Goal: Task Accomplishment & Management: Manage account settings

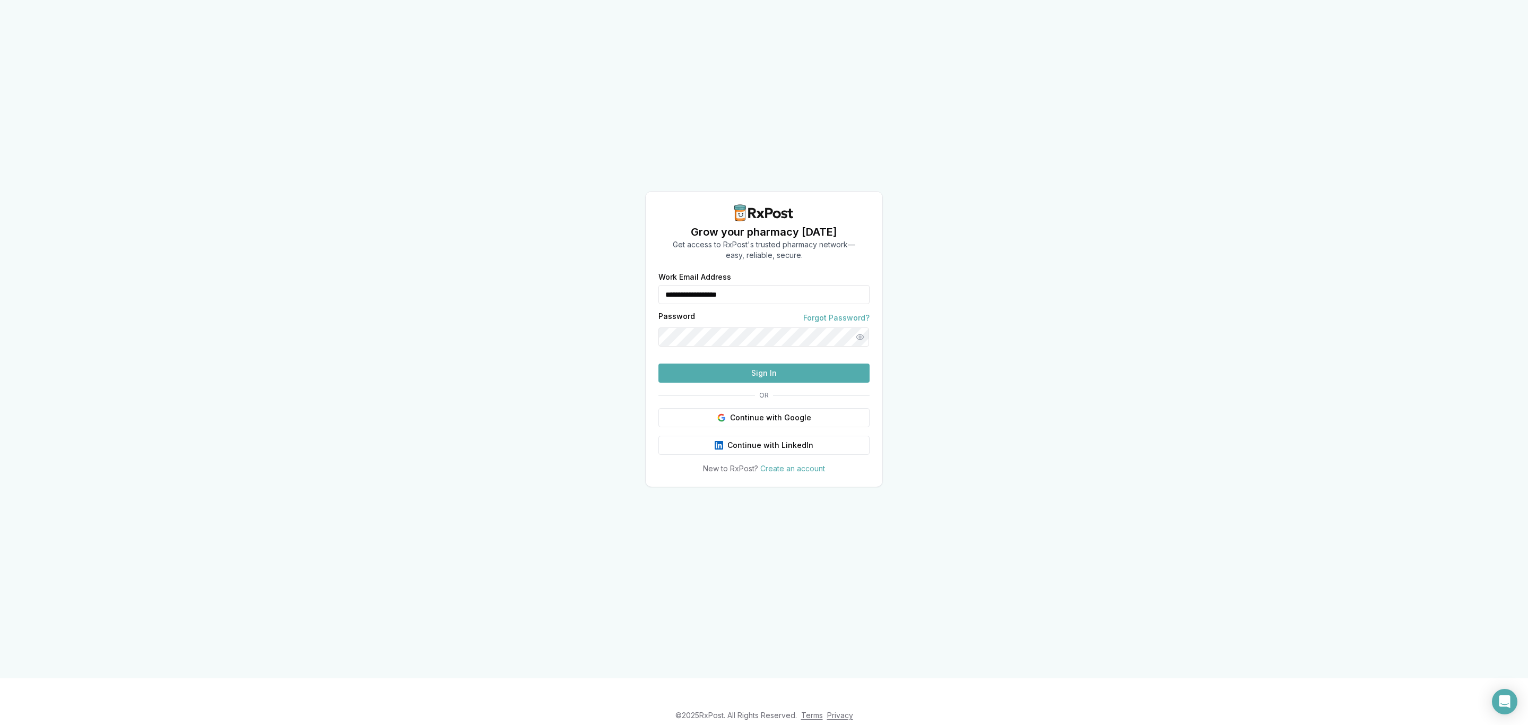
drag, startPoint x: 761, startPoint y: 275, endPoint x: 503, endPoint y: 264, distance: 258.6
click at [503, 264] on div "**********" at bounding box center [764, 339] width 1528 height 678
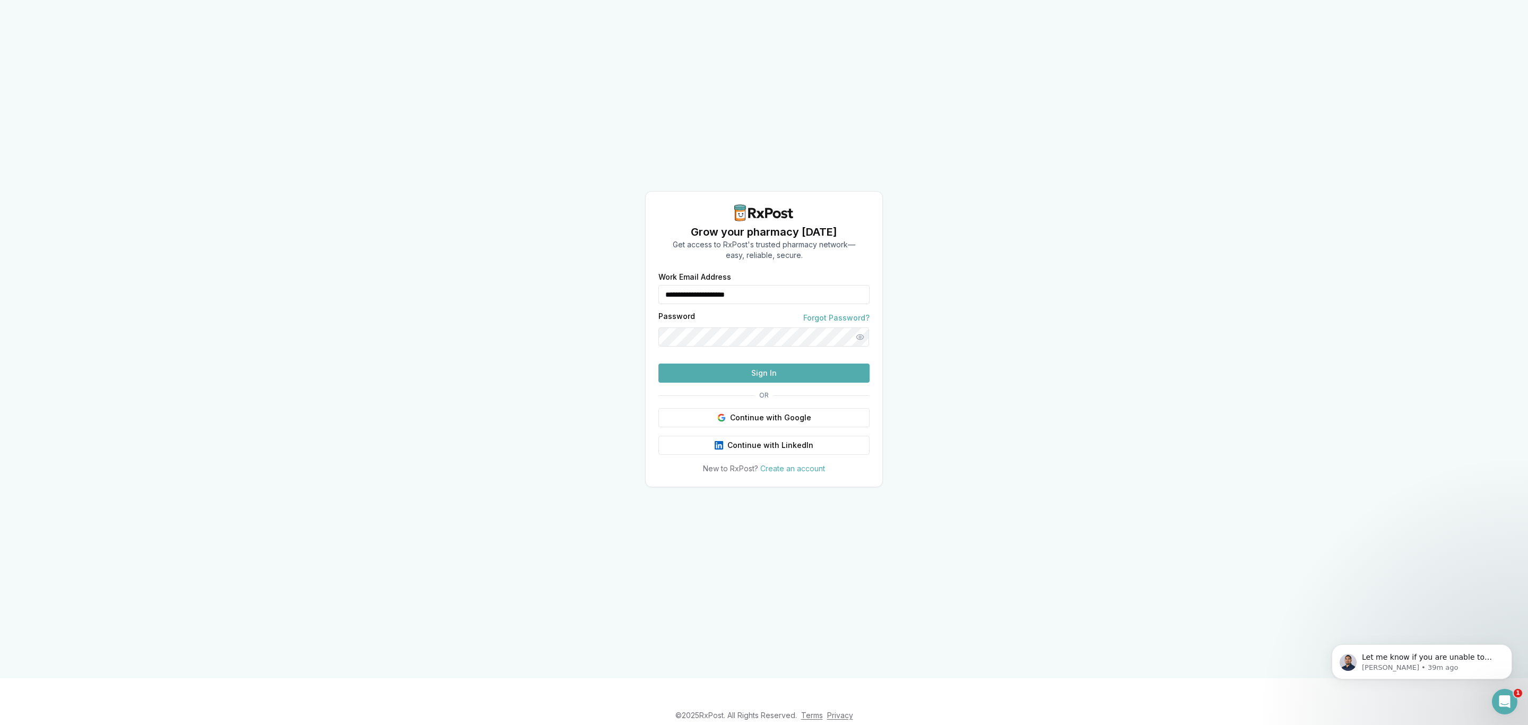
drag, startPoint x: 785, startPoint y: 276, endPoint x: 570, endPoint y: 268, distance: 215.6
click at [570, 271] on div "**********" at bounding box center [764, 339] width 1528 height 678
type input "**********"
click at [721, 383] on button "Sign In" at bounding box center [763, 372] width 211 height 19
click at [766, 383] on button "Sign In" at bounding box center [763, 372] width 211 height 19
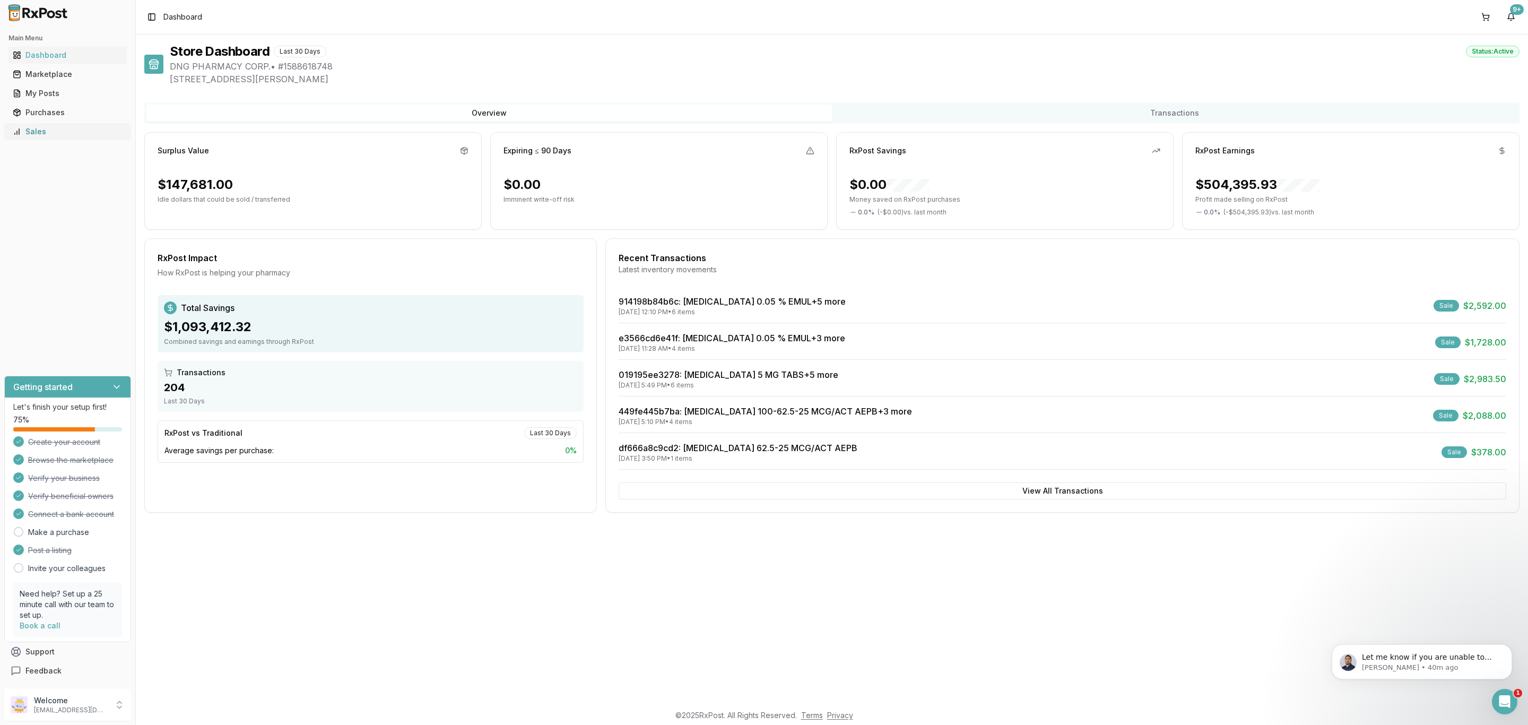
click at [67, 134] on div "Sales" at bounding box center [68, 131] width 110 height 11
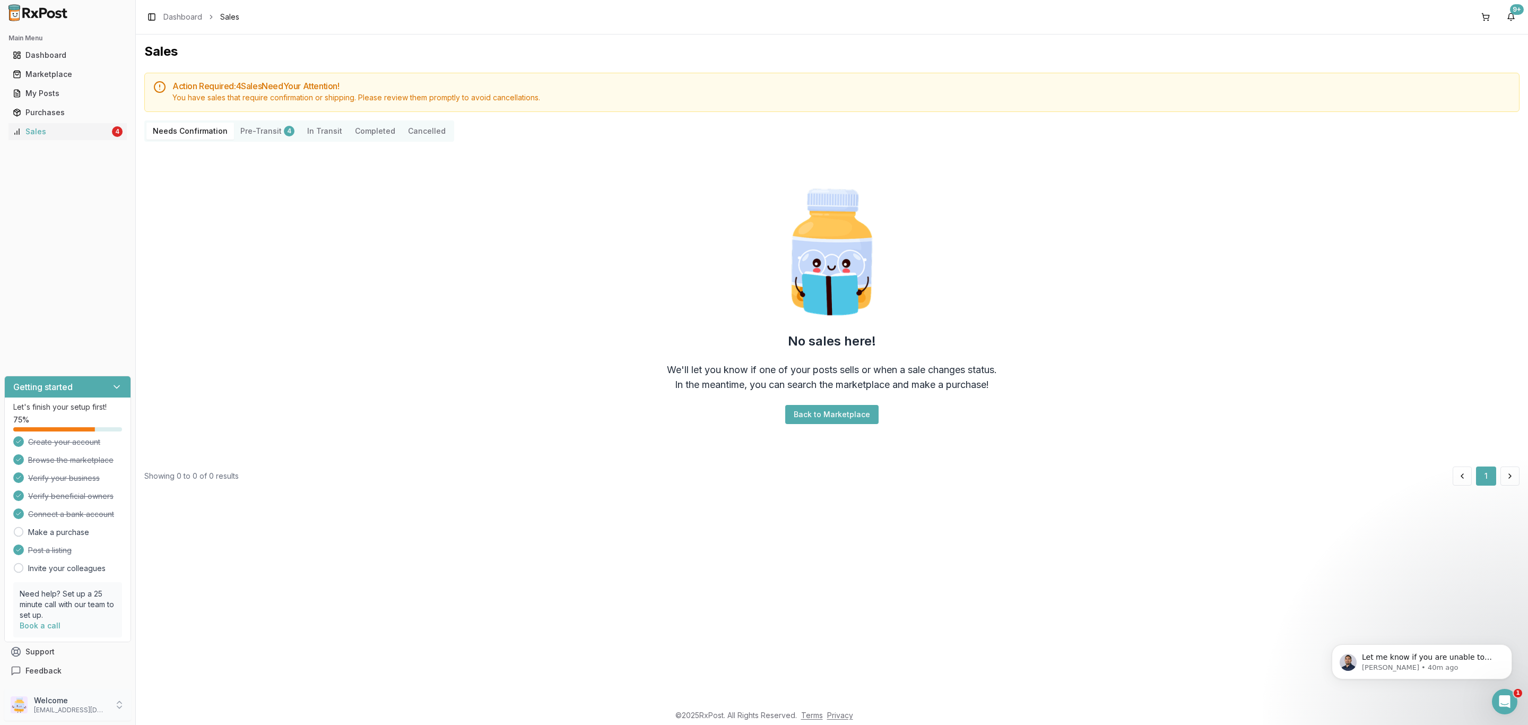
drag, startPoint x: 71, startPoint y: 694, endPoint x: 84, endPoint y: 699, distance: 14.8
click at [72, 694] on div "Welcome dngpharmacy2@gmail.com" at bounding box center [67, 705] width 127 height 32
click at [158, 701] on span "Sign Out" at bounding box center [192, 706] width 101 height 11
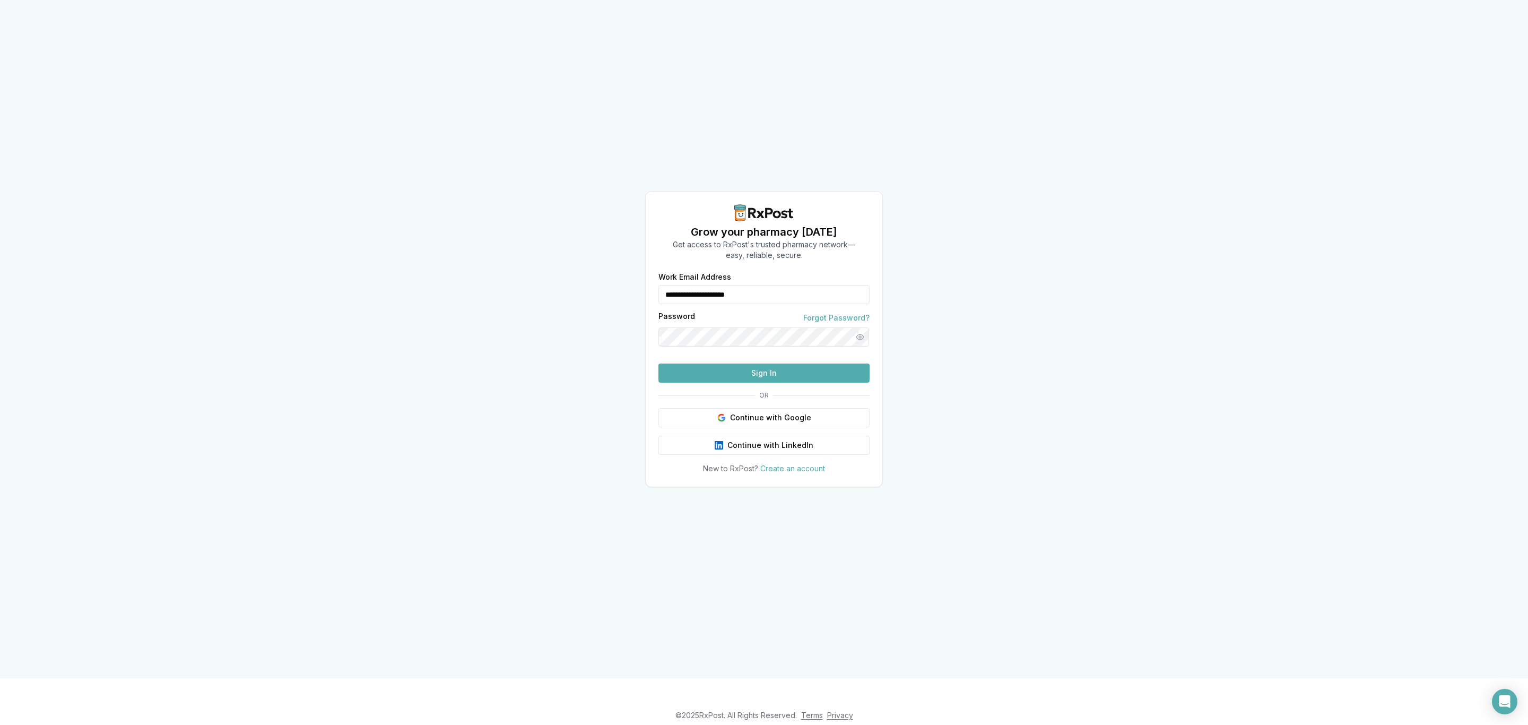
drag, startPoint x: 795, startPoint y: 268, endPoint x: 555, endPoint y: 267, distance: 239.3
click at [558, 267] on div "**********" at bounding box center [764, 339] width 1528 height 678
type input "**********"
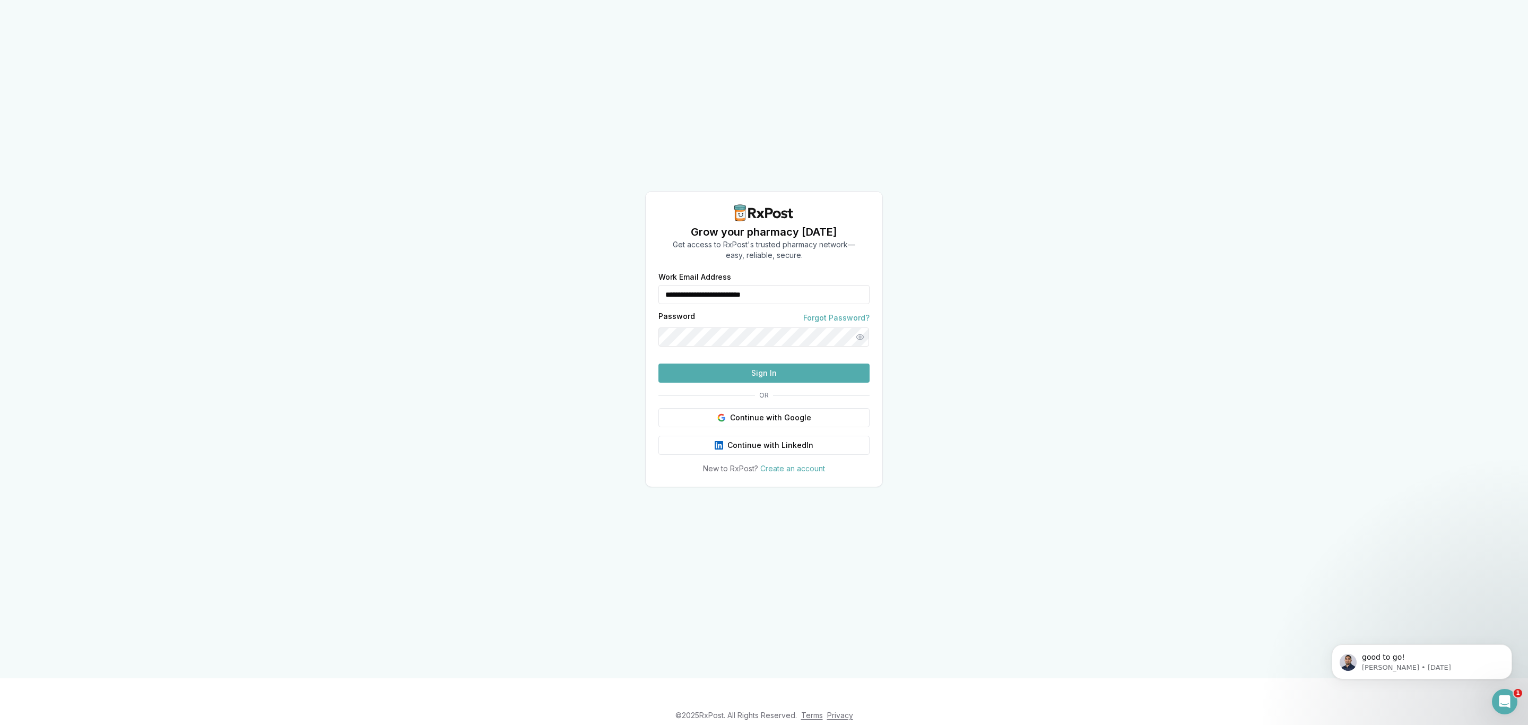
click at [777, 383] on button "Sign In" at bounding box center [763, 372] width 211 height 19
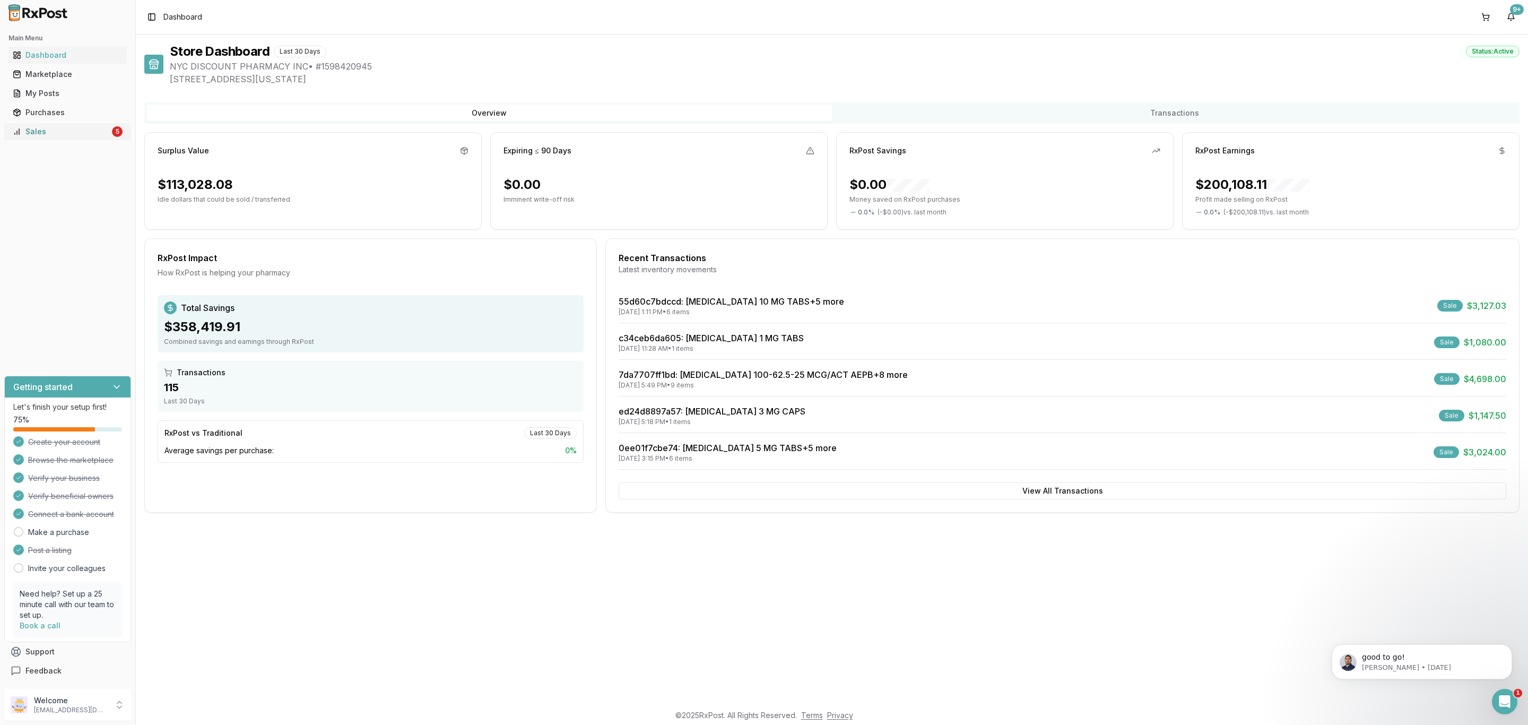
click at [88, 129] on div "Sales" at bounding box center [61, 131] width 97 height 11
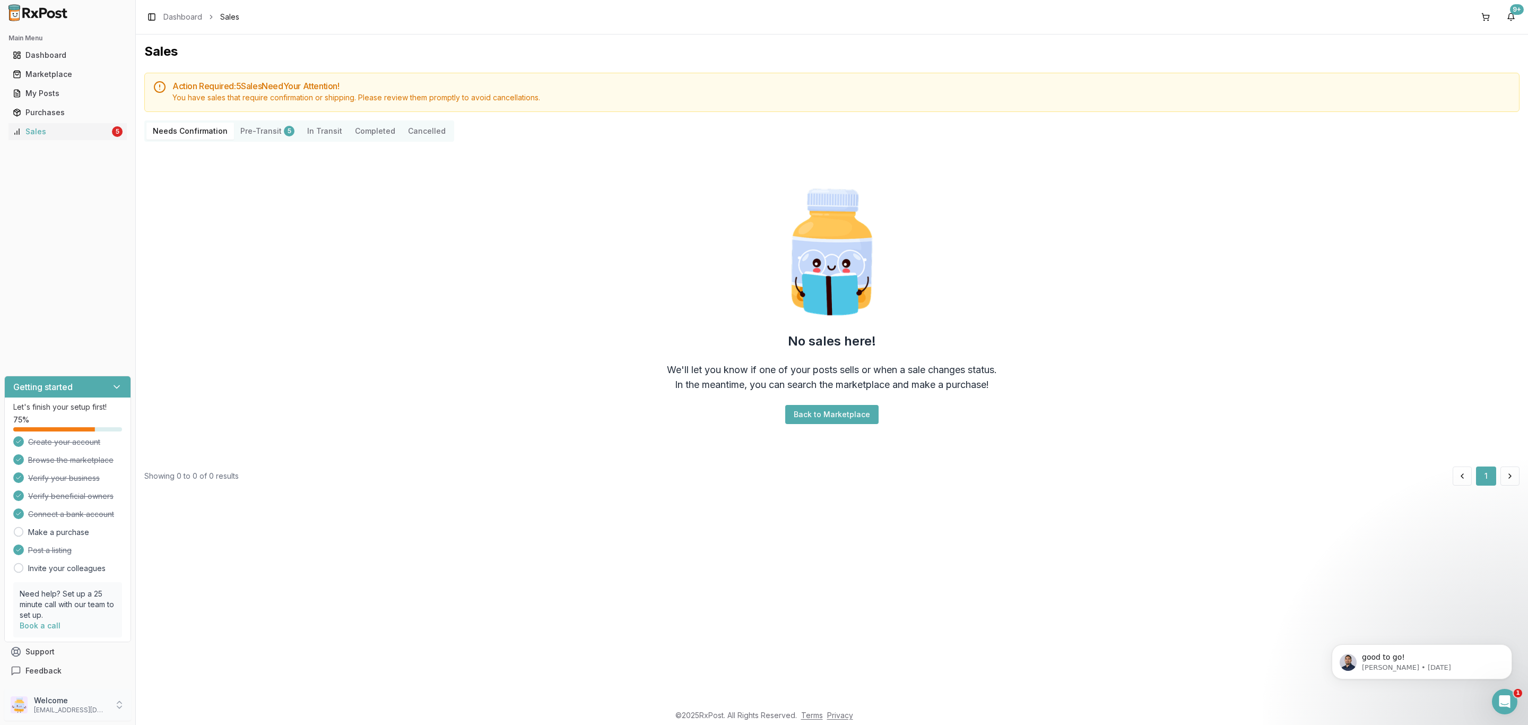
drag, startPoint x: 83, startPoint y: 707, endPoint x: 106, endPoint y: 702, distance: 22.8
click at [85, 707] on p "nycdiscountpharma2@gmail.com" at bounding box center [71, 710] width 74 height 8
click at [166, 710] on span "Sign Out" at bounding box center [192, 706] width 101 height 11
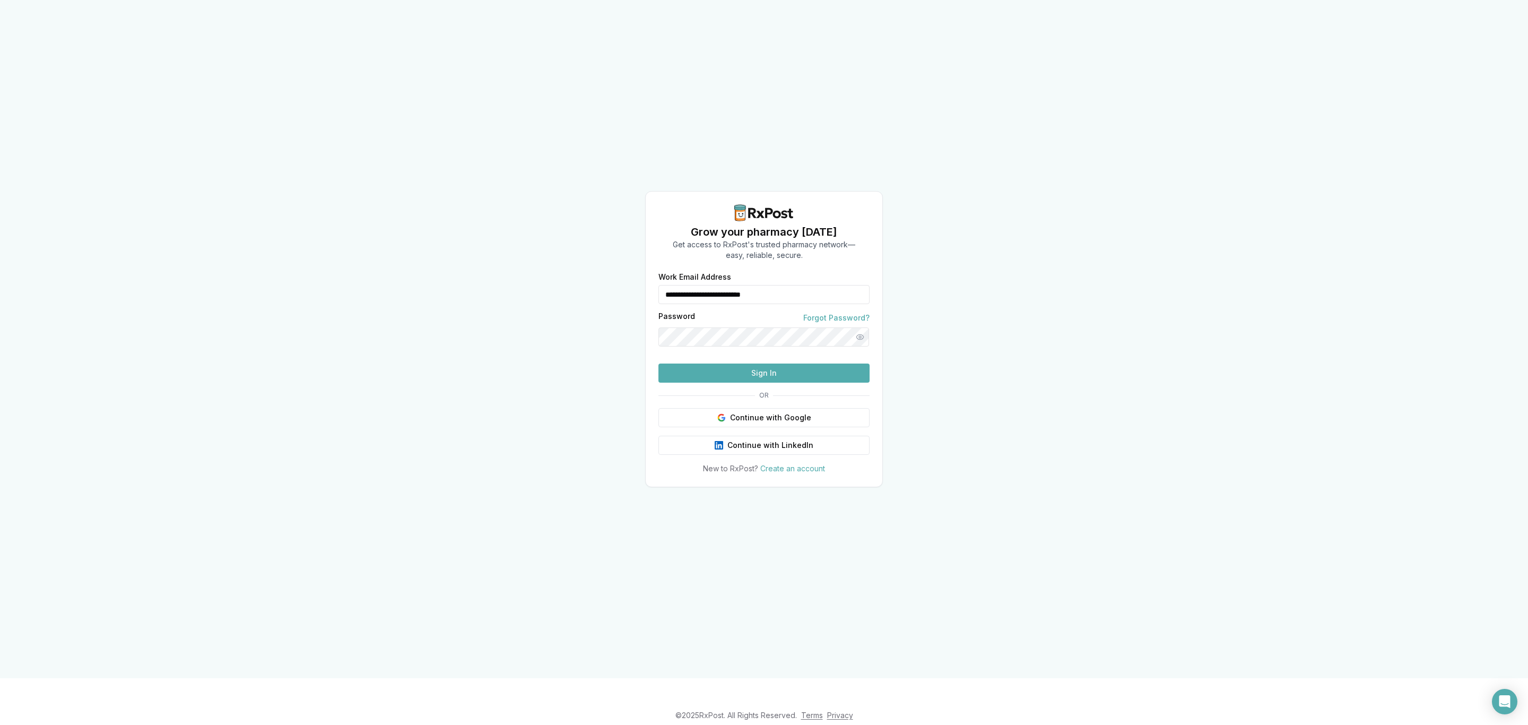
drag, startPoint x: 815, startPoint y: 275, endPoint x: 629, endPoint y: 280, distance: 186.3
click at [629, 280] on div "**********" at bounding box center [764, 339] width 1528 height 678
type input "**********"
click at [776, 383] on button "Sign In" at bounding box center [763, 372] width 211 height 19
click at [753, 383] on button "Sign In" at bounding box center [763, 372] width 211 height 19
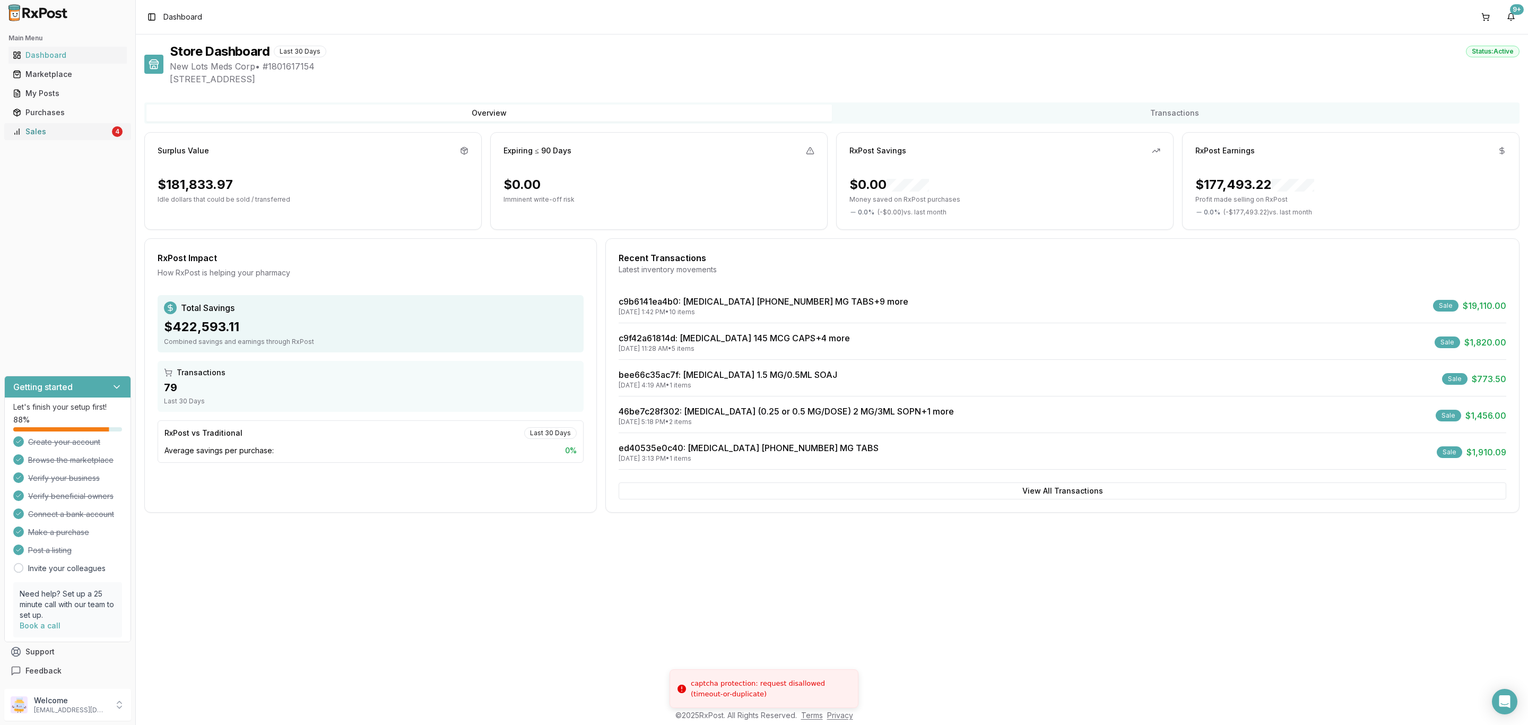
click at [94, 137] on link "Sales 4" at bounding box center [67, 131] width 118 height 19
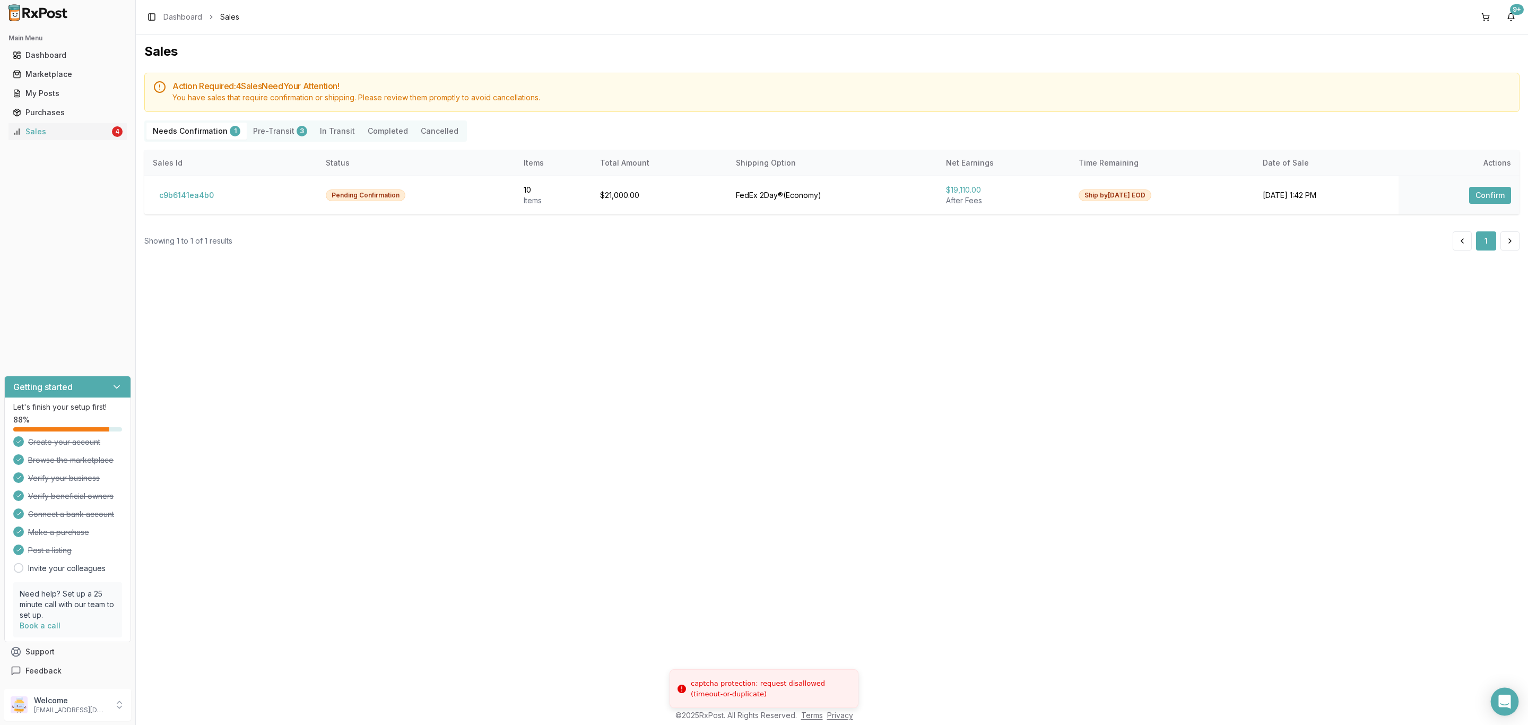
click at [1505, 702] on icon "Open Intercom Messenger" at bounding box center [1504, 701] width 12 height 14
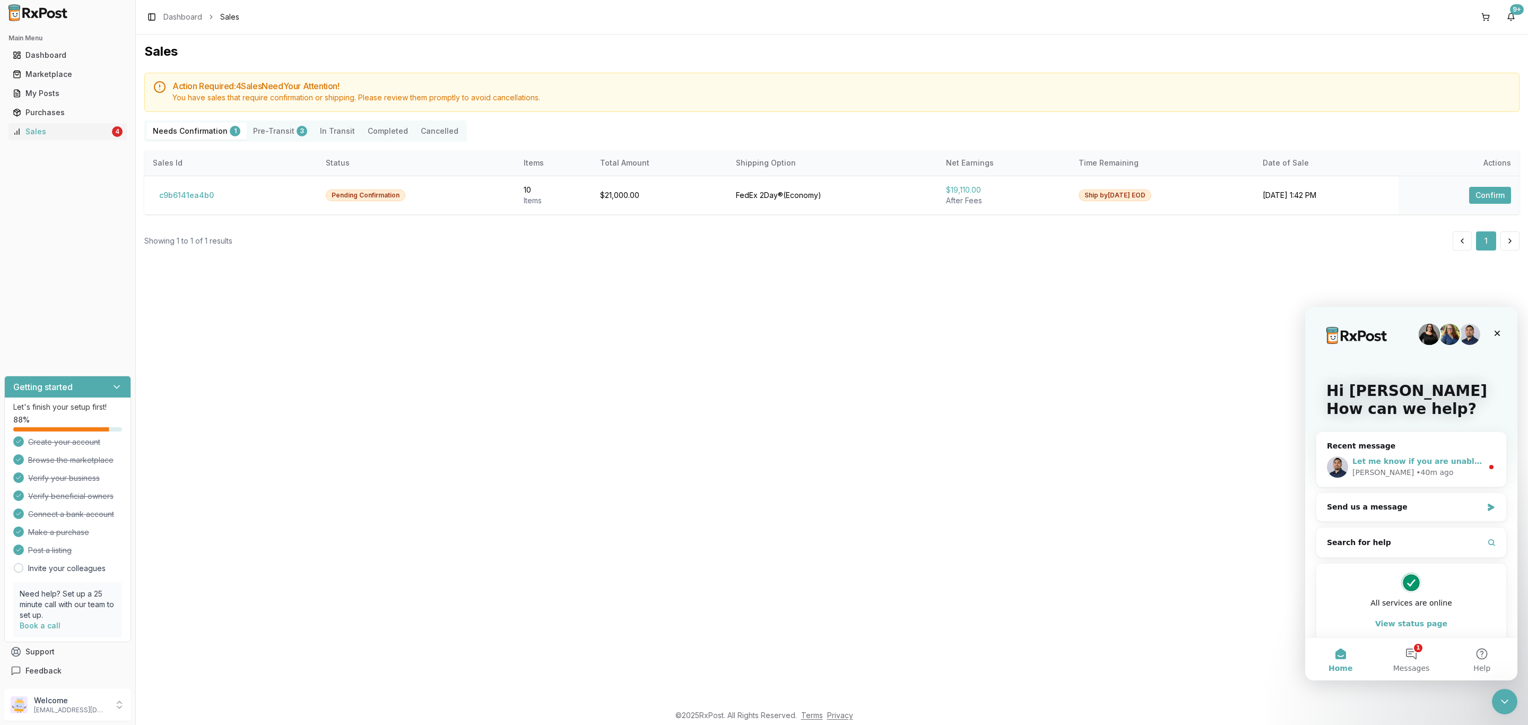
click at [1449, 465] on span "Let me know if you are unable to send out they are needing the medications befo…" at bounding box center [1543, 461] width 383 height 8
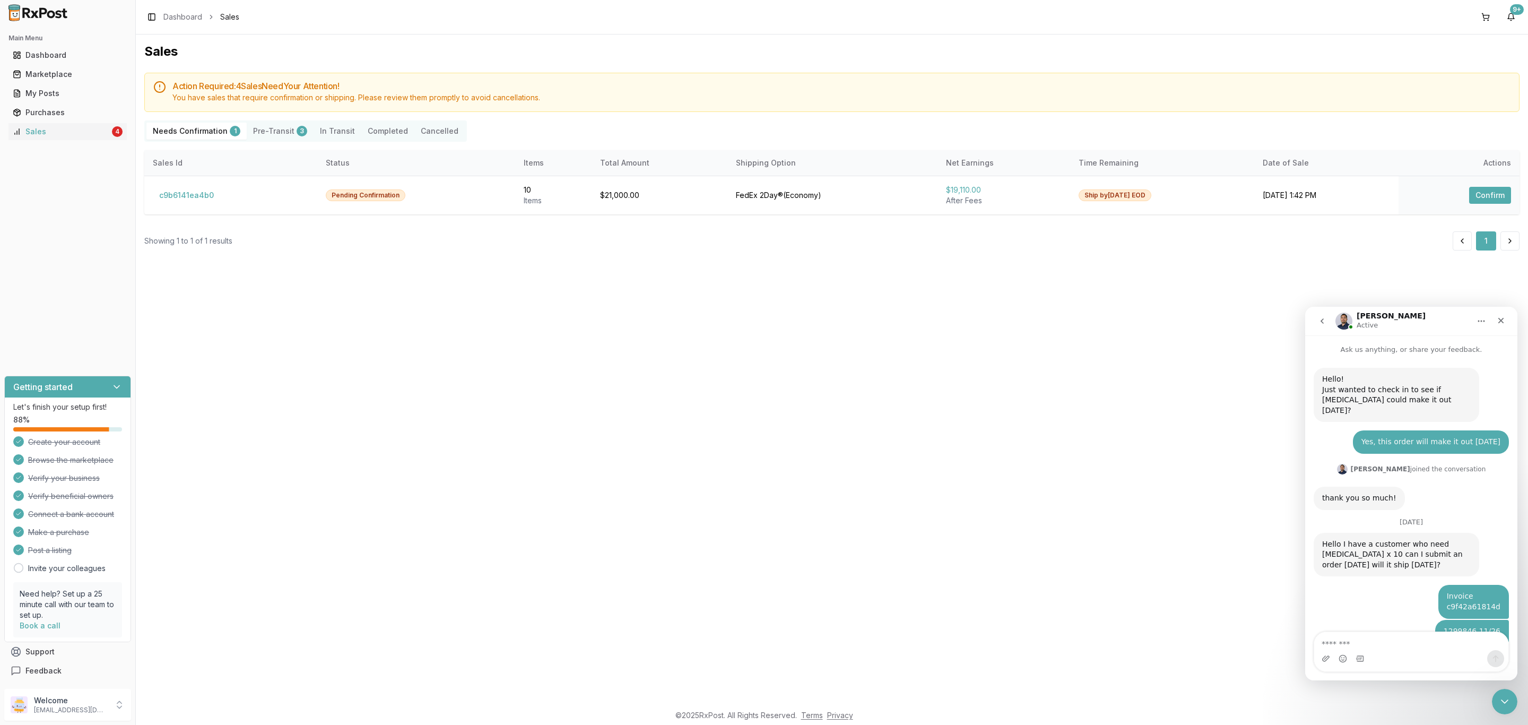
scroll to position [32, 0]
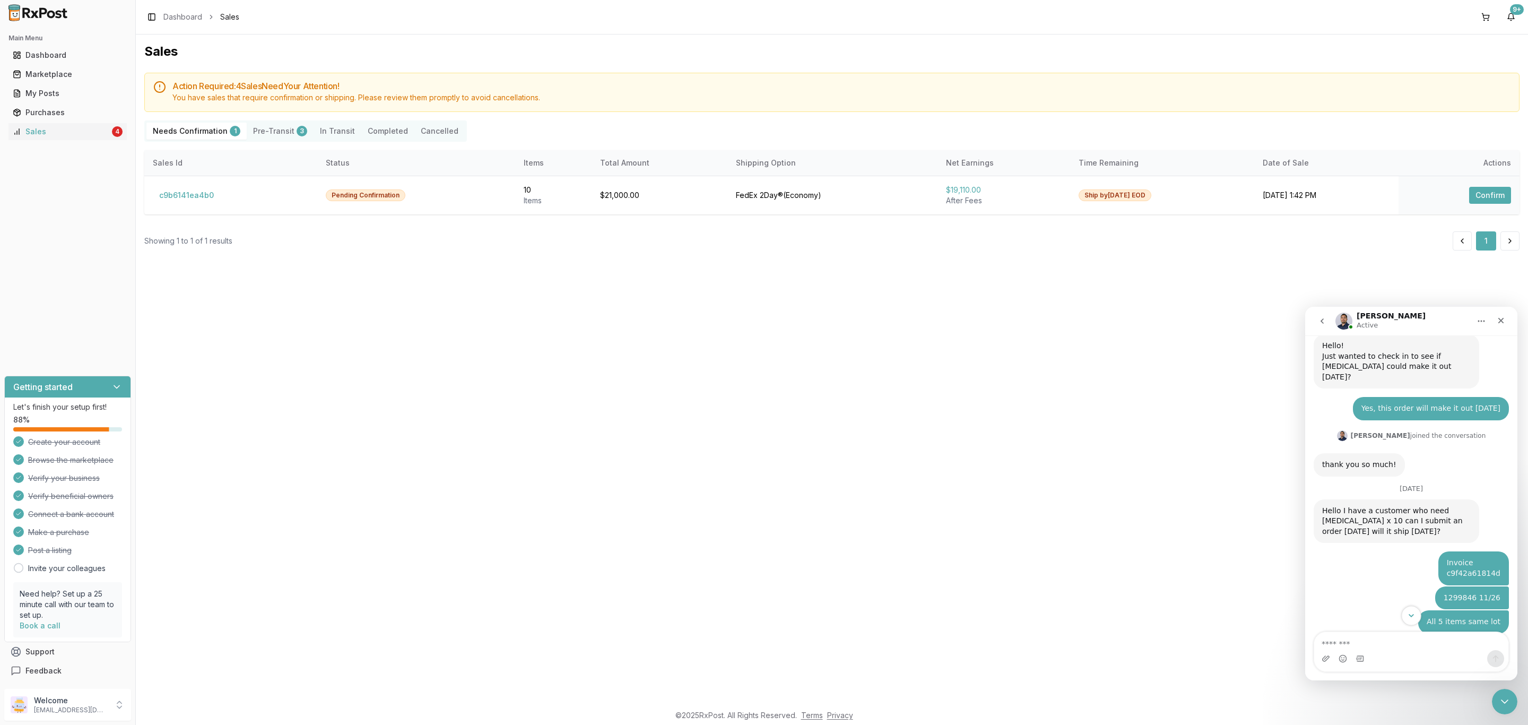
click at [1410, 613] on icon "Scroll to bottom" at bounding box center [1411, 616] width 10 height 10
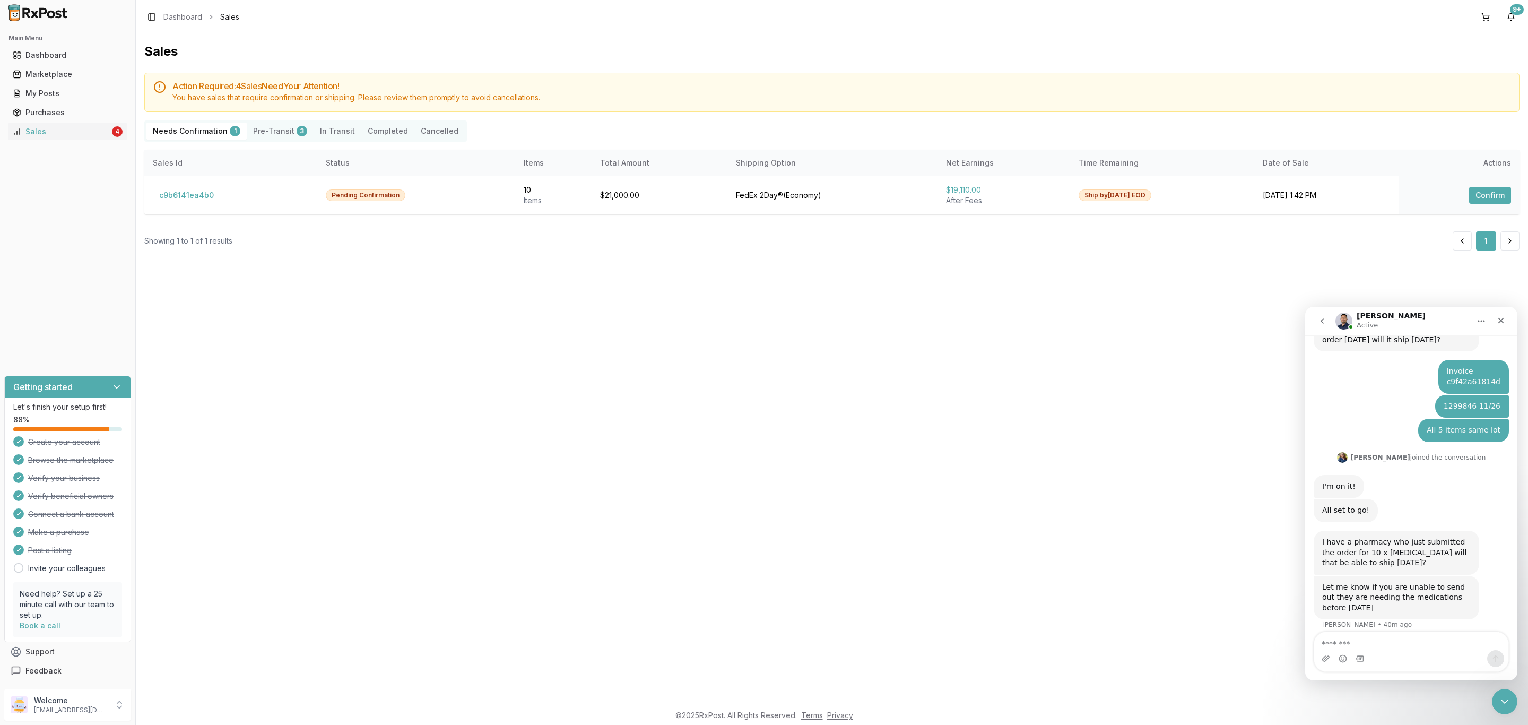
scroll to position [224, 0]
click at [1421, 646] on textarea "Message…" at bounding box center [1411, 641] width 194 height 18
click at [1419, 641] on textarea "Message…" at bounding box center [1411, 641] width 194 height 18
type textarea "*"
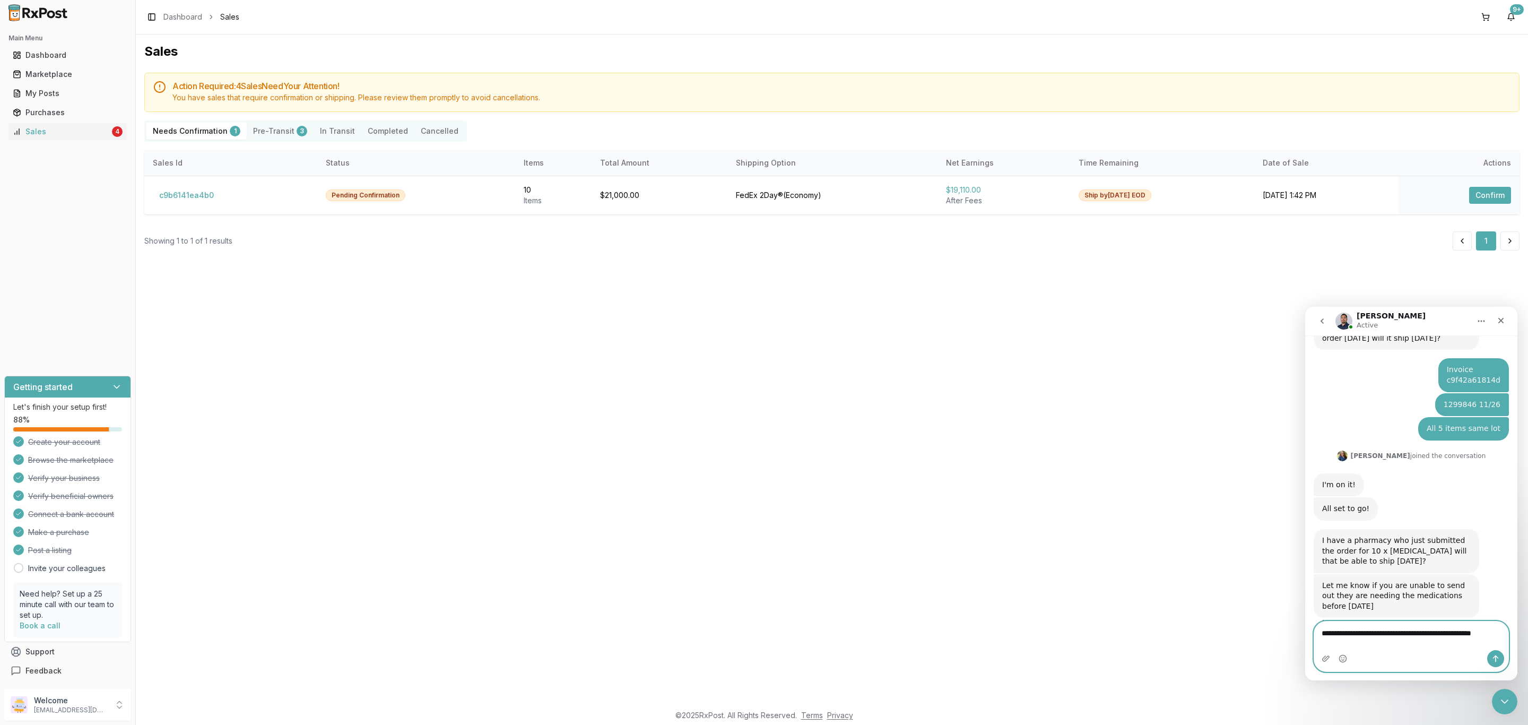
scroll to position [236, 0]
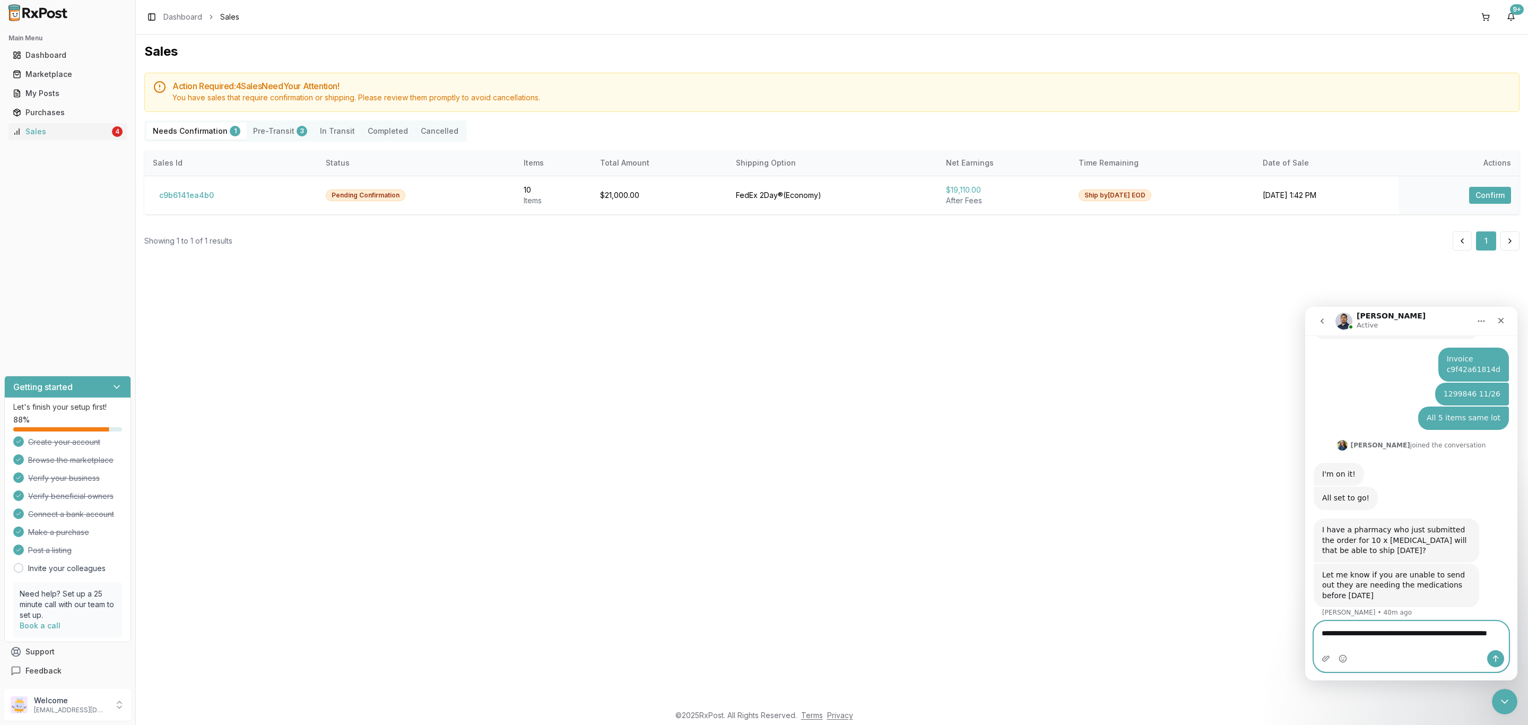
type textarea "**********"
click at [1492, 662] on icon "Send a message…" at bounding box center [1495, 658] width 8 height 8
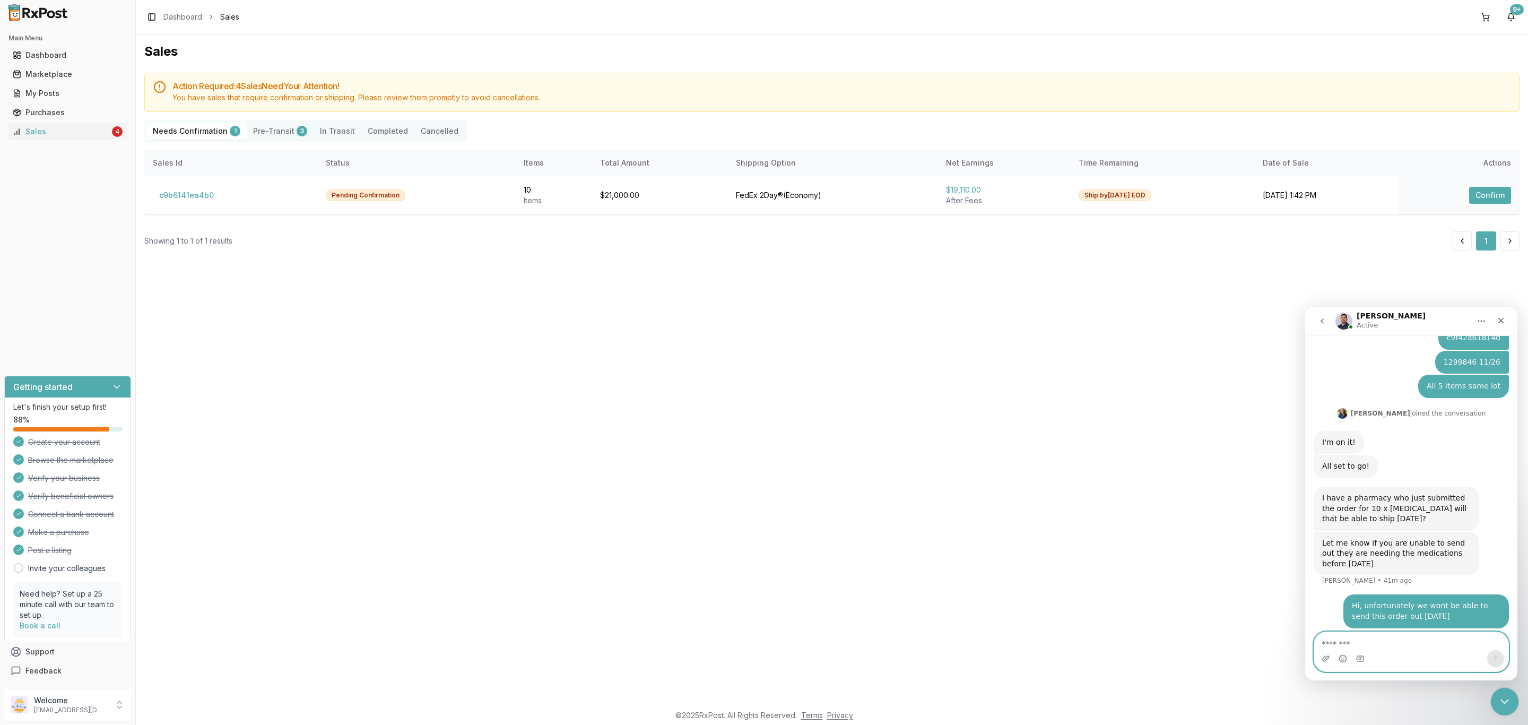
scroll to position [266, 0]
click at [1508, 700] on icon "Close Intercom Messenger" at bounding box center [1503, 699] width 13 height 13
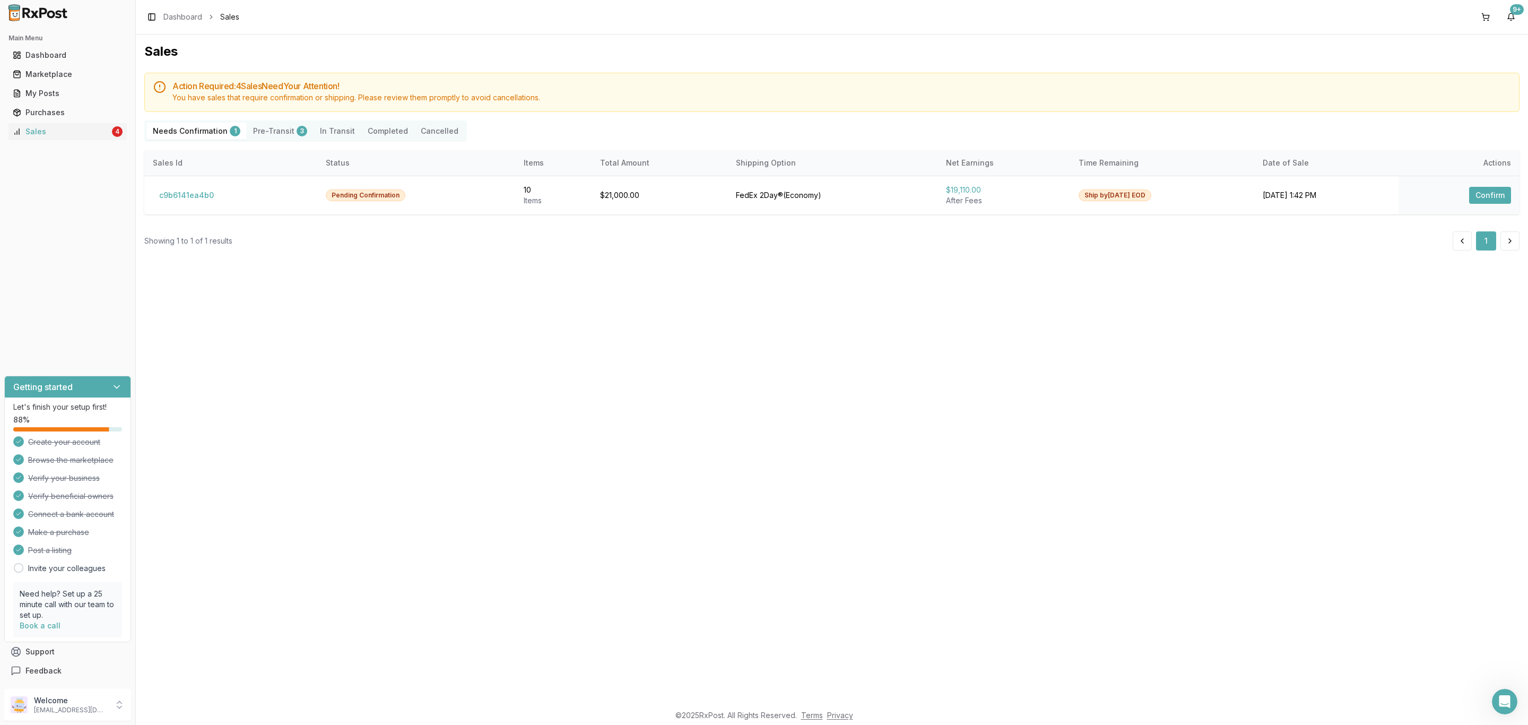
scroll to position [0, 0]
drag, startPoint x: 1037, startPoint y: 569, endPoint x: 1024, endPoint y: 563, distance: 13.8
click at [1031, 566] on div "Sales Action Required: 4 Sale s Need Your Attention! You have sales that requir…" at bounding box center [832, 368] width 1392 height 669
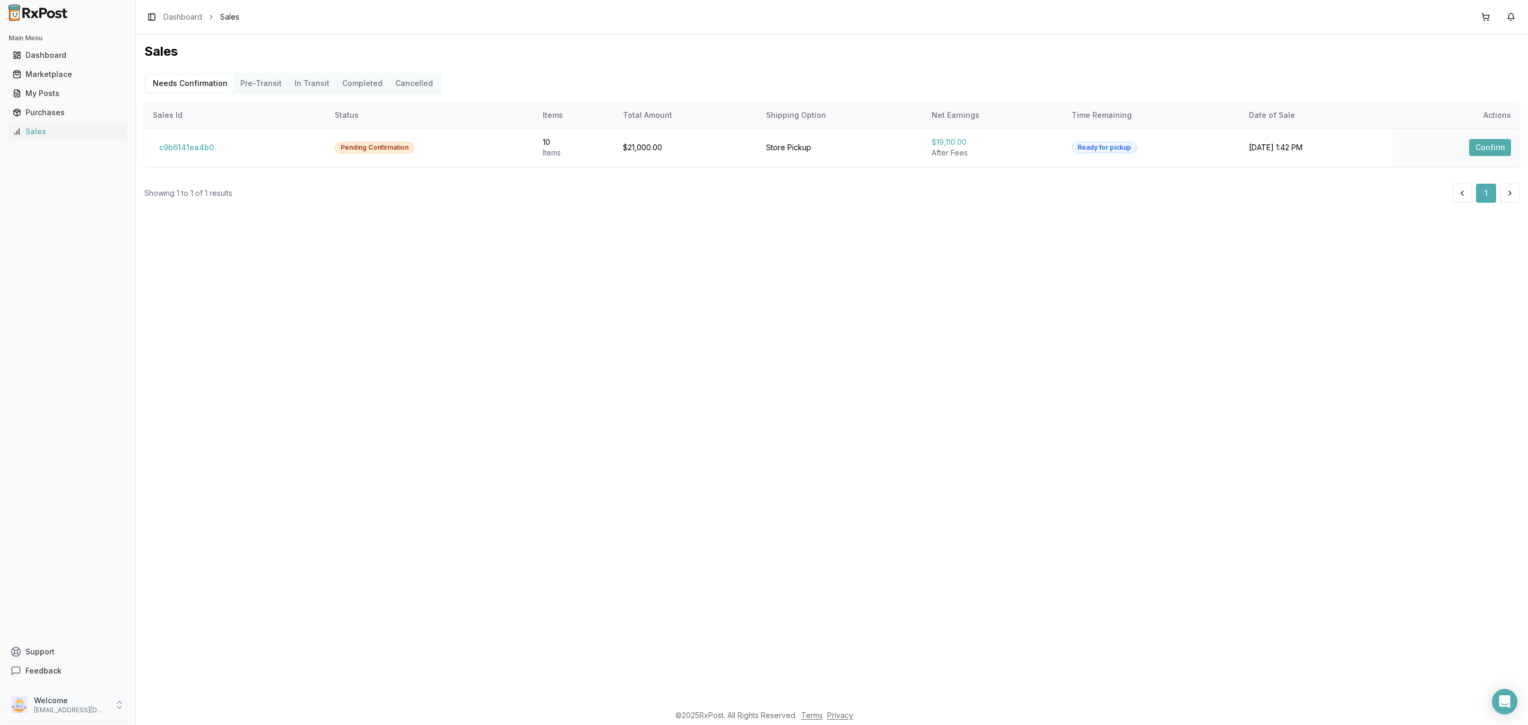
click at [94, 695] on p "Welcome" at bounding box center [71, 700] width 74 height 11
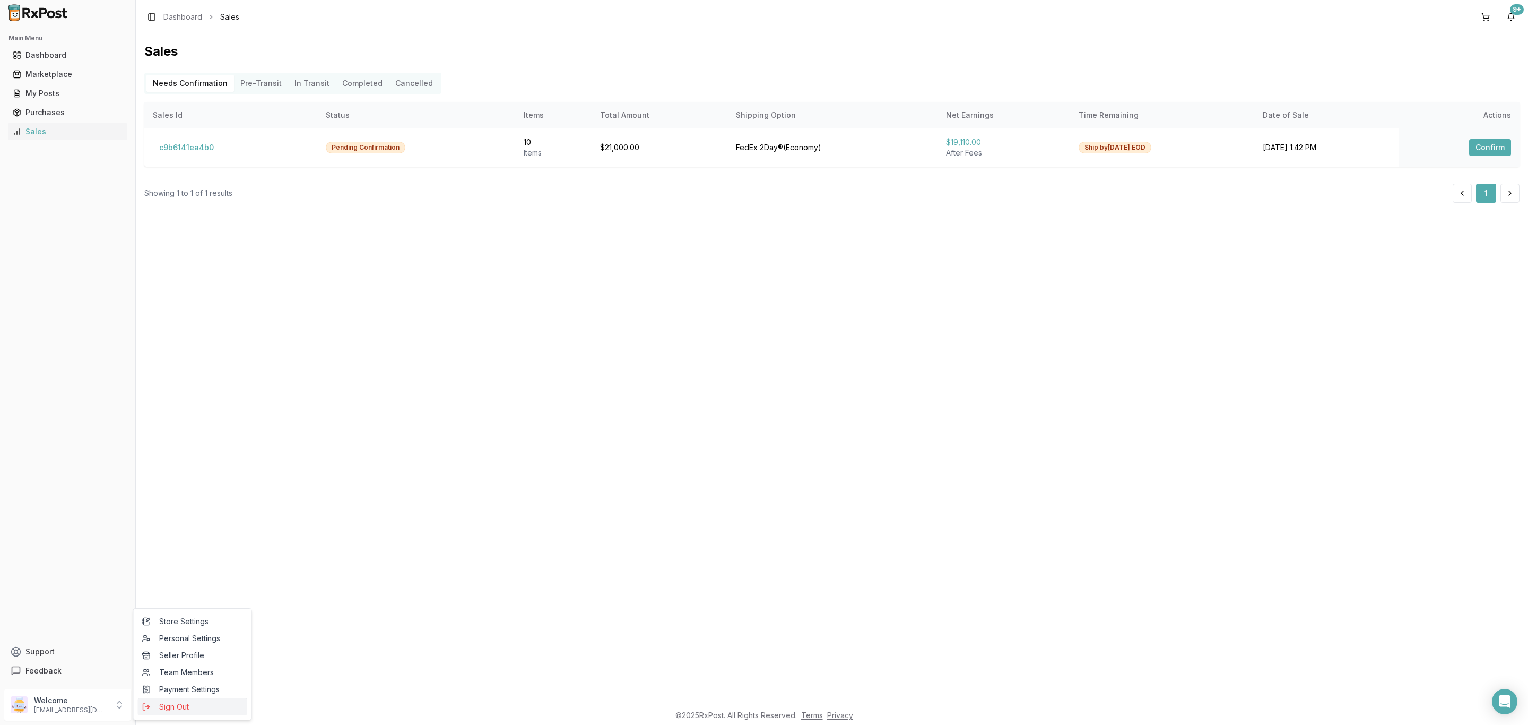
drag, startPoint x: 153, startPoint y: 708, endPoint x: 150, endPoint y: 697, distance: 11.6
click at [154, 708] on span "Sign Out" at bounding box center [192, 706] width 101 height 11
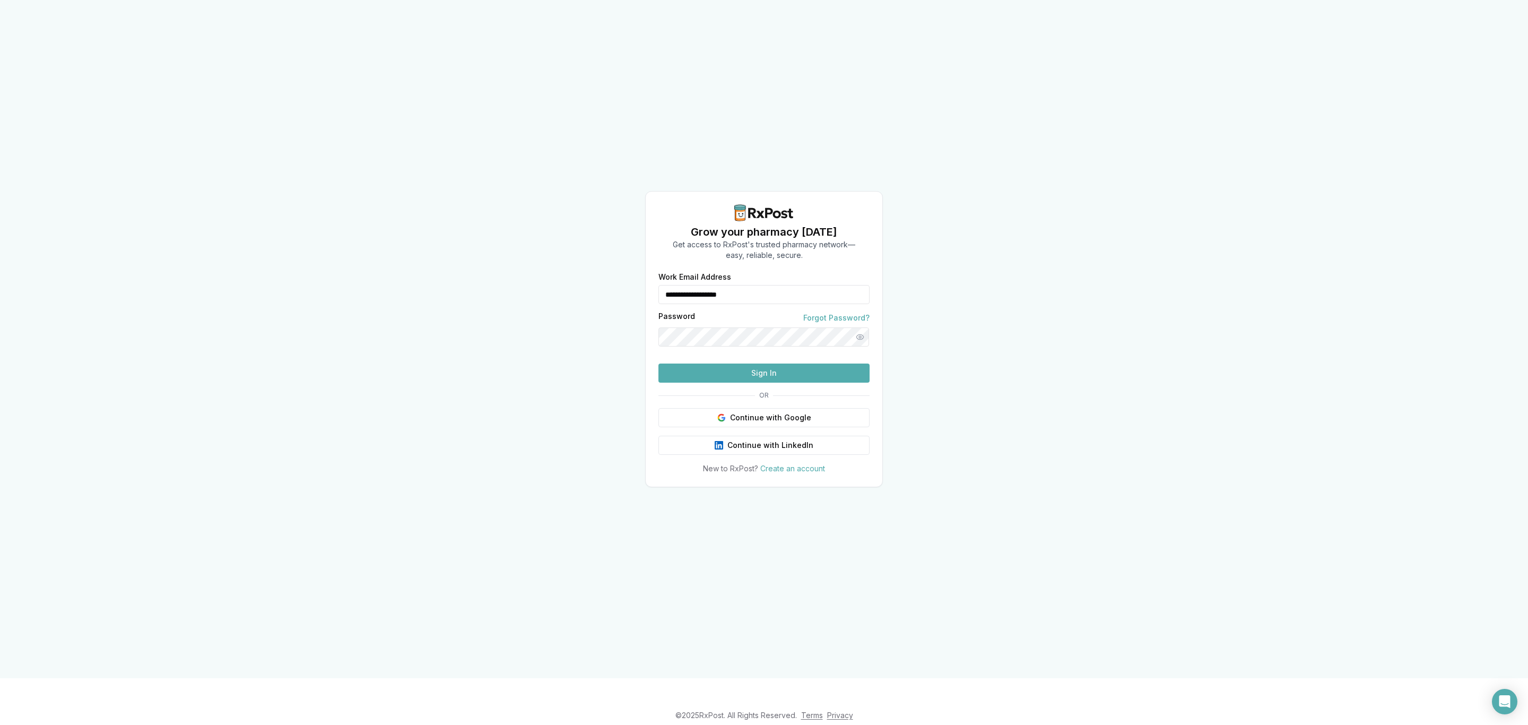
drag, startPoint x: 797, startPoint y: 272, endPoint x: 635, endPoint y: 277, distance: 162.4
click at [637, 277] on div "**********" at bounding box center [764, 339] width 1528 height 678
type input "**********"
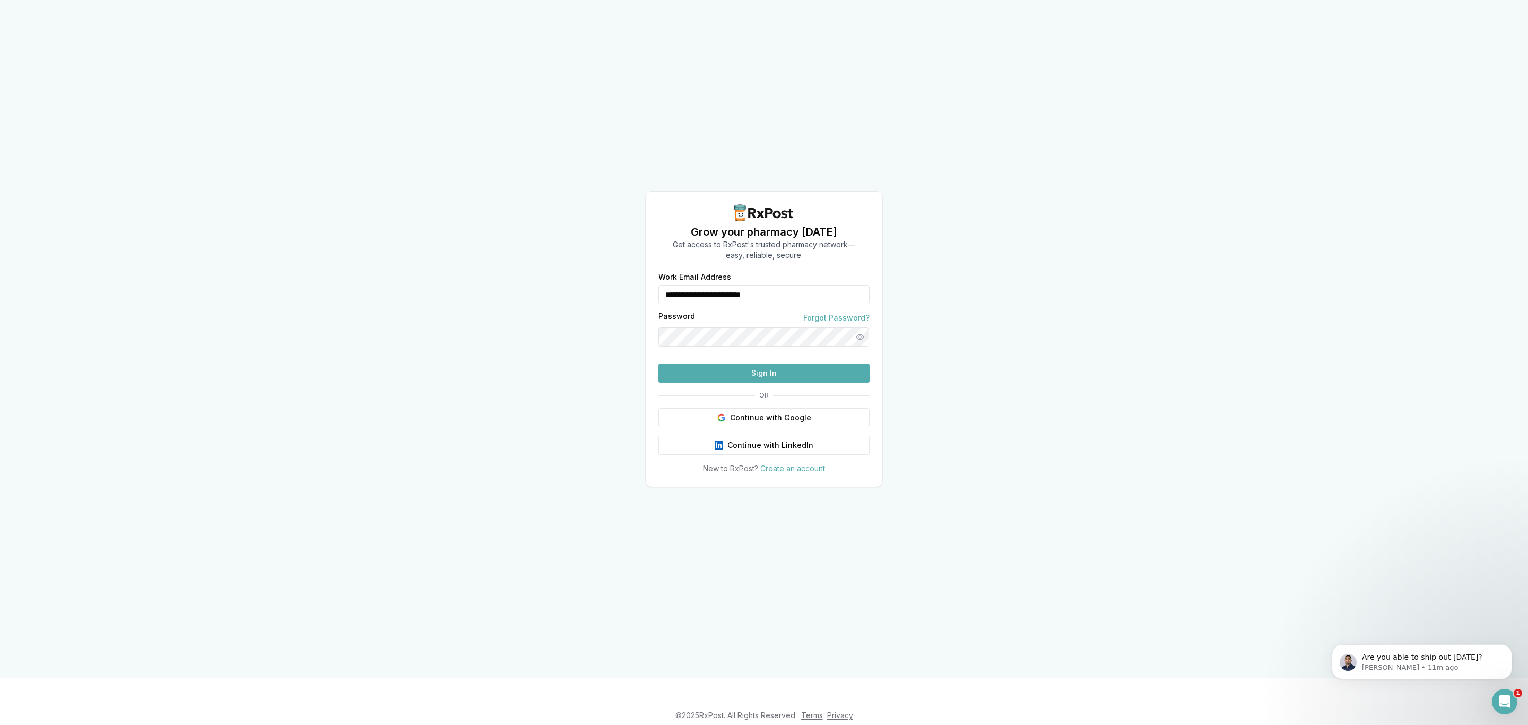
click at [785, 383] on button "Sign In" at bounding box center [763, 372] width 211 height 19
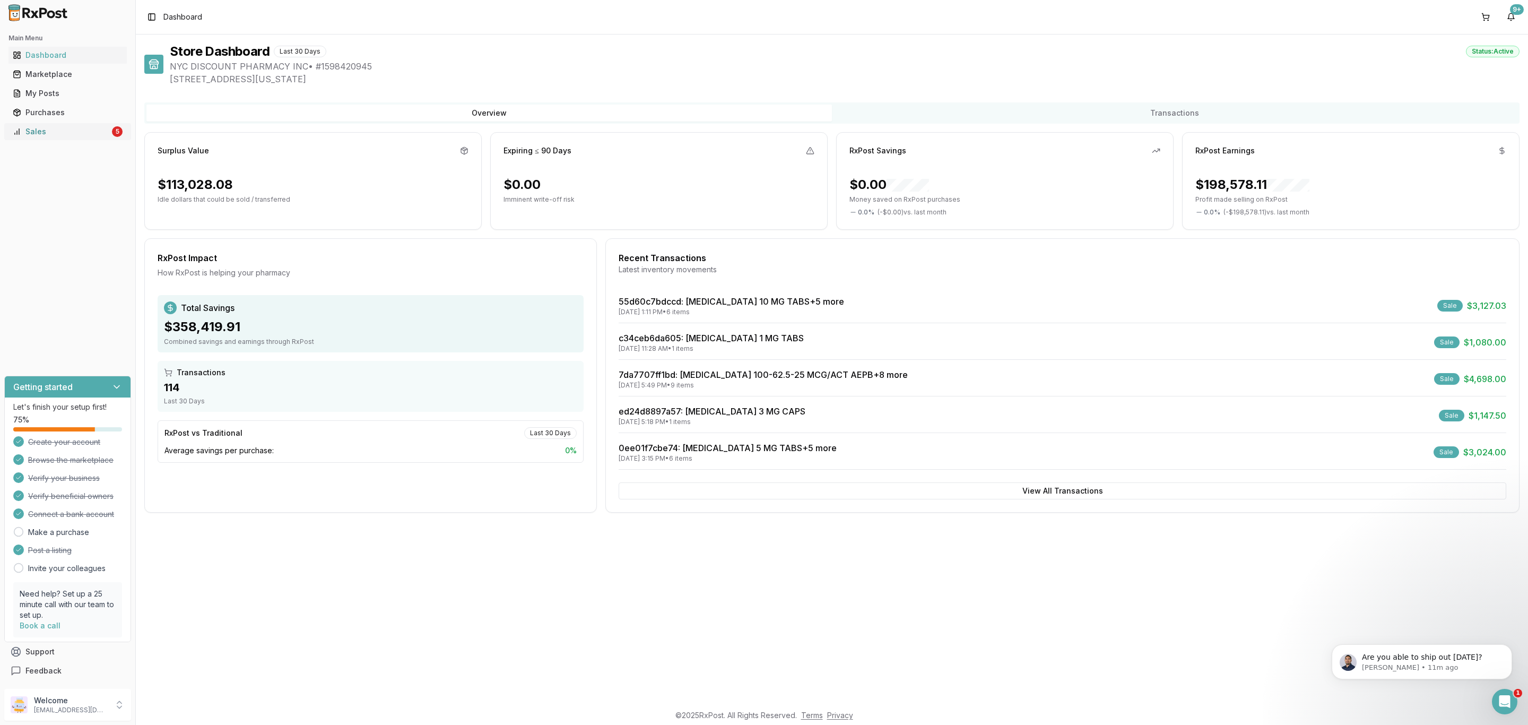
click at [102, 131] on div "Sales" at bounding box center [61, 131] width 97 height 11
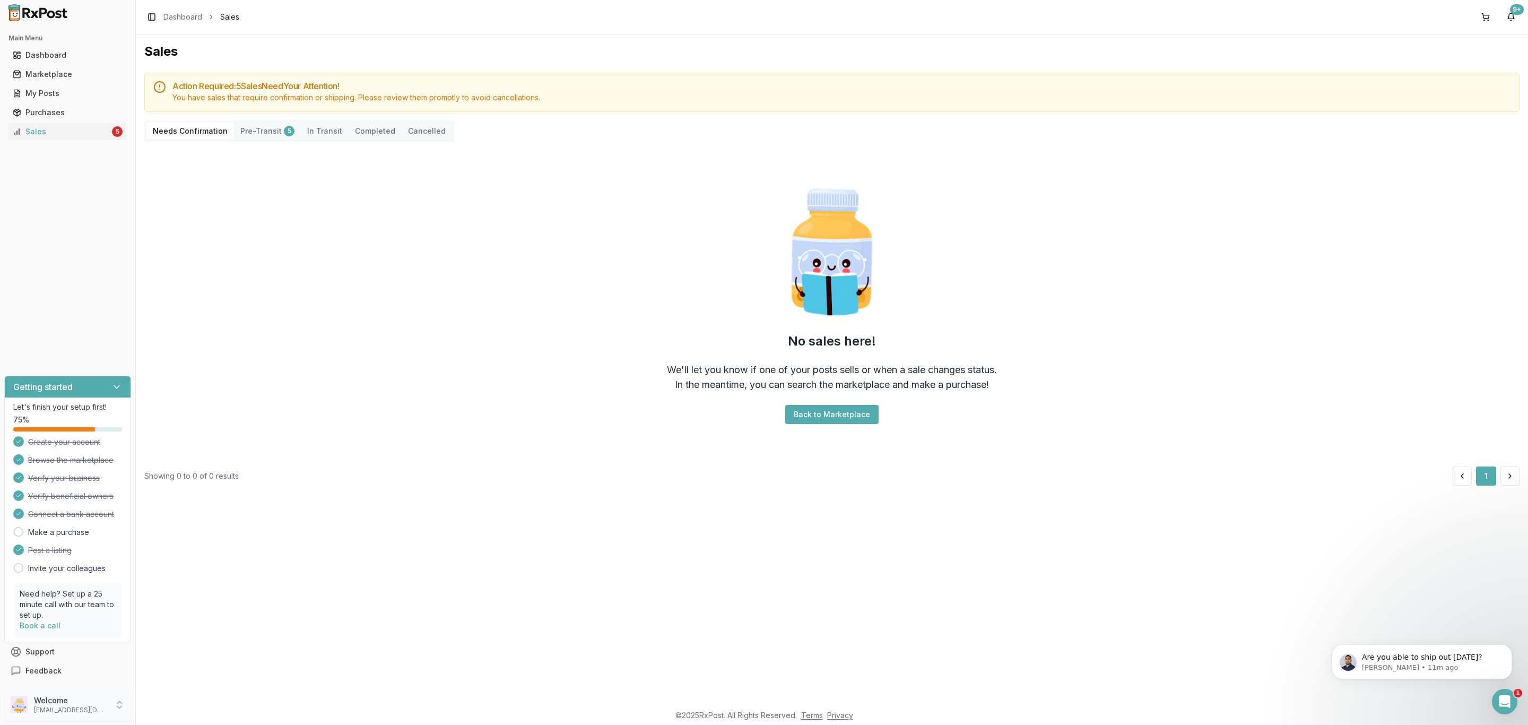
click at [100, 712] on p "nycdiscountpharma2@gmail.com" at bounding box center [71, 710] width 74 height 8
click at [161, 714] on button "Sign Out" at bounding box center [192, 707] width 109 height 18
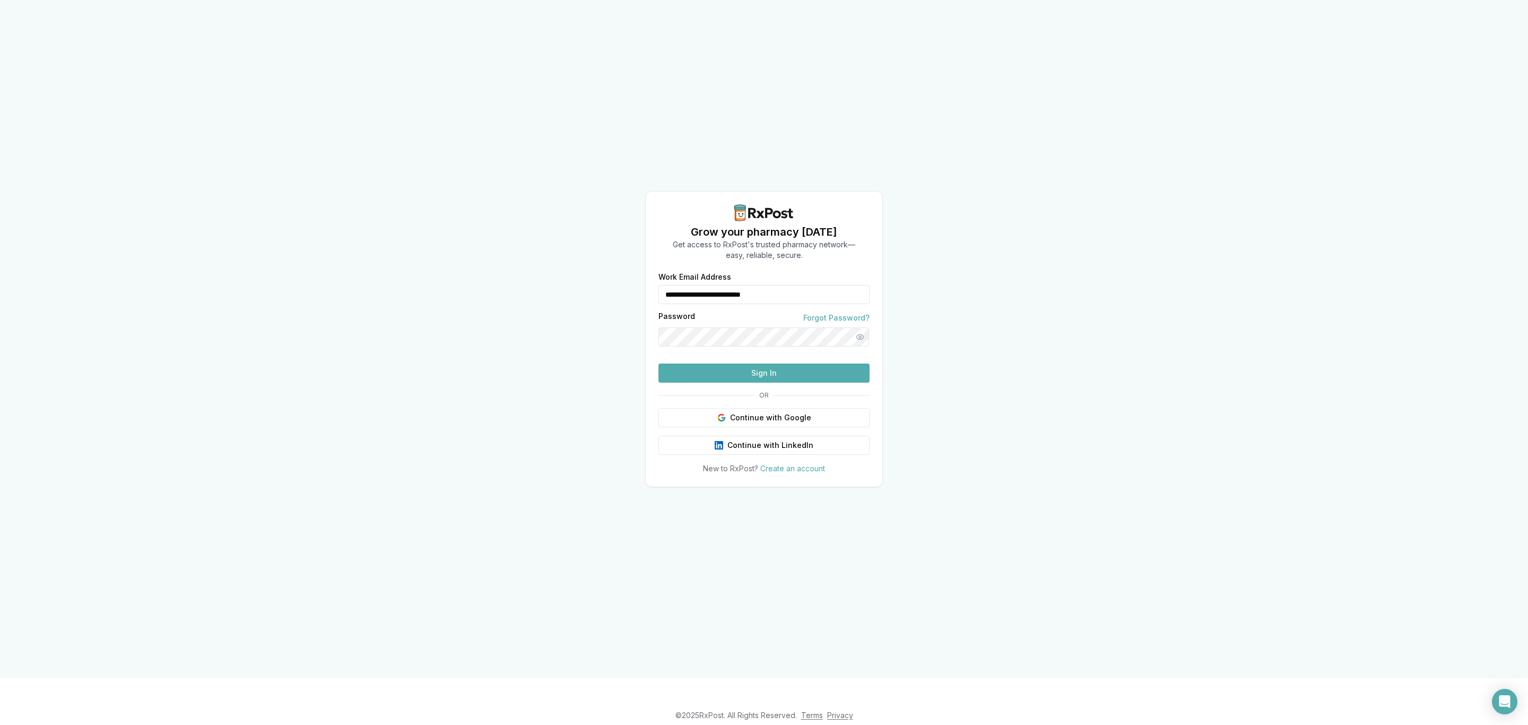
drag, startPoint x: 807, startPoint y: 272, endPoint x: 613, endPoint y: 274, distance: 194.2
click at [613, 274] on div "**********" at bounding box center [764, 339] width 1528 height 678
type input "**********"
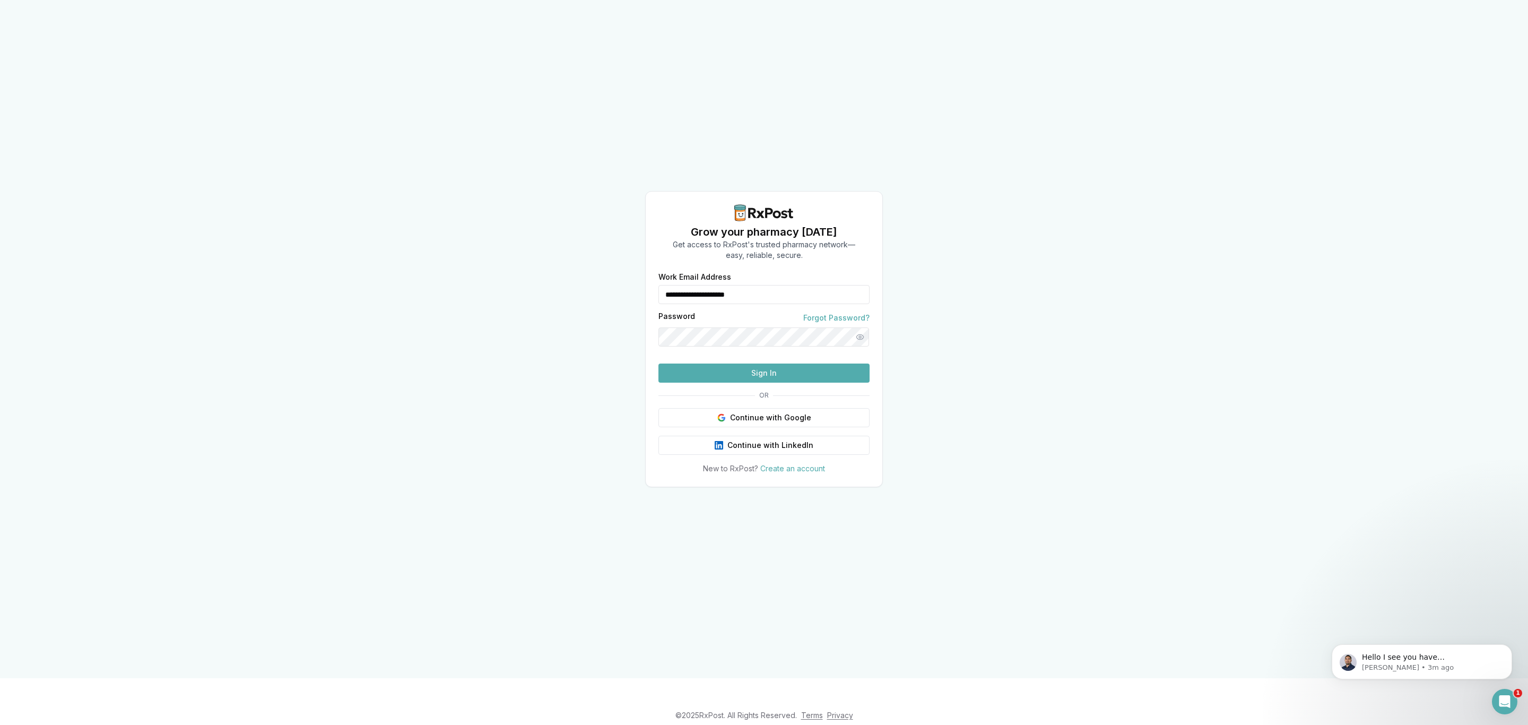
click at [713, 383] on button "Sign In" at bounding box center [763, 372] width 211 height 19
click at [769, 383] on button "Sign In" at bounding box center [763, 372] width 211 height 19
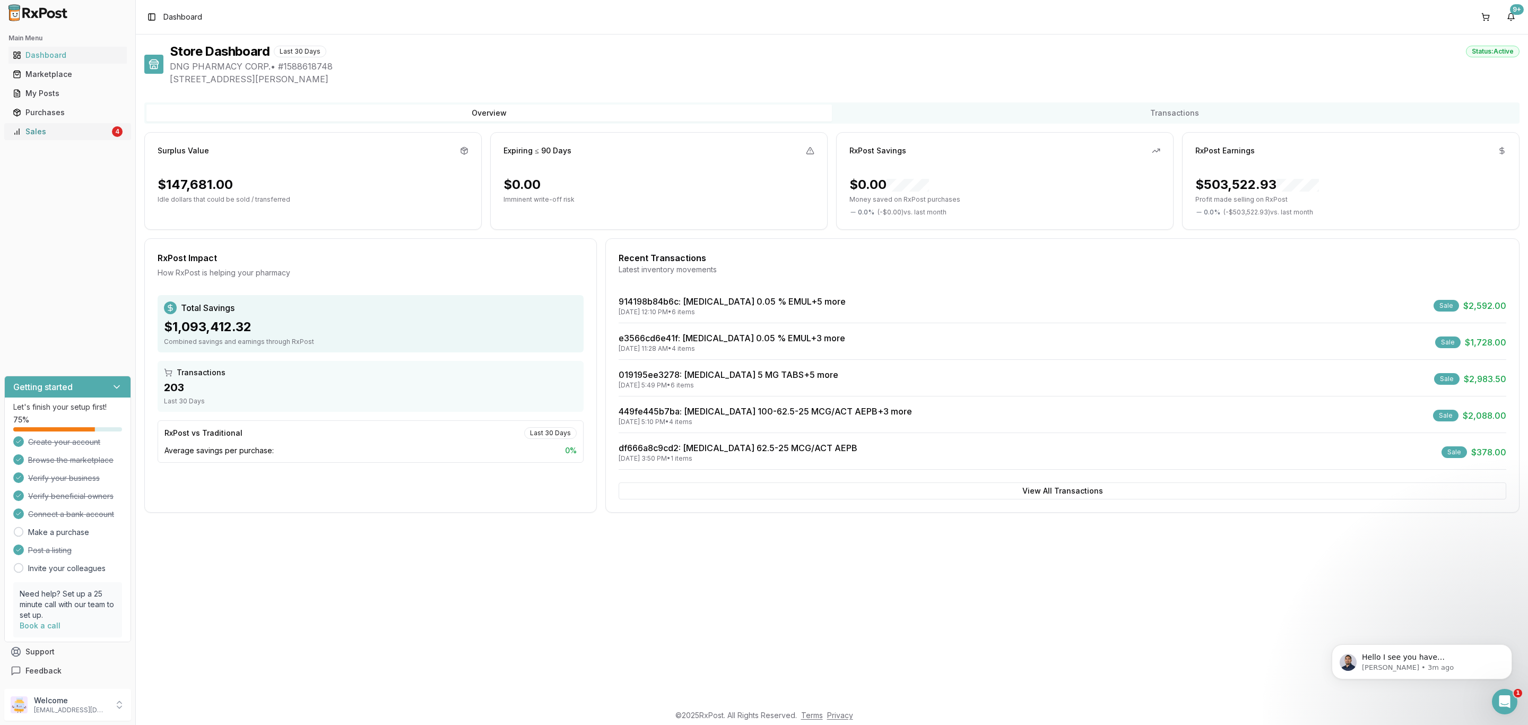
click at [90, 138] on link "Sales 4" at bounding box center [67, 131] width 118 height 19
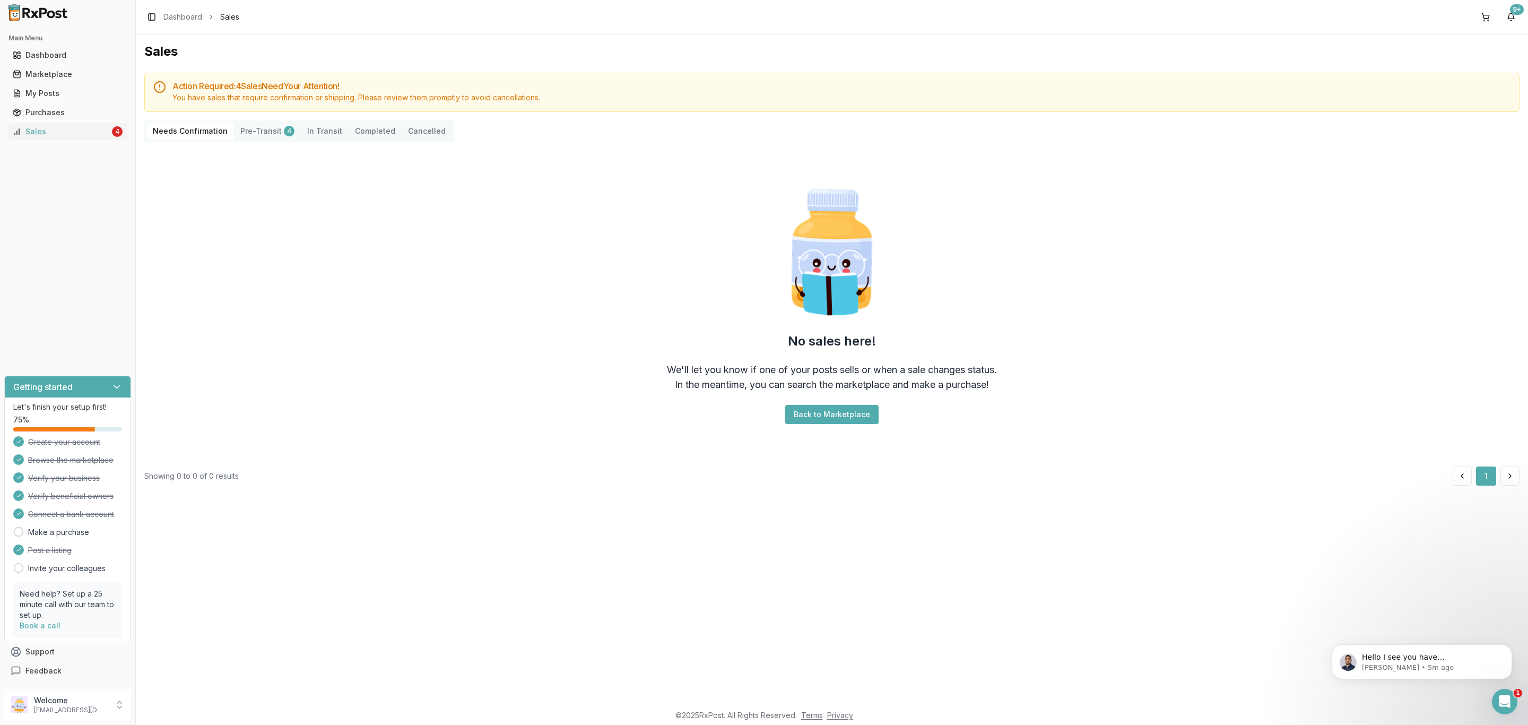
click at [541, 136] on div "Needs Confirmation Pre-Transit 4 In Transit Completed Cancelled" at bounding box center [831, 130] width 1375 height 21
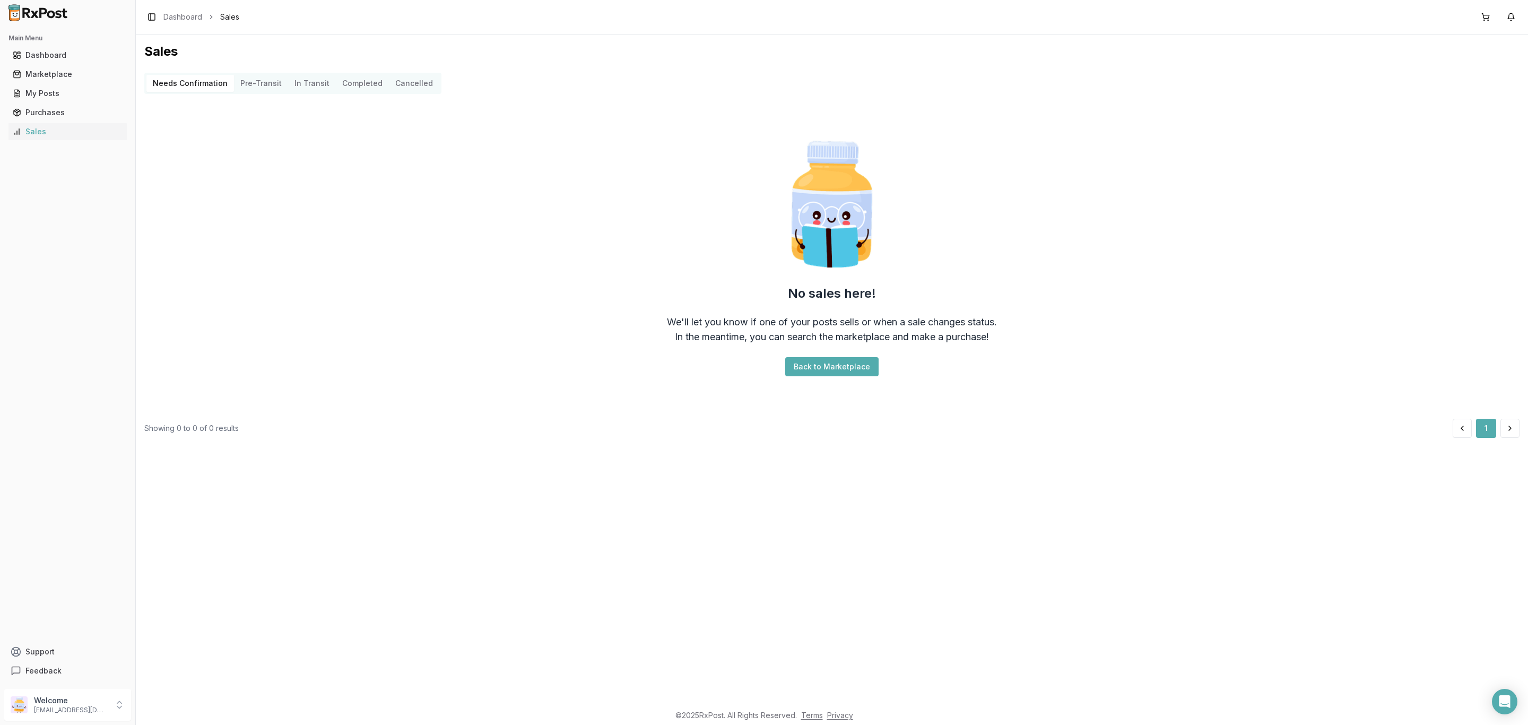
click at [322, 297] on div "No sales here! We'll let you know if one of your posts sells or when a sale cha…" at bounding box center [831, 256] width 1375 height 308
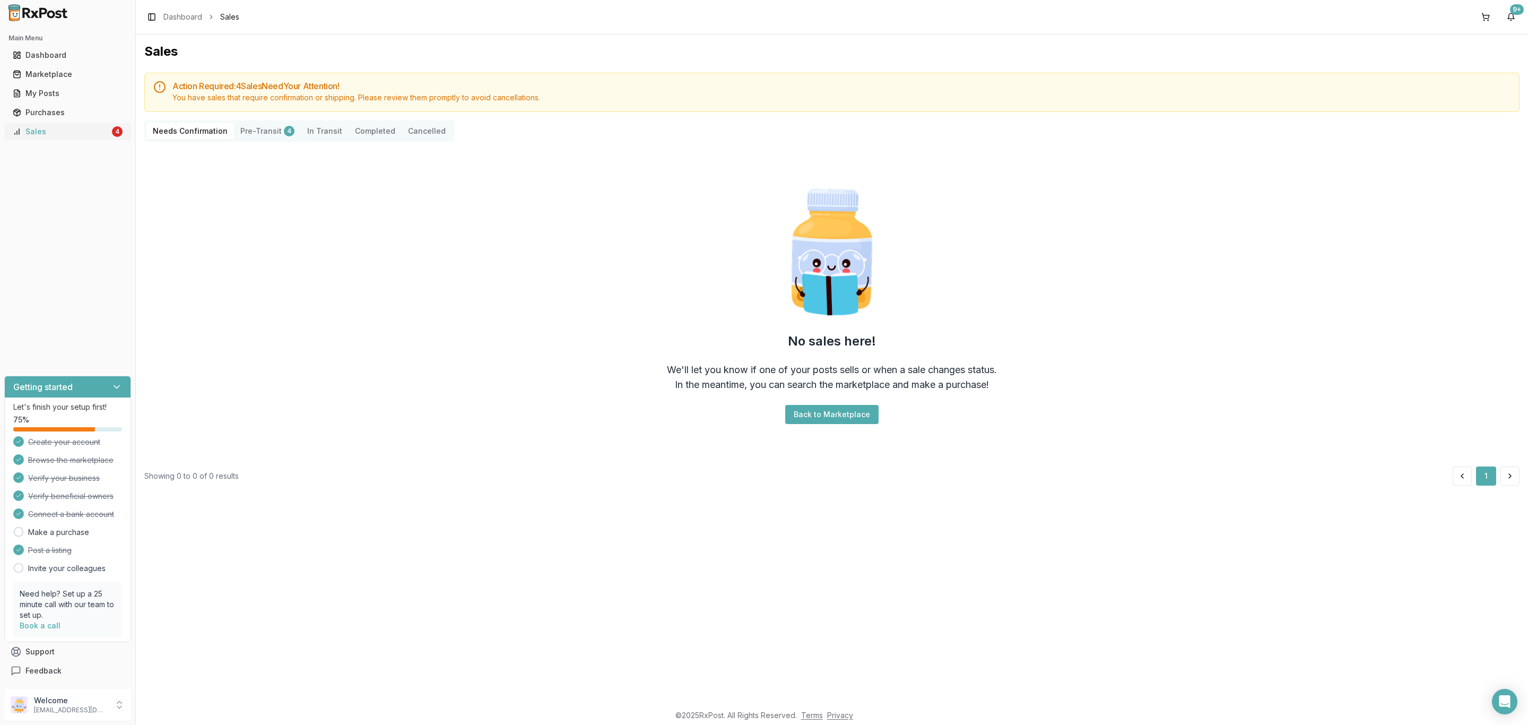
click at [89, 137] on link "Sales 4" at bounding box center [67, 131] width 118 height 19
click at [104, 126] on div "Sales" at bounding box center [61, 131] width 97 height 11
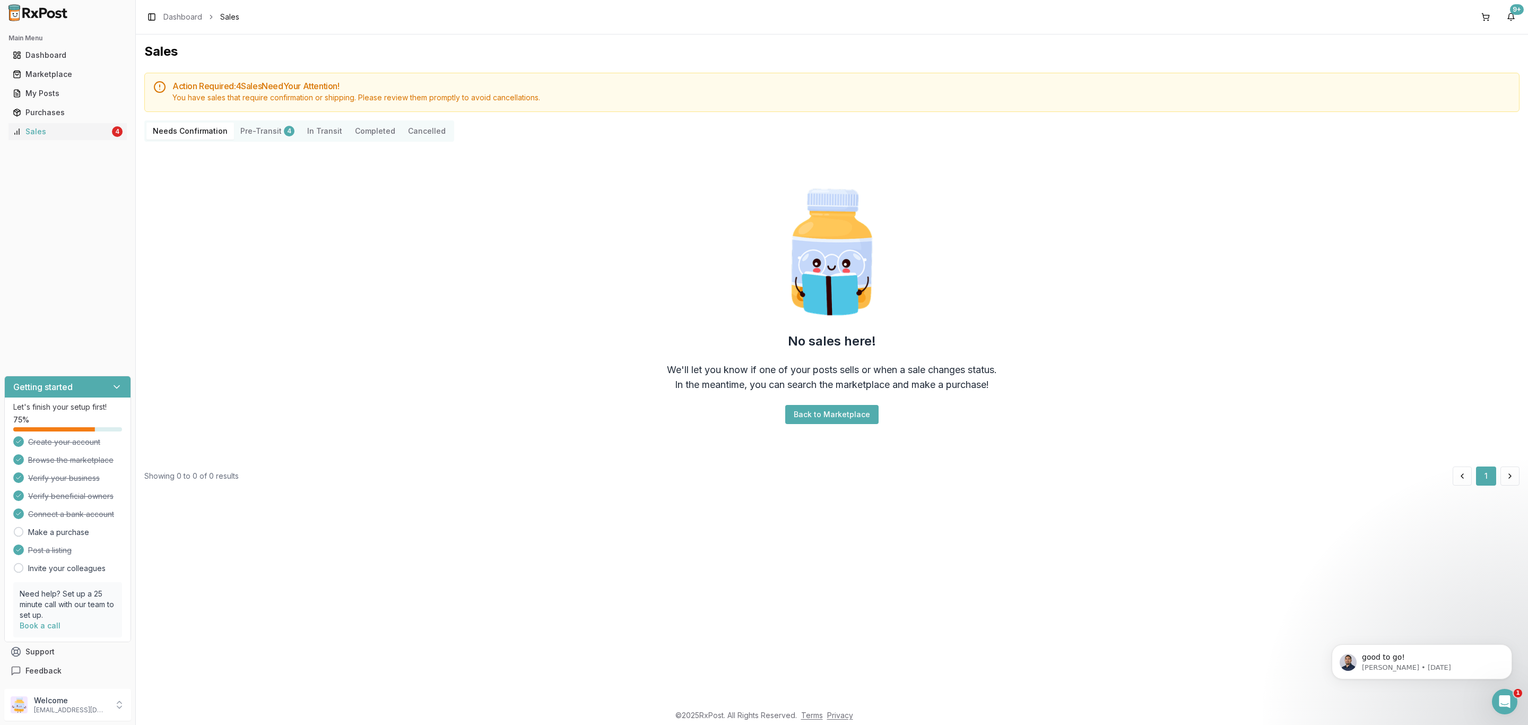
drag, startPoint x: 320, startPoint y: 214, endPoint x: 133, endPoint y: 1, distance: 284.2
click at [320, 214] on div "No sales here! We'll let you know if one of your posts sells or when a sale cha…" at bounding box center [831, 304] width 1375 height 308
click at [988, 606] on div "Sales Action Required: 4 Sale s Need Your Attention! You have sales that requir…" at bounding box center [832, 368] width 1392 height 669
click at [84, 126] on div "Sales" at bounding box center [61, 131] width 97 height 11
click at [85, 710] on p "dngpharmacy2@gmail.com" at bounding box center [71, 710] width 74 height 8
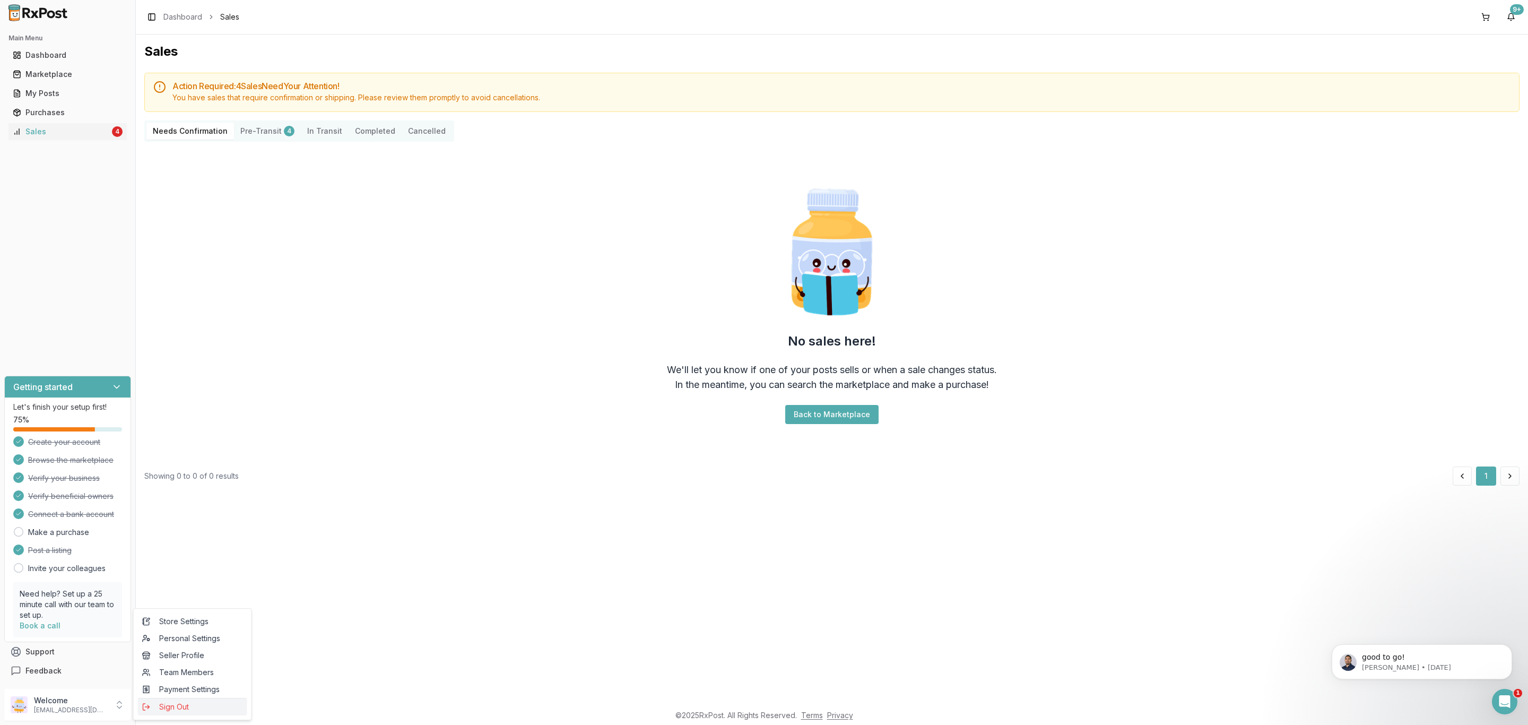
click at [190, 705] on span "Sign Out" at bounding box center [192, 706] width 101 height 11
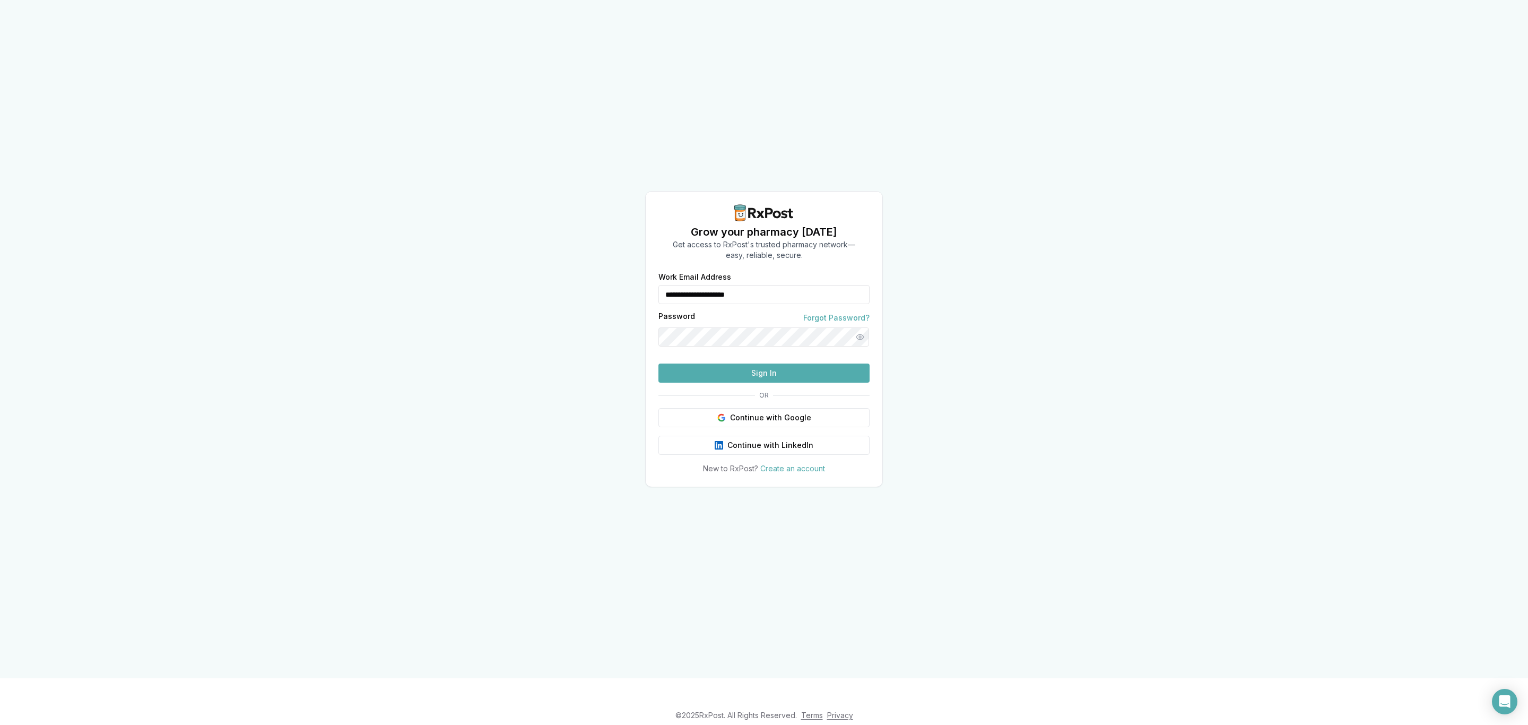
drag, startPoint x: 675, startPoint y: 274, endPoint x: 653, endPoint y: 279, distance: 23.3
click at [655, 279] on div "**********" at bounding box center [764, 373] width 237 height 201
type input "**********"
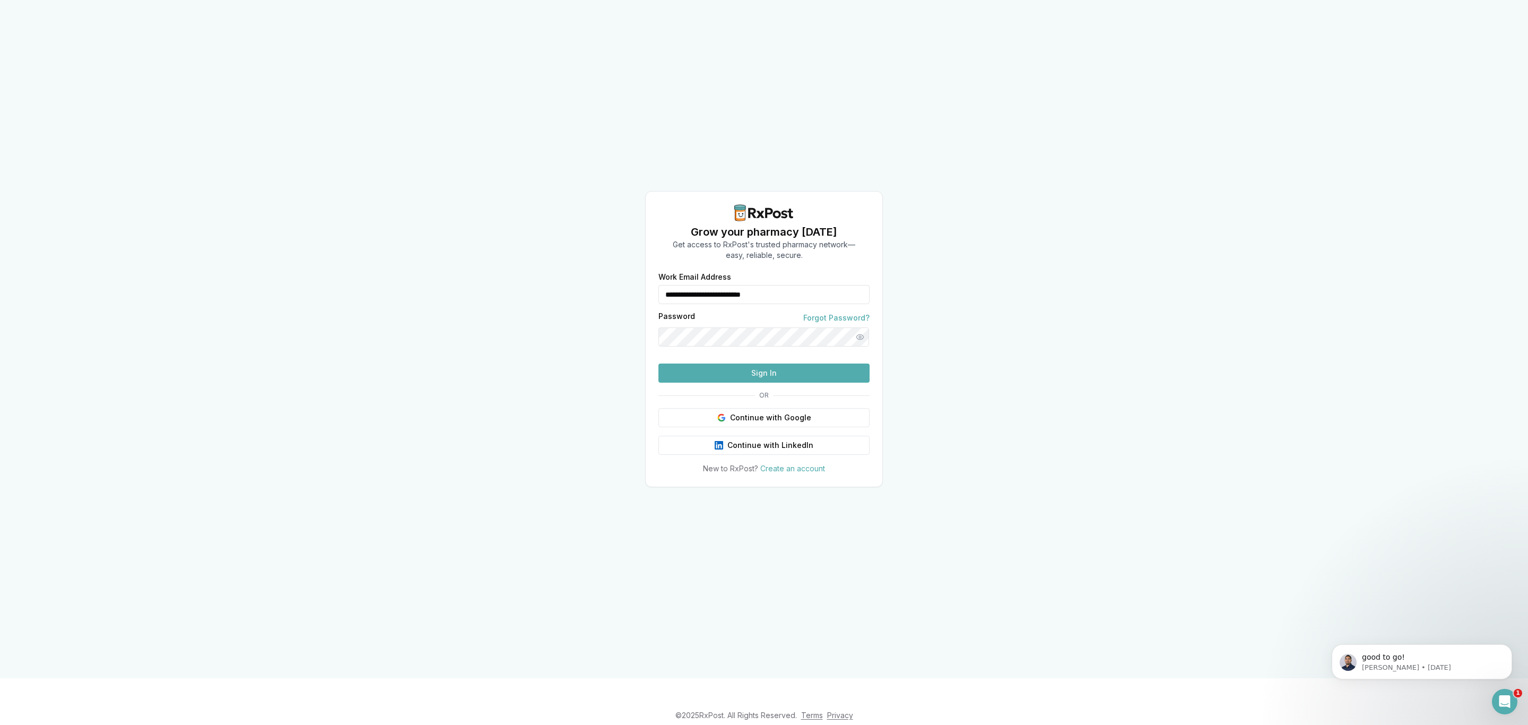
click at [780, 383] on button "Sign In" at bounding box center [763, 372] width 211 height 19
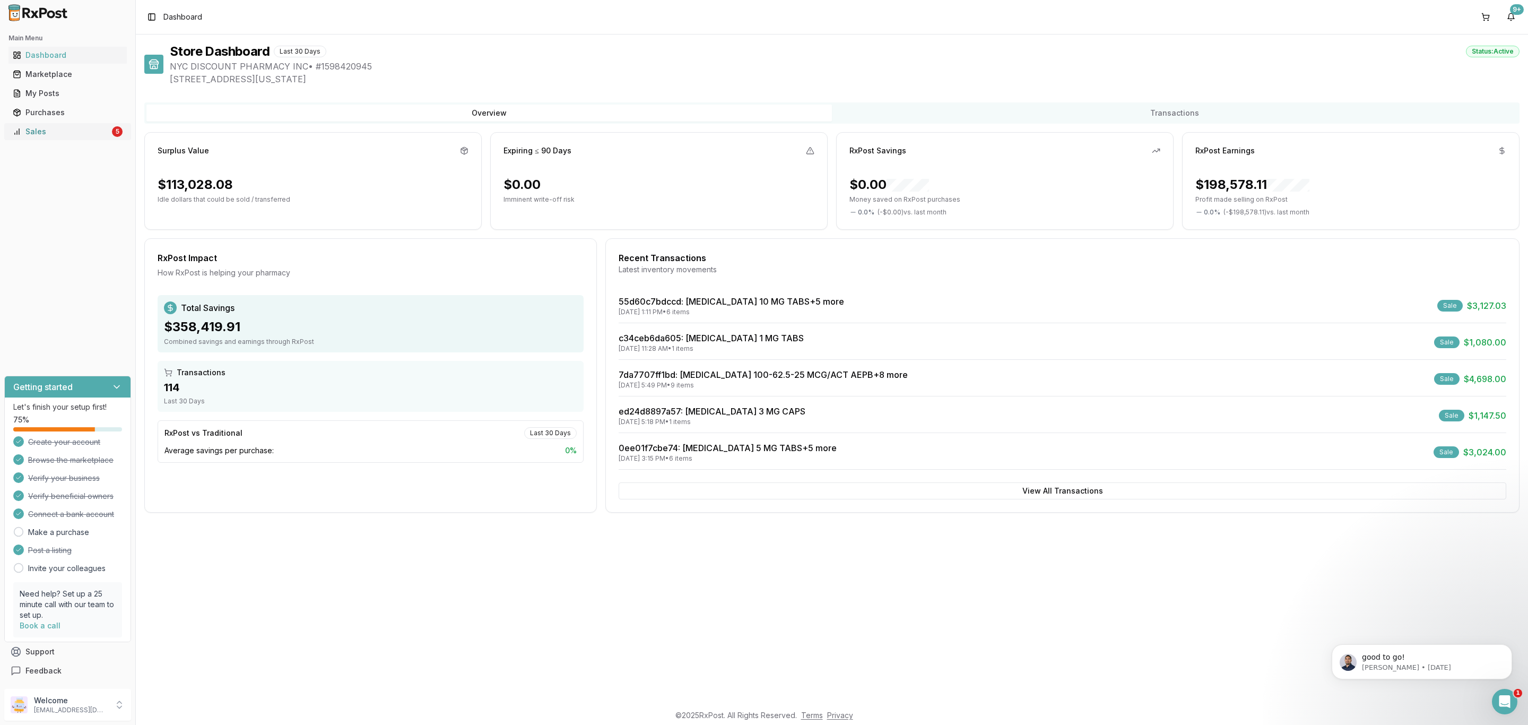
click at [86, 132] on div "Sales" at bounding box center [61, 131] width 97 height 11
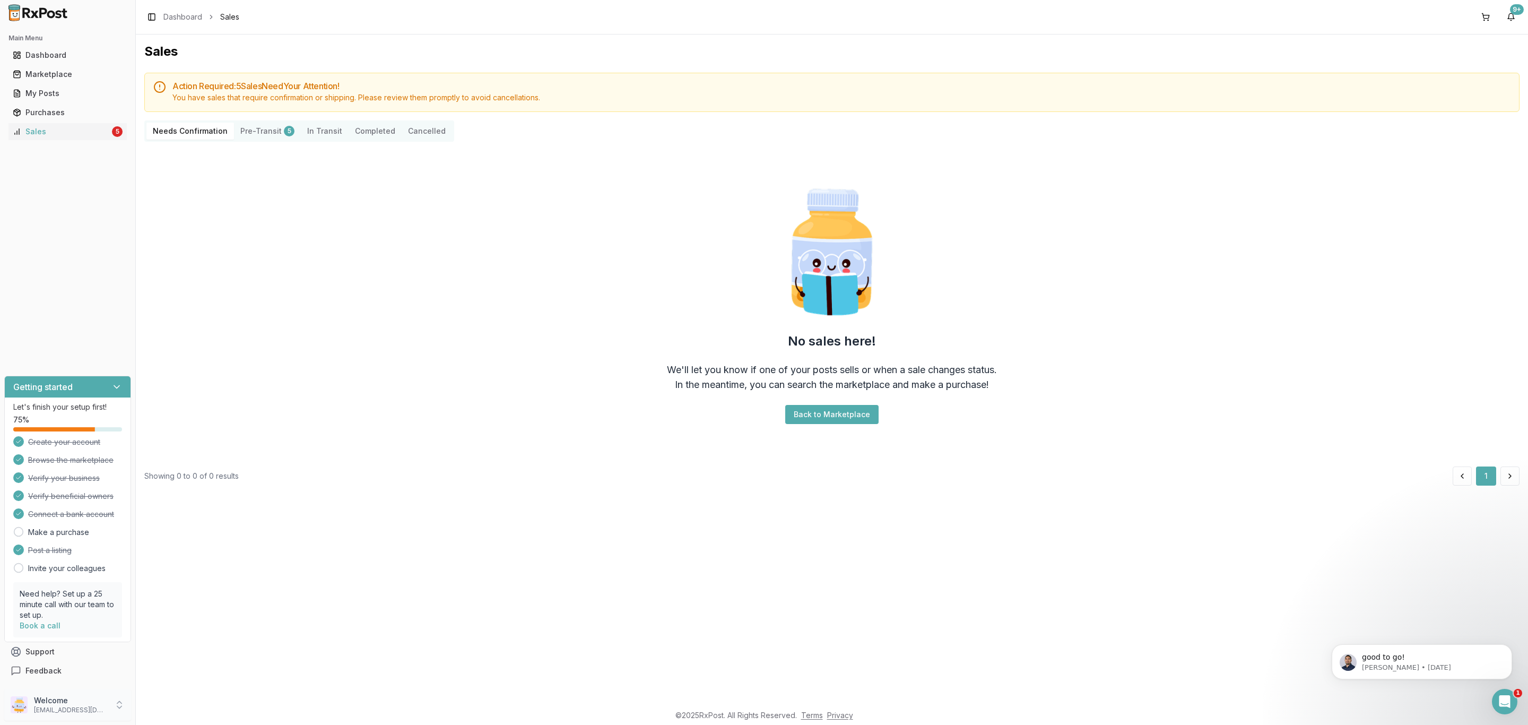
click at [51, 708] on p "nycdiscountpharma2@gmail.com" at bounding box center [71, 710] width 74 height 8
click at [156, 707] on span "Sign Out" at bounding box center [192, 706] width 101 height 11
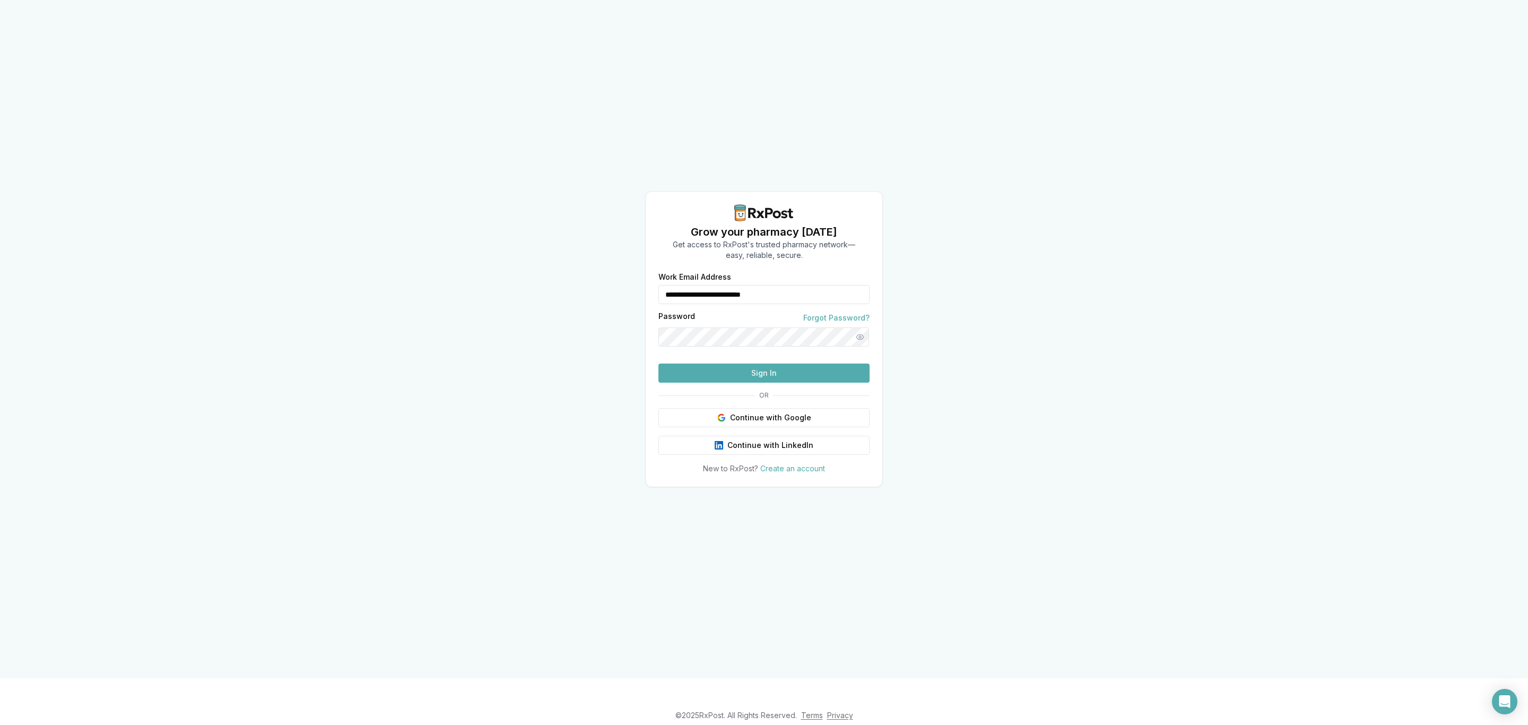
drag, startPoint x: 756, startPoint y: 262, endPoint x: 622, endPoint y: 242, distance: 135.1
click at [622, 242] on div "**********" at bounding box center [764, 339] width 1528 height 678
type input "**********"
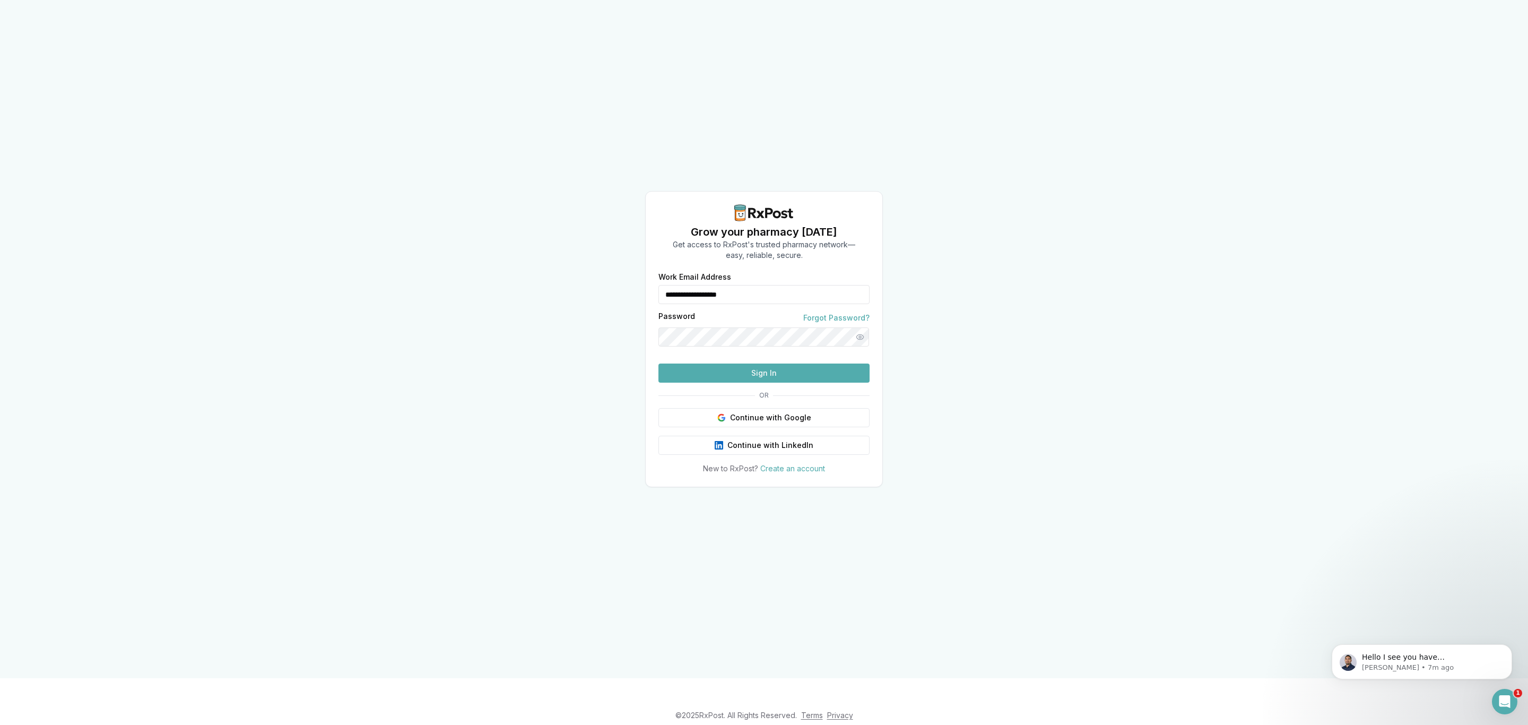
click at [749, 383] on button "Sign In" at bounding box center [763, 372] width 211 height 19
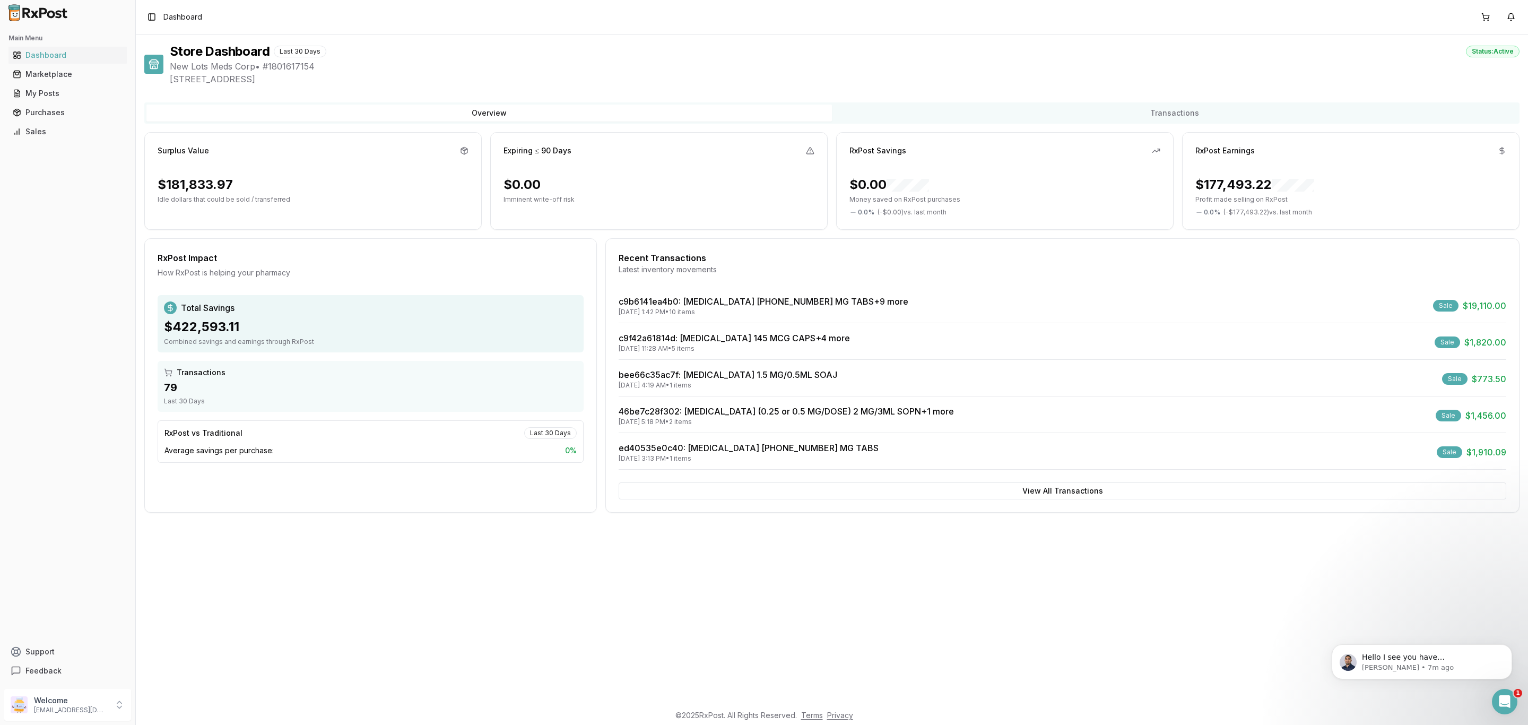
click at [777, 393] on div "bee66c35ac7f : Trulicity 1.5 MG/0.5ML SOAJ 10/02/2025 4:19 AM • 1 items Sale $7…" at bounding box center [1063, 382] width 888 height 28
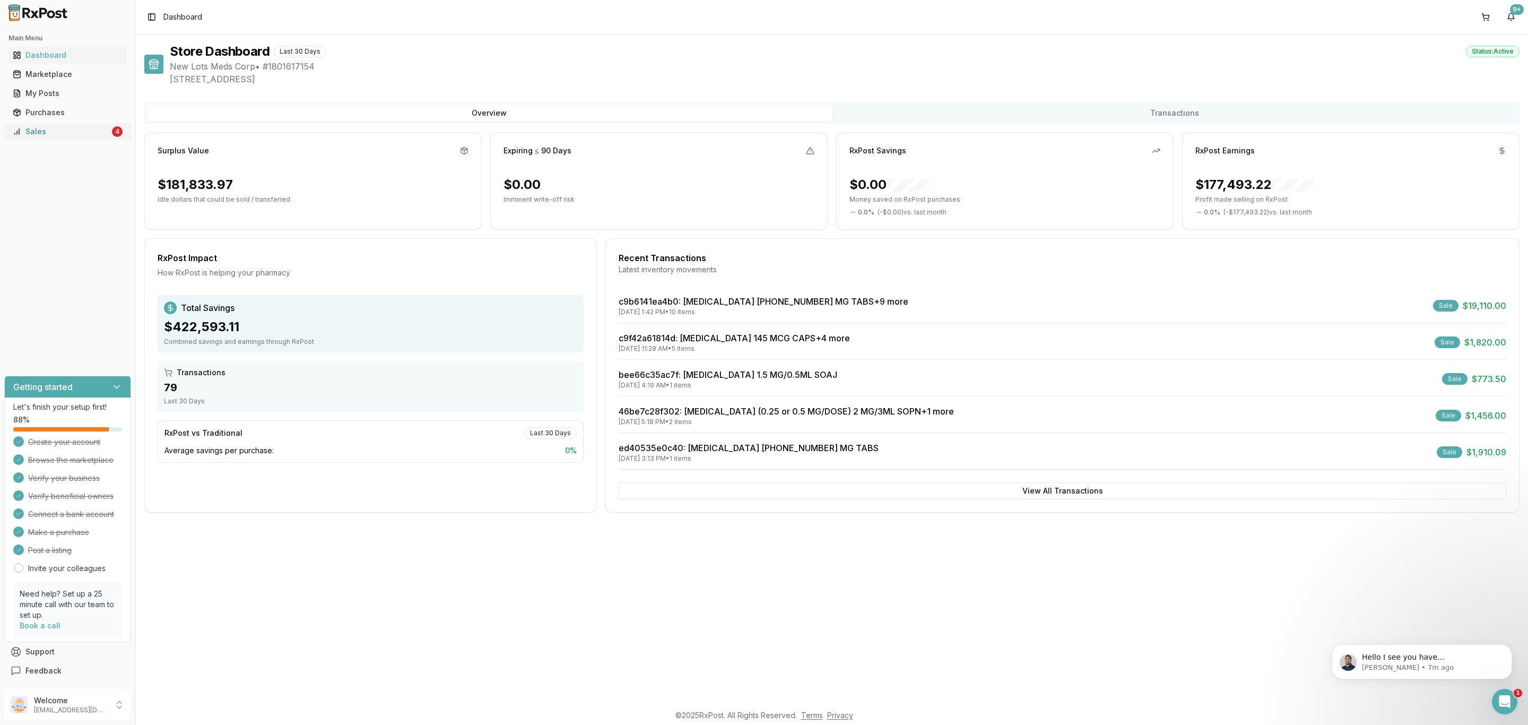
click at [107, 137] on link "Sales 4" at bounding box center [67, 131] width 118 height 19
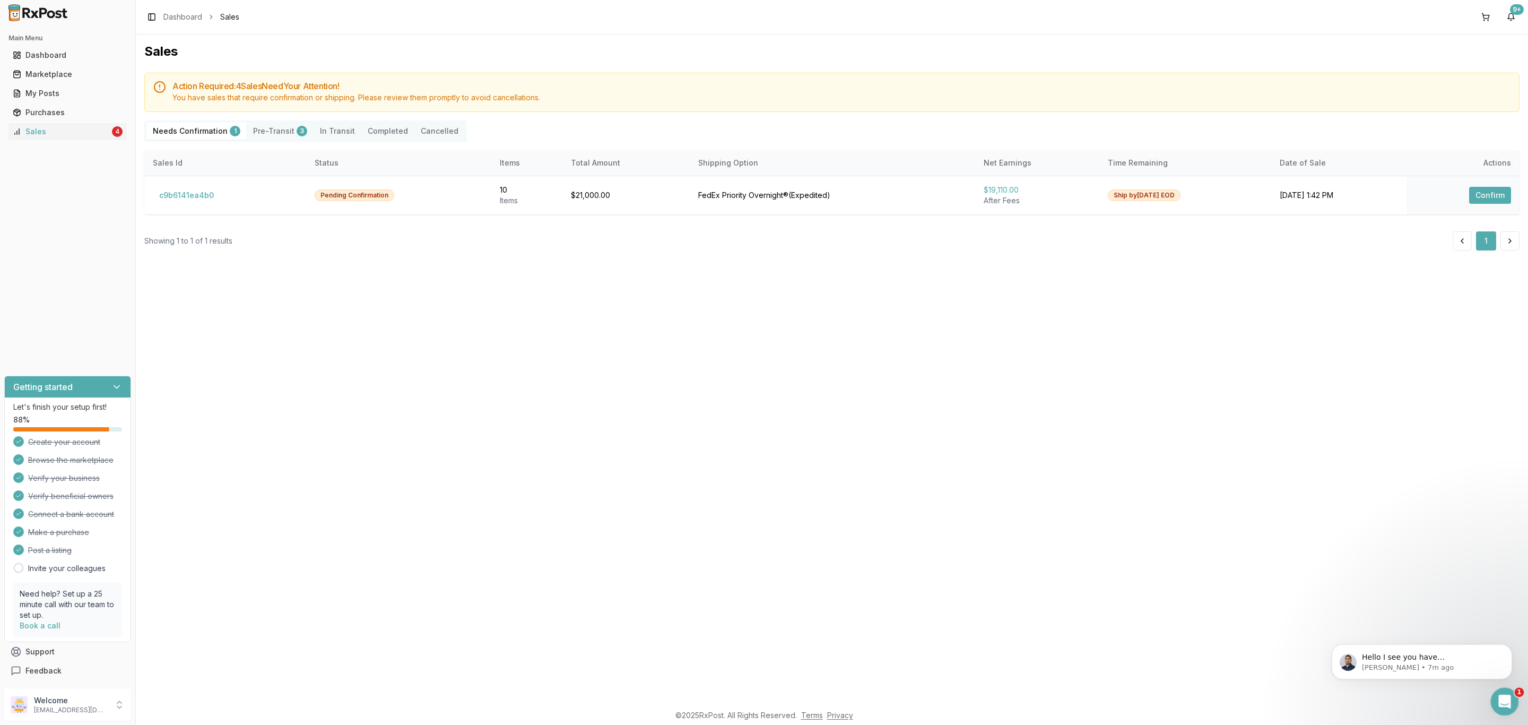
click at [1501, 701] on icon "Open Intercom Messenger" at bounding box center [1504, 700] width 18 height 18
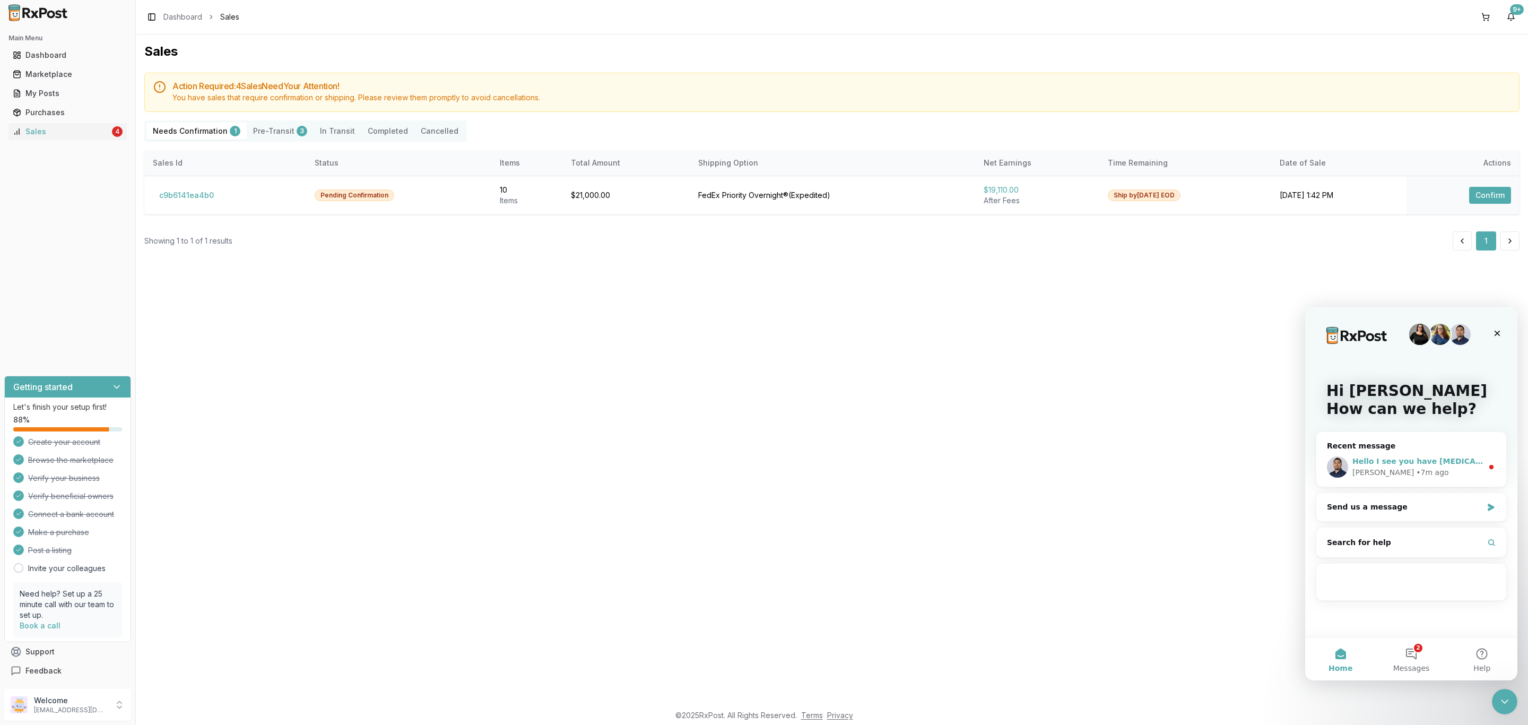
click at [1446, 473] on div "Manuel • 7m ago" at bounding box center [1417, 472] width 131 height 11
click at [1417, 666] on span "Messages" at bounding box center [1411, 667] width 37 height 7
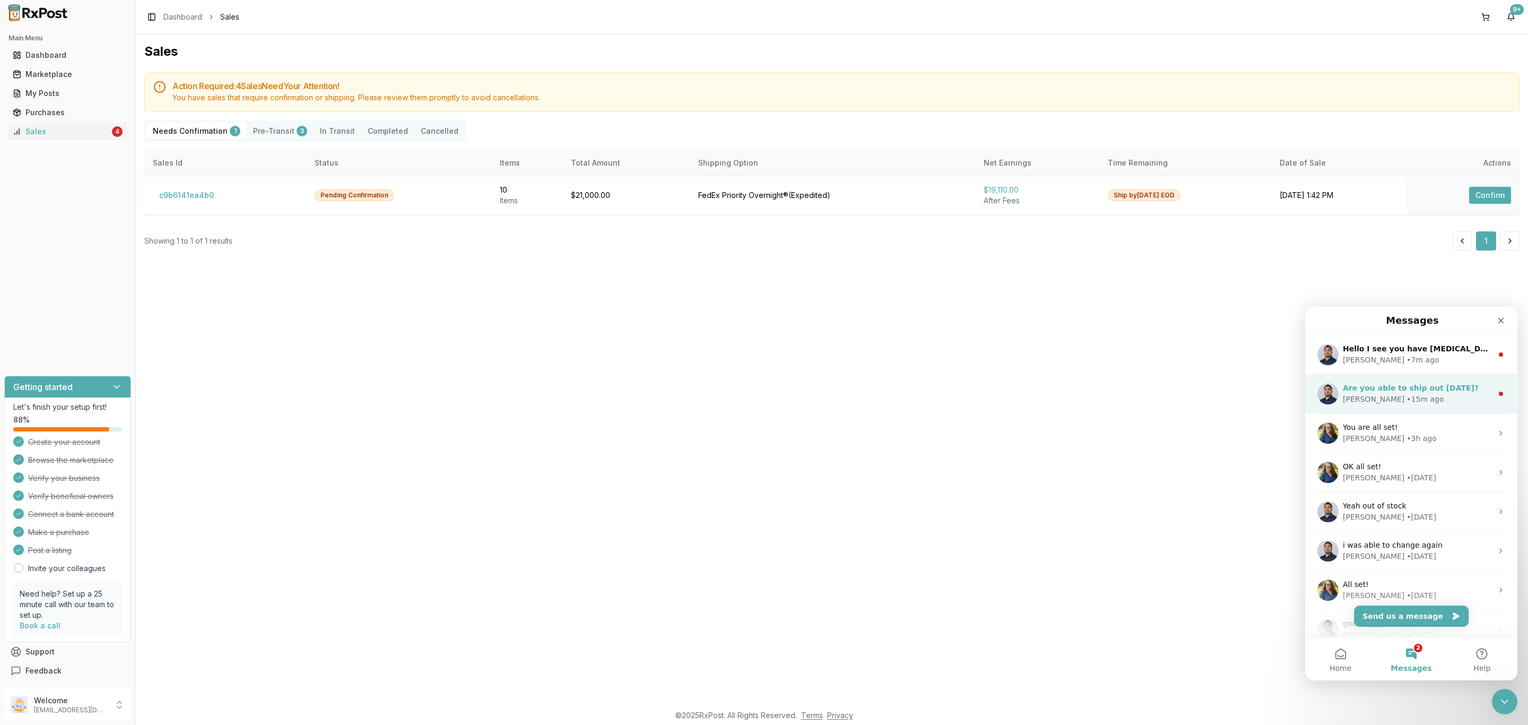
click at [1454, 394] on div "Manuel • 15m ago" at bounding box center [1418, 399] width 150 height 11
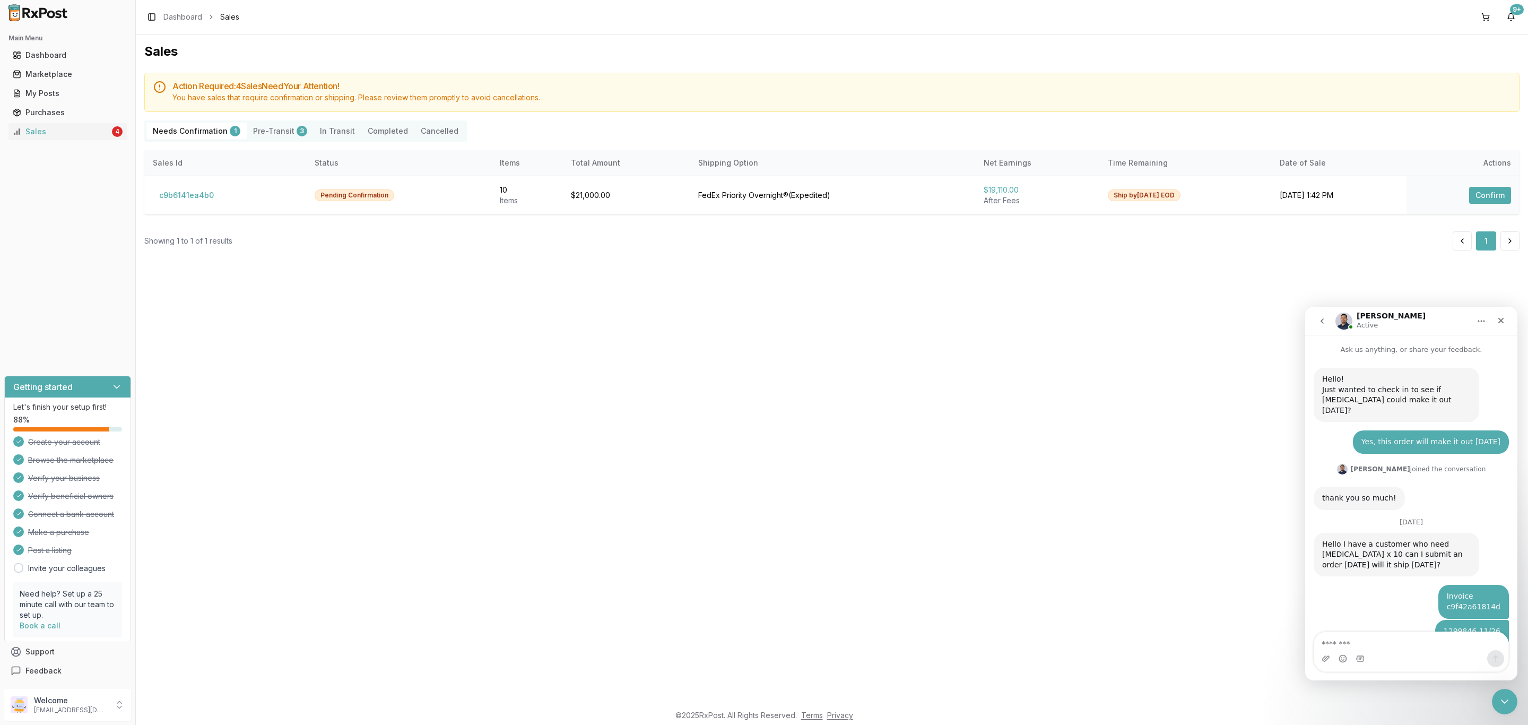
scroll to position [32, 0]
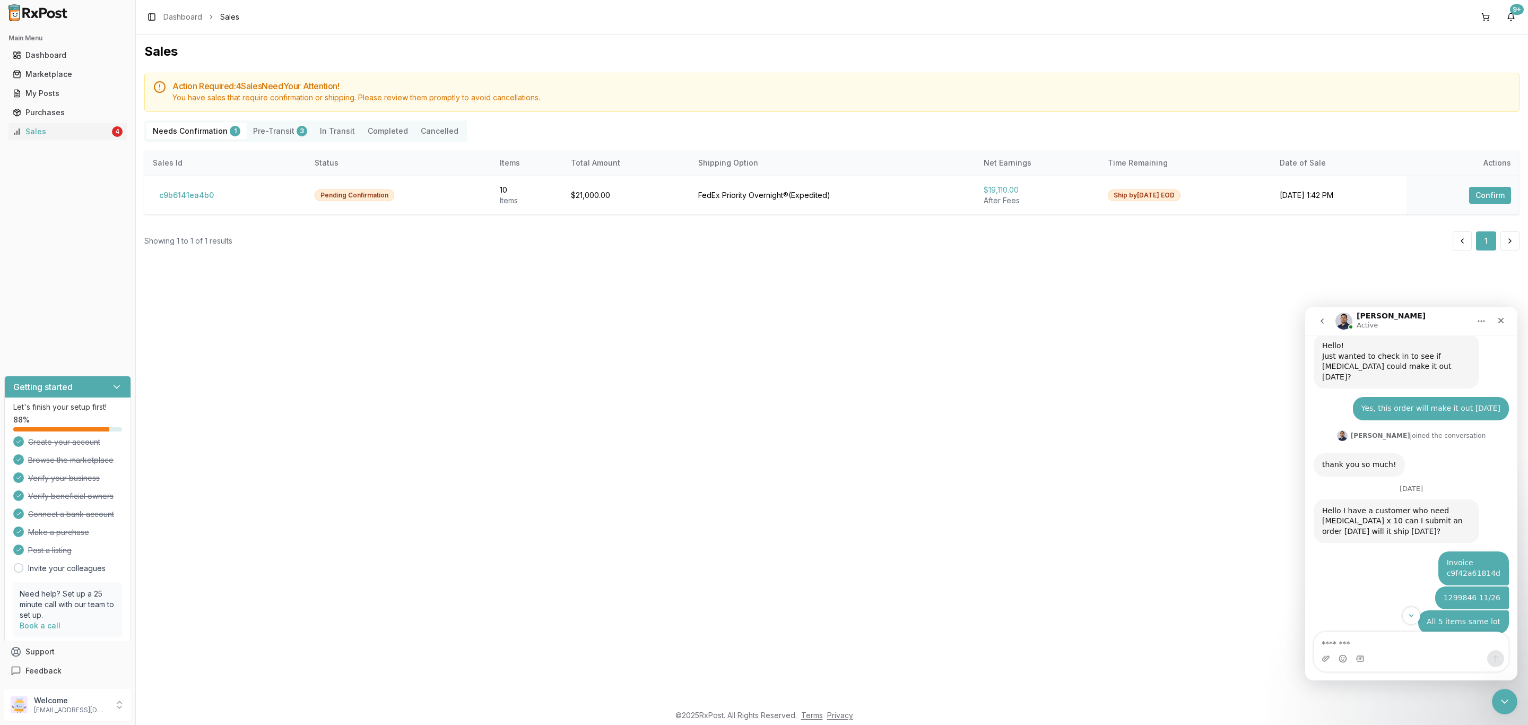
click at [1422, 641] on textarea "Message…" at bounding box center [1411, 641] width 194 height 18
click at [1414, 615] on icon "Scroll to bottom" at bounding box center [1411, 616] width 10 height 10
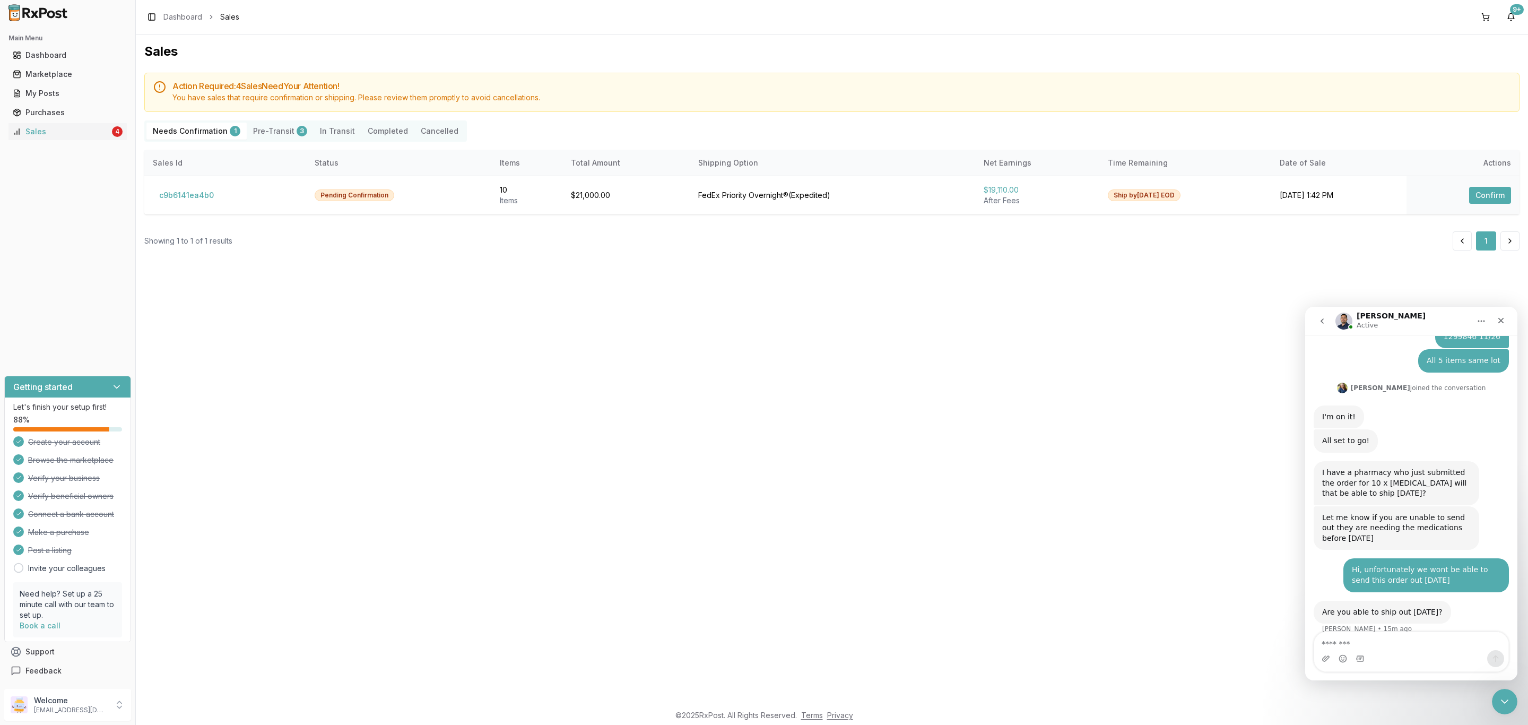
scroll to position [298, 0]
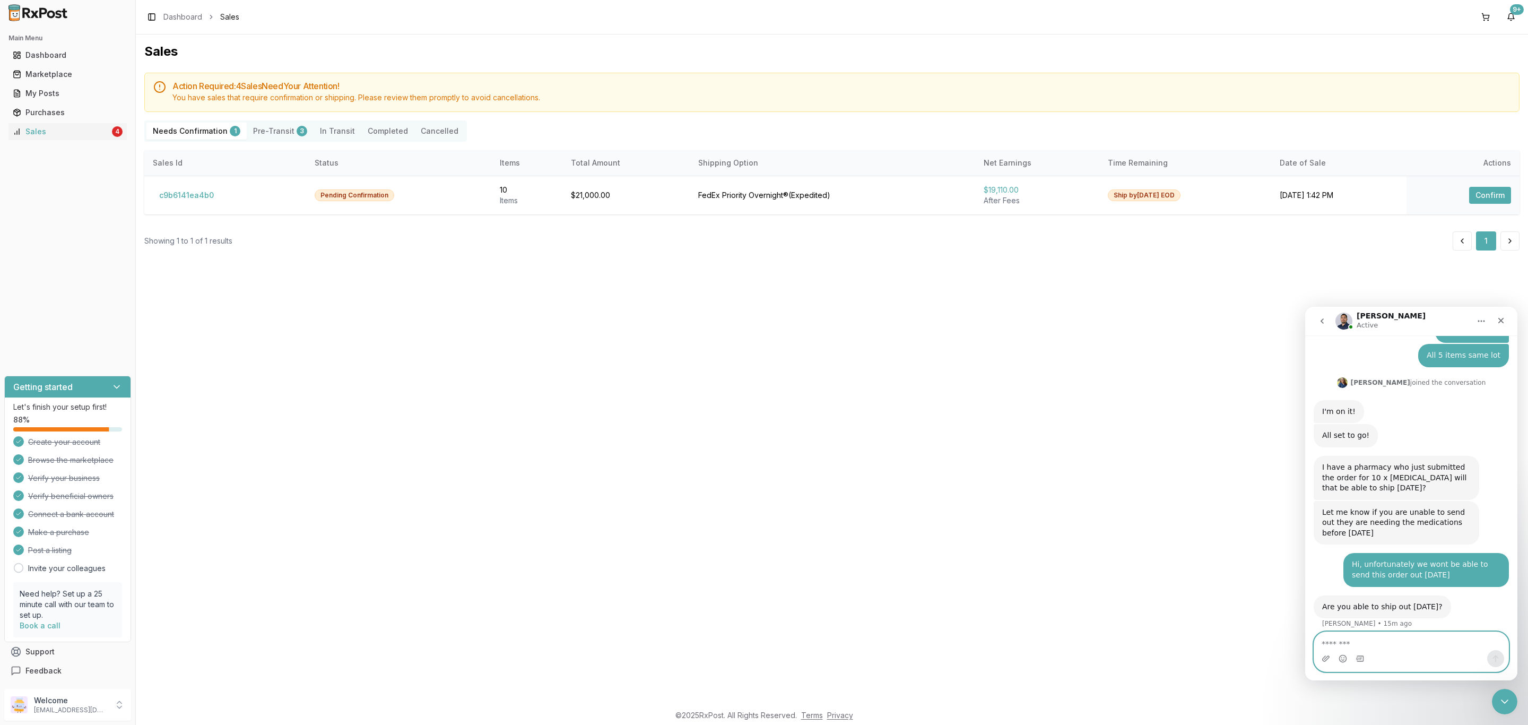
click at [1428, 639] on textarea "Message…" at bounding box center [1411, 641] width 194 height 18
click at [965, 460] on div "Sales Action Required: 4 Sale s Need Your Attention! You have sales that requir…" at bounding box center [832, 368] width 1392 height 669
click at [188, 191] on button "c9b6141ea4b0" at bounding box center [186, 195] width 67 height 17
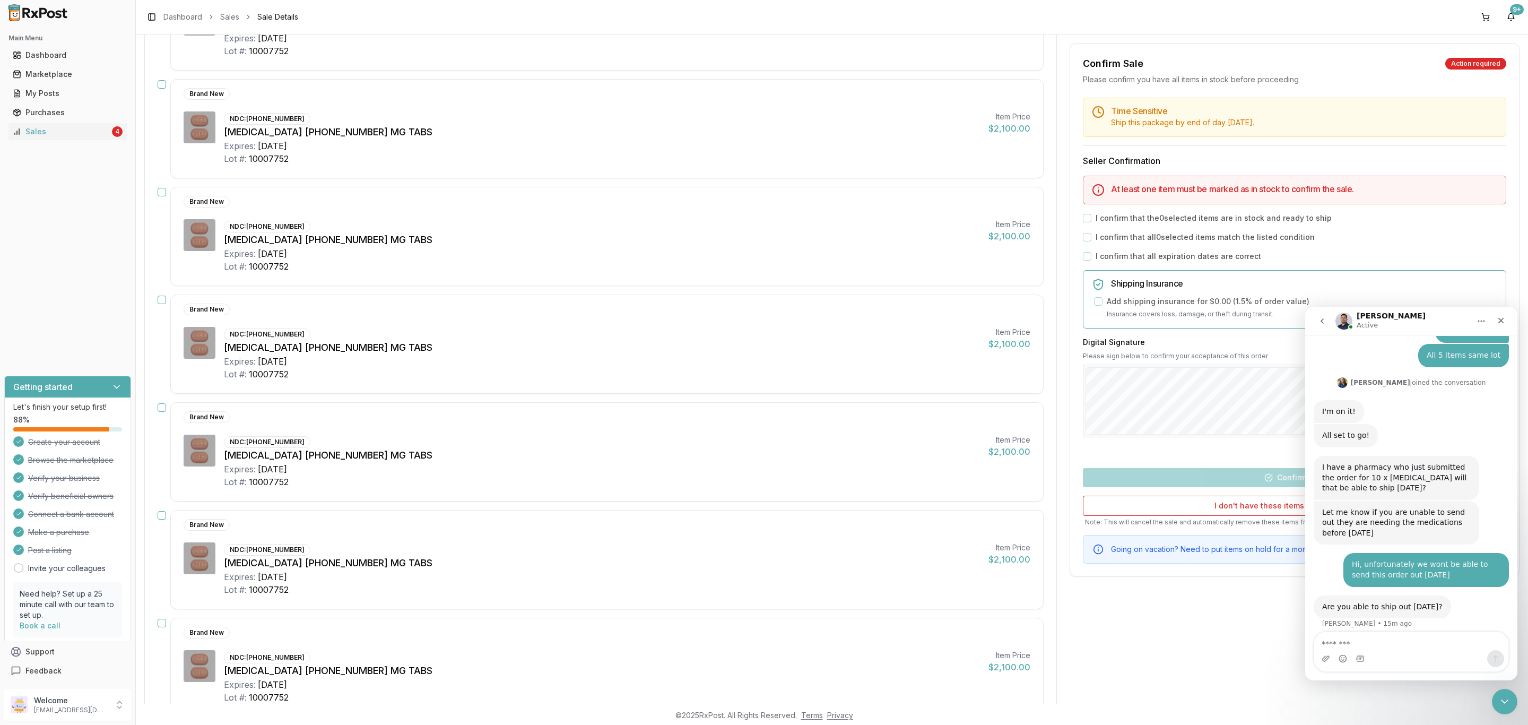
scroll to position [239, 0]
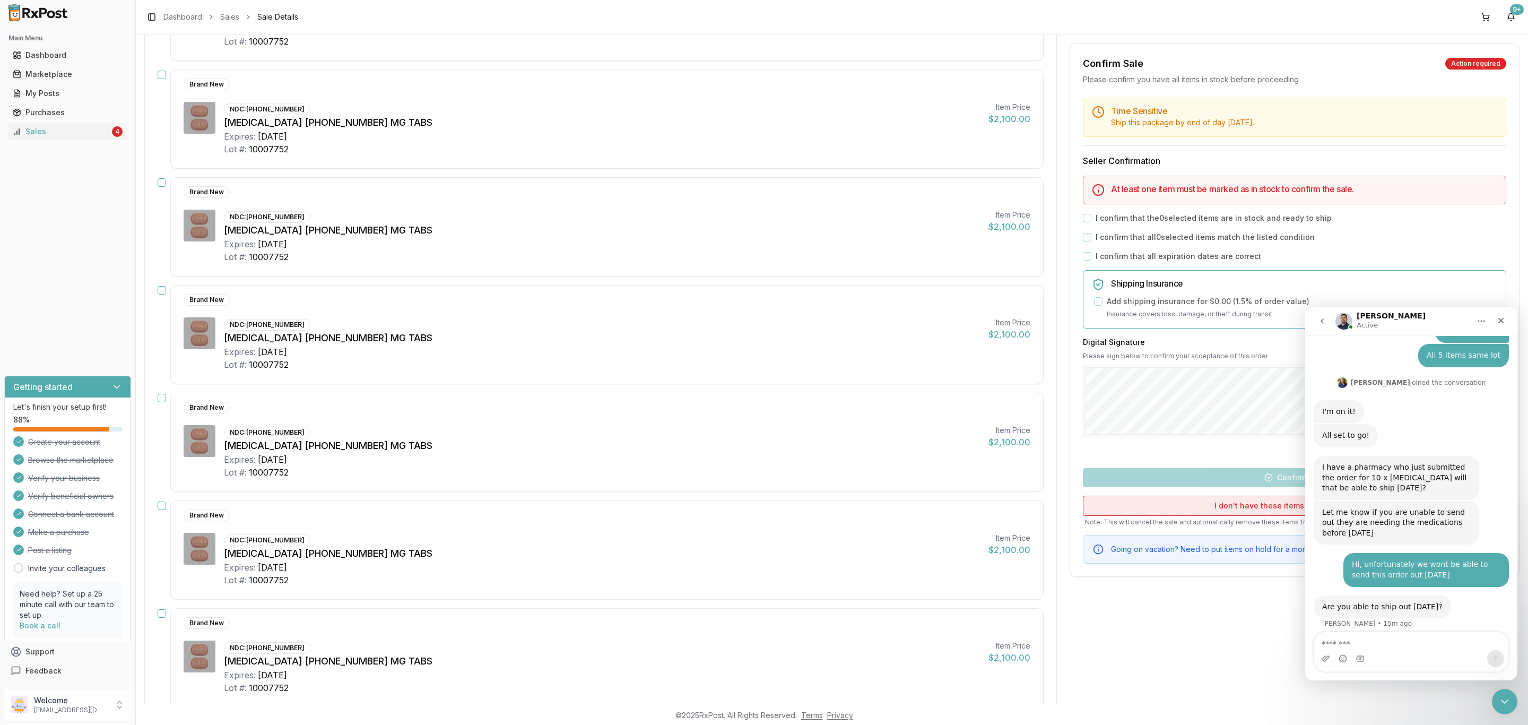
click at [1232, 510] on button "I don't have these items available anymore" at bounding box center [1294, 506] width 423 height 20
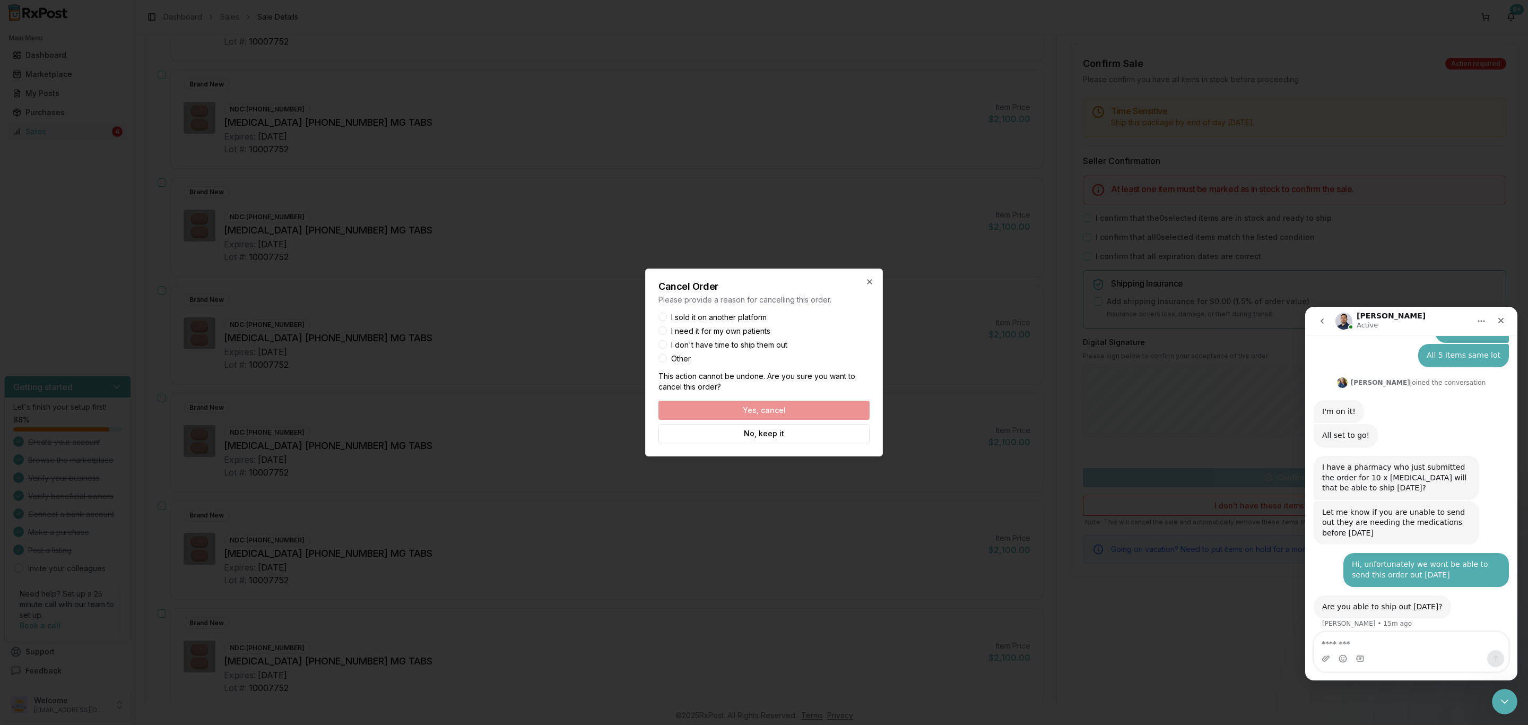
click at [696, 320] on label "I sold it on another platform" at bounding box center [718, 317] width 95 height 7
click at [667, 320] on button "I sold it on another platform" at bounding box center [662, 316] width 8 height 8
click at [736, 408] on button "Yes, cancel" at bounding box center [763, 410] width 211 height 19
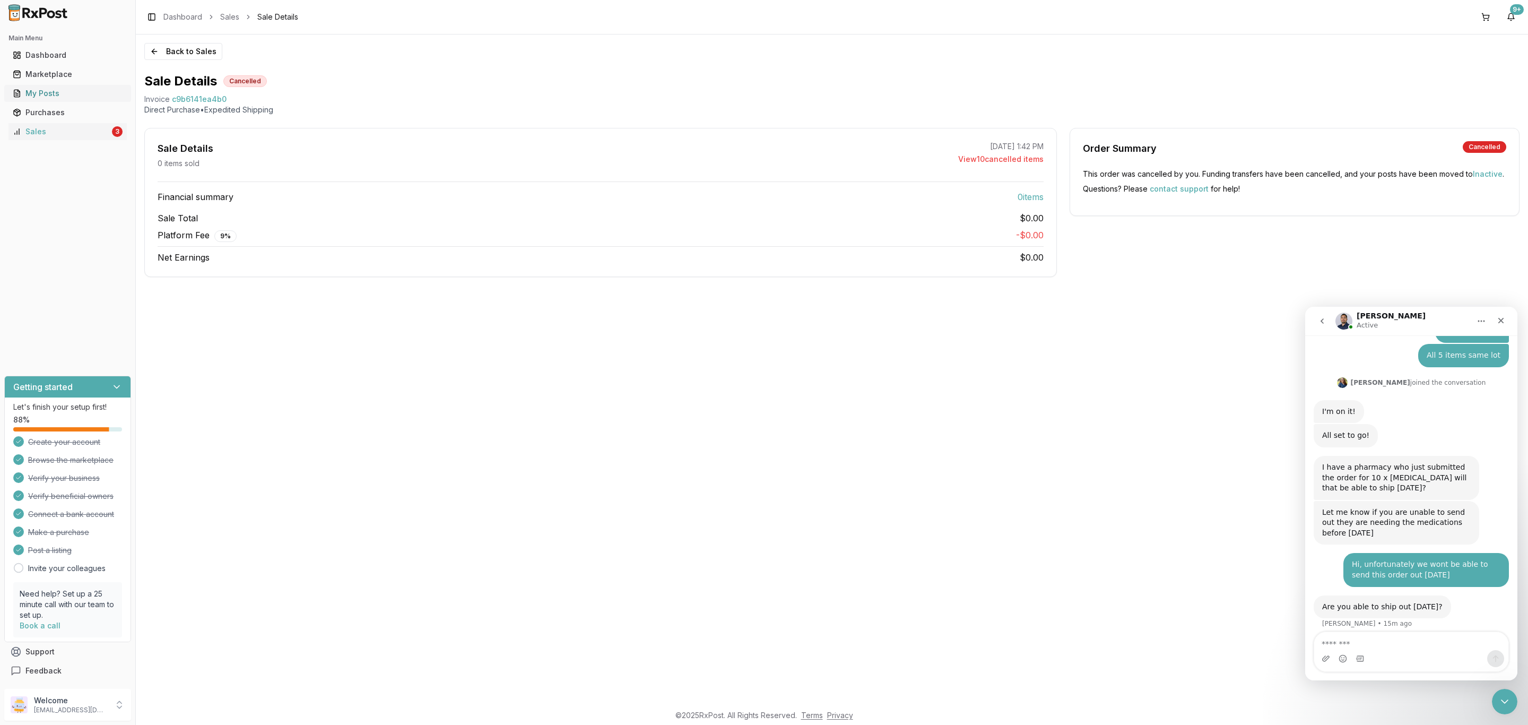
click at [57, 93] on div "My Posts" at bounding box center [68, 93] width 110 height 11
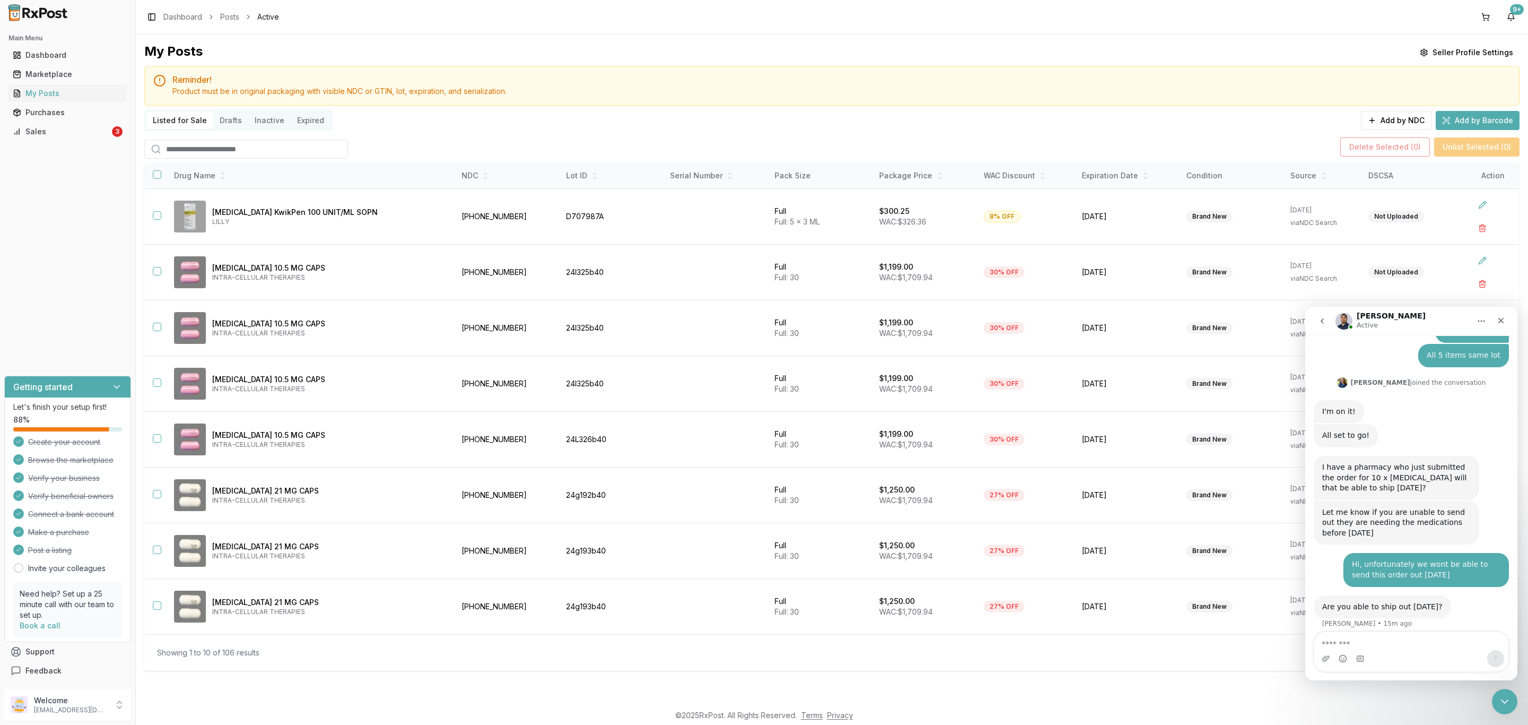
drag, startPoint x: 254, startPoint y: 151, endPoint x: 248, endPoint y: 153, distance: 5.7
click at [254, 151] on input "search" at bounding box center [246, 149] width 204 height 19
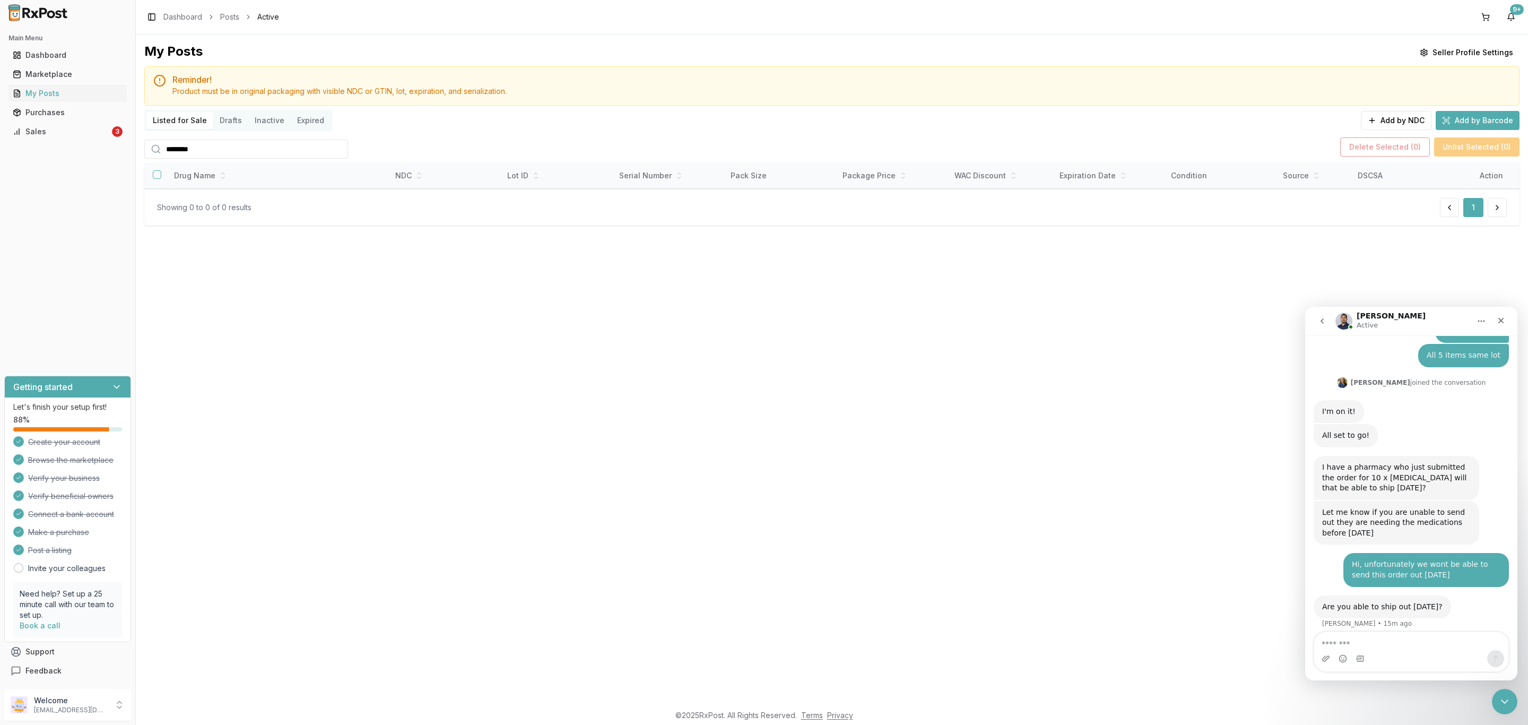
type input "********"
click at [360, 315] on div "My Posts Seller Profile Settings Reminder! Product must be in original packagin…" at bounding box center [832, 368] width 1392 height 669
click at [1412, 639] on textarea "Message…" at bounding box center [1411, 641] width 194 height 18
type textarea "**"
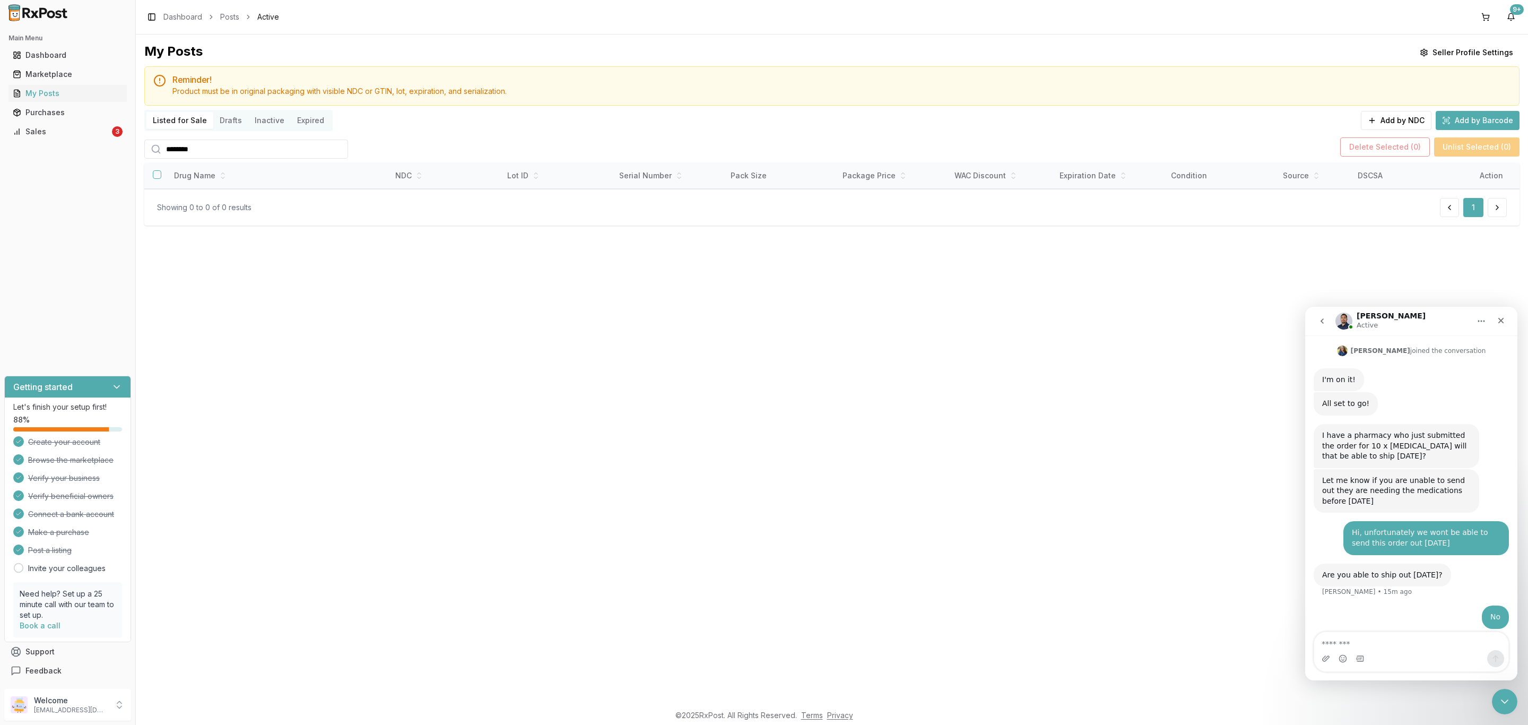
click at [1322, 323] on icon "go back" at bounding box center [1322, 320] width 3 height 5
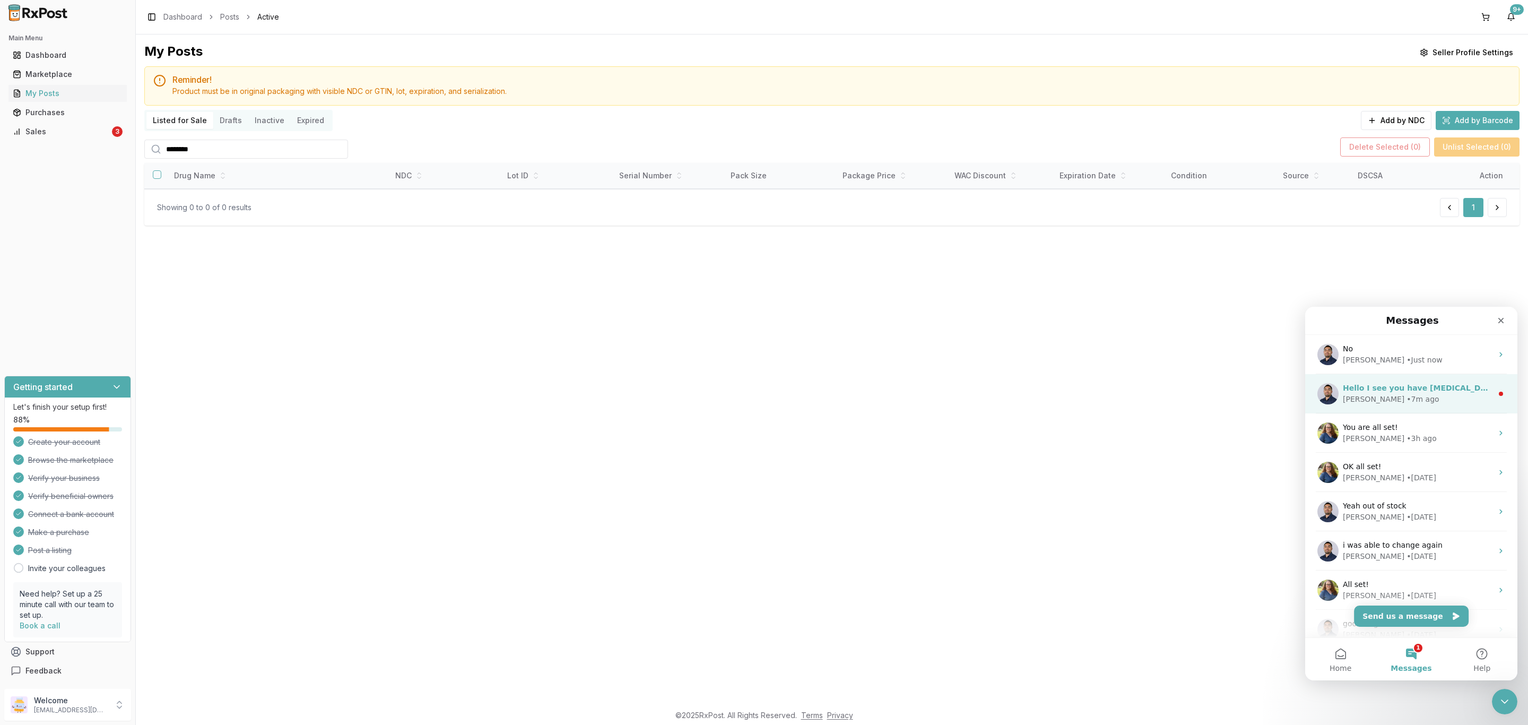
click at [1419, 391] on span "Hello I see you have Xiidra posted is that still available ?" at bounding box center [1484, 388] width 283 height 8
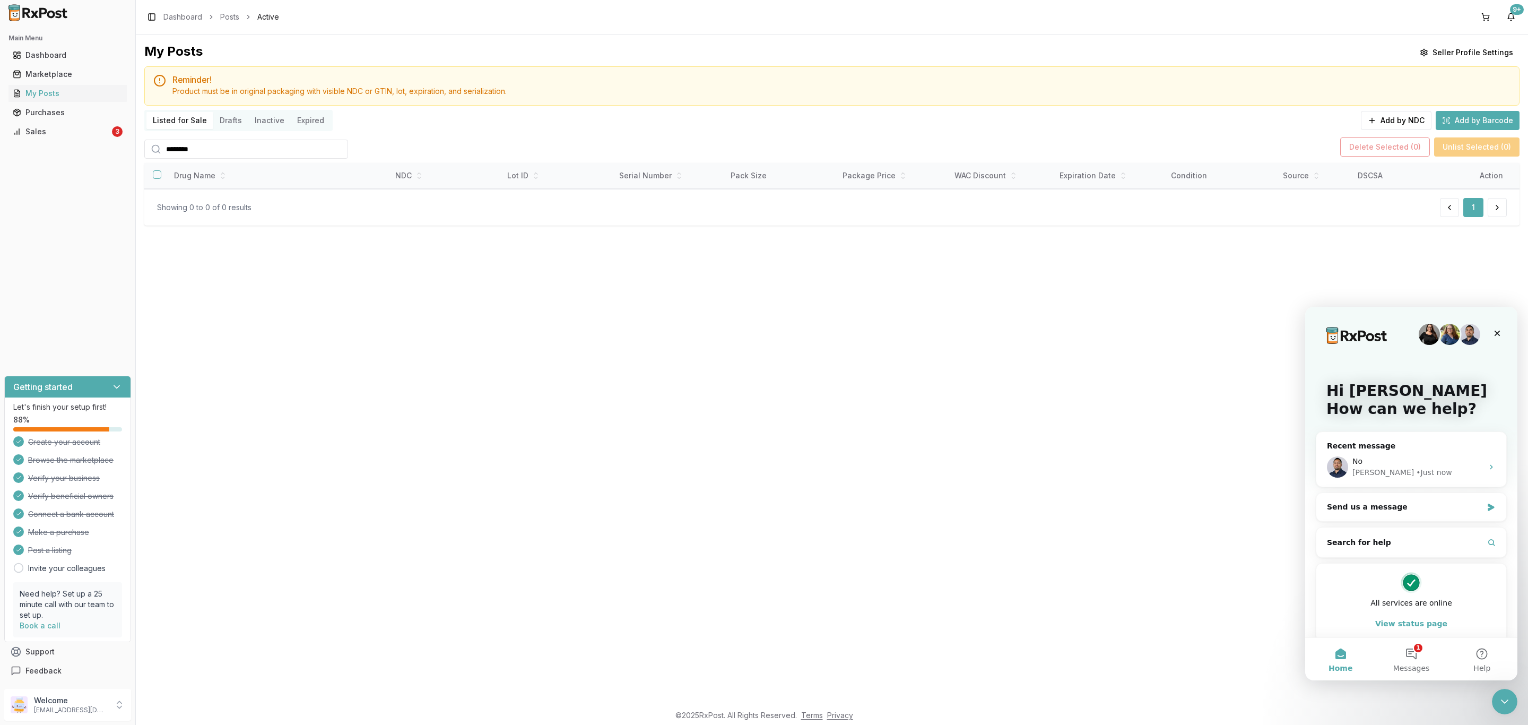
click at [1435, 487] on div "Hi Pedro 👋 How can we help?" at bounding box center [1411, 402] width 191 height 191
click at [1443, 476] on div "Manuel • Just now" at bounding box center [1417, 472] width 131 height 11
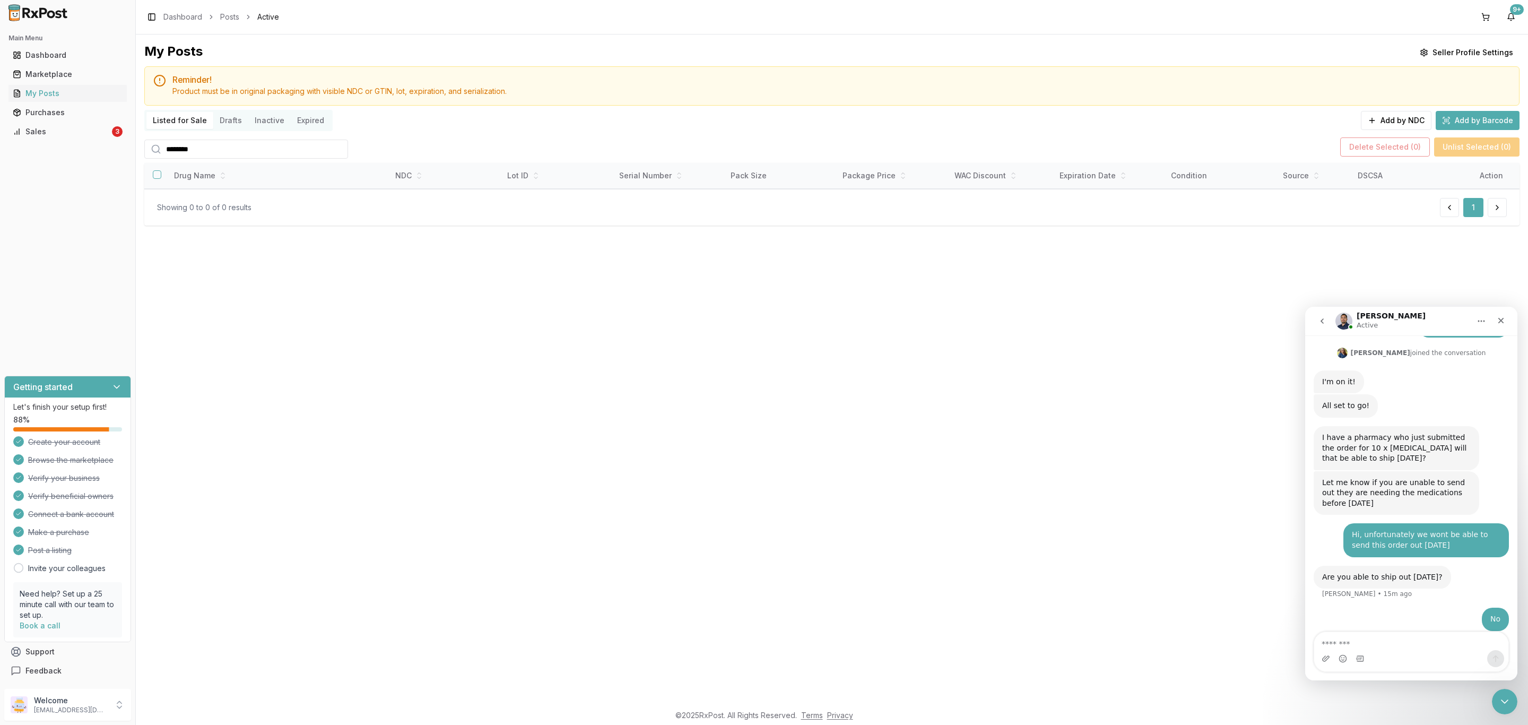
scroll to position [330, 0]
click at [1501, 701] on icon "Close Intercom Messenger" at bounding box center [1503, 699] width 13 height 13
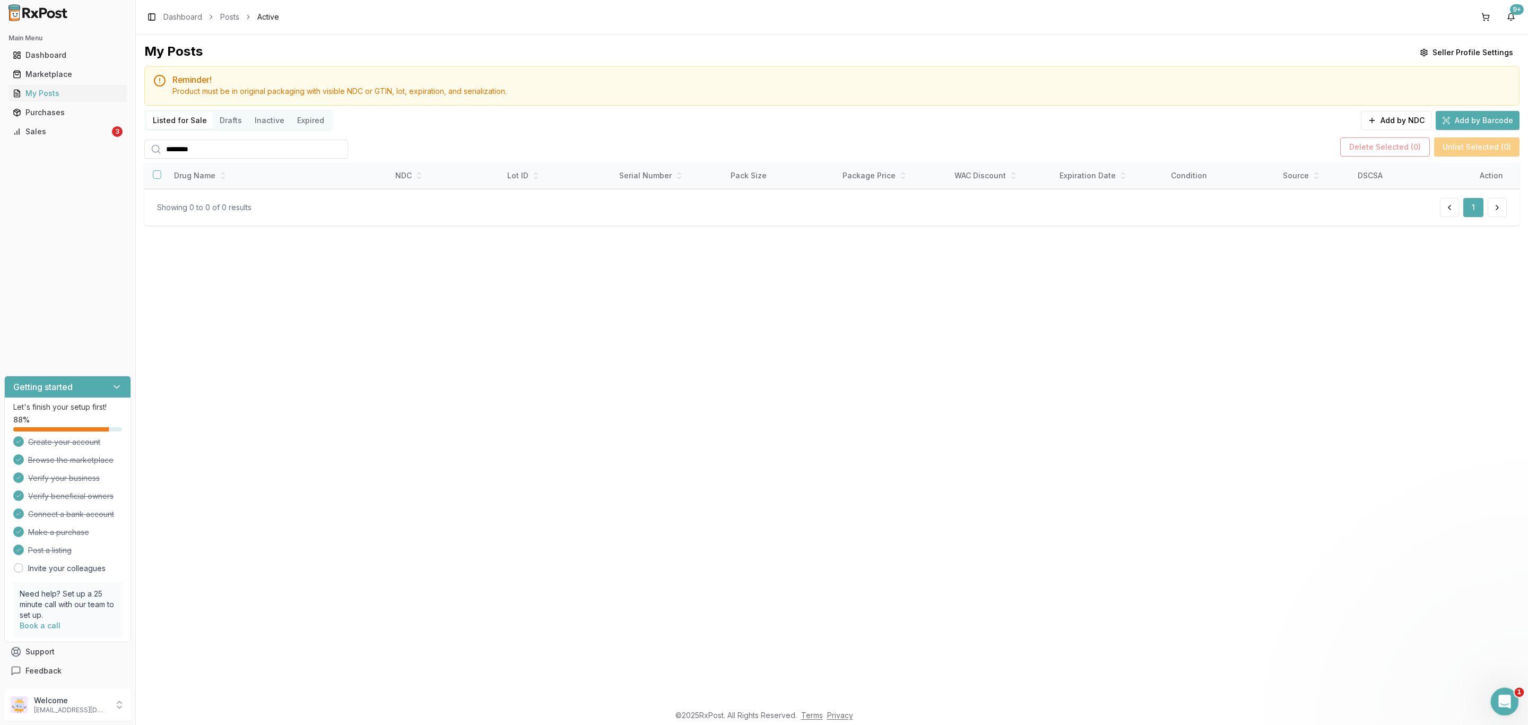
scroll to position [0, 0]
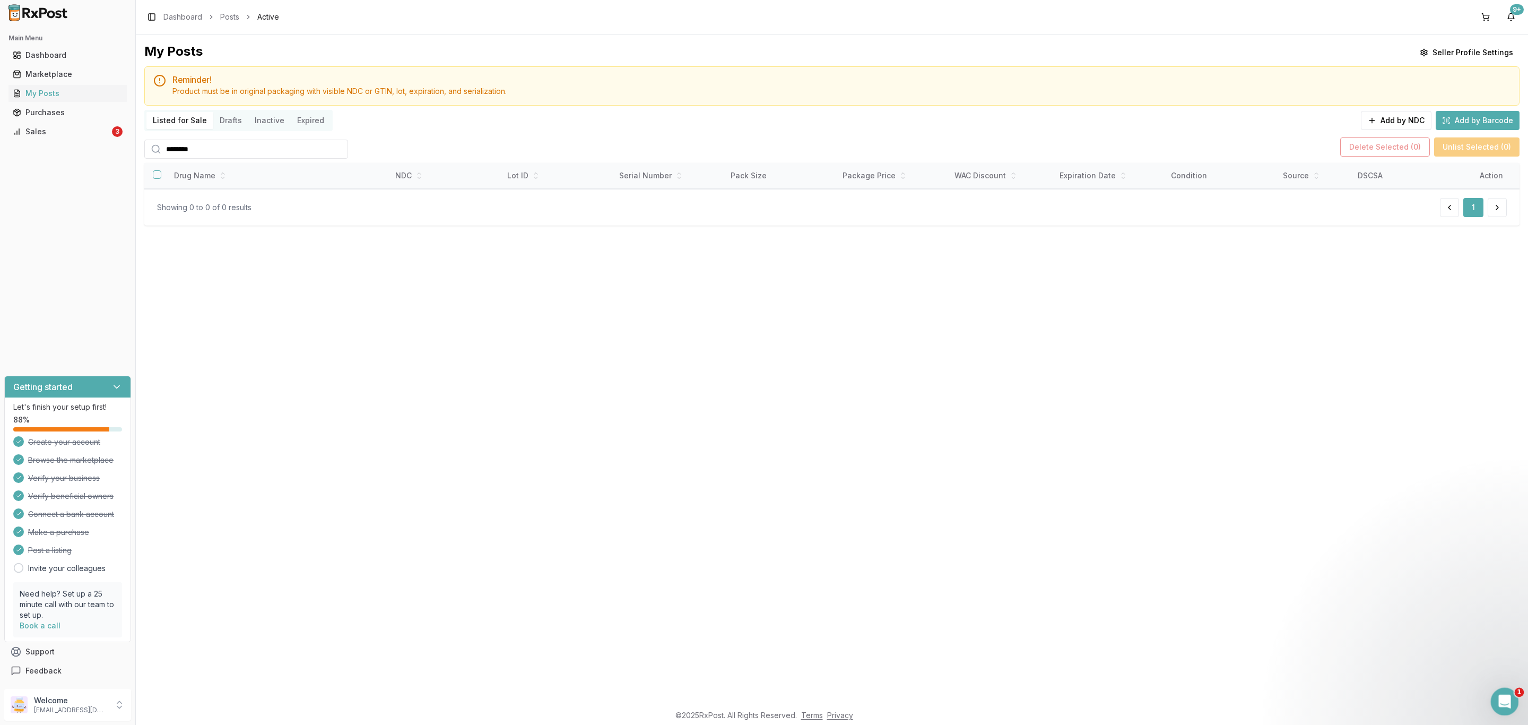
click at [1503, 700] on icon "Open Intercom Messenger" at bounding box center [1502, 700] width 7 height 8
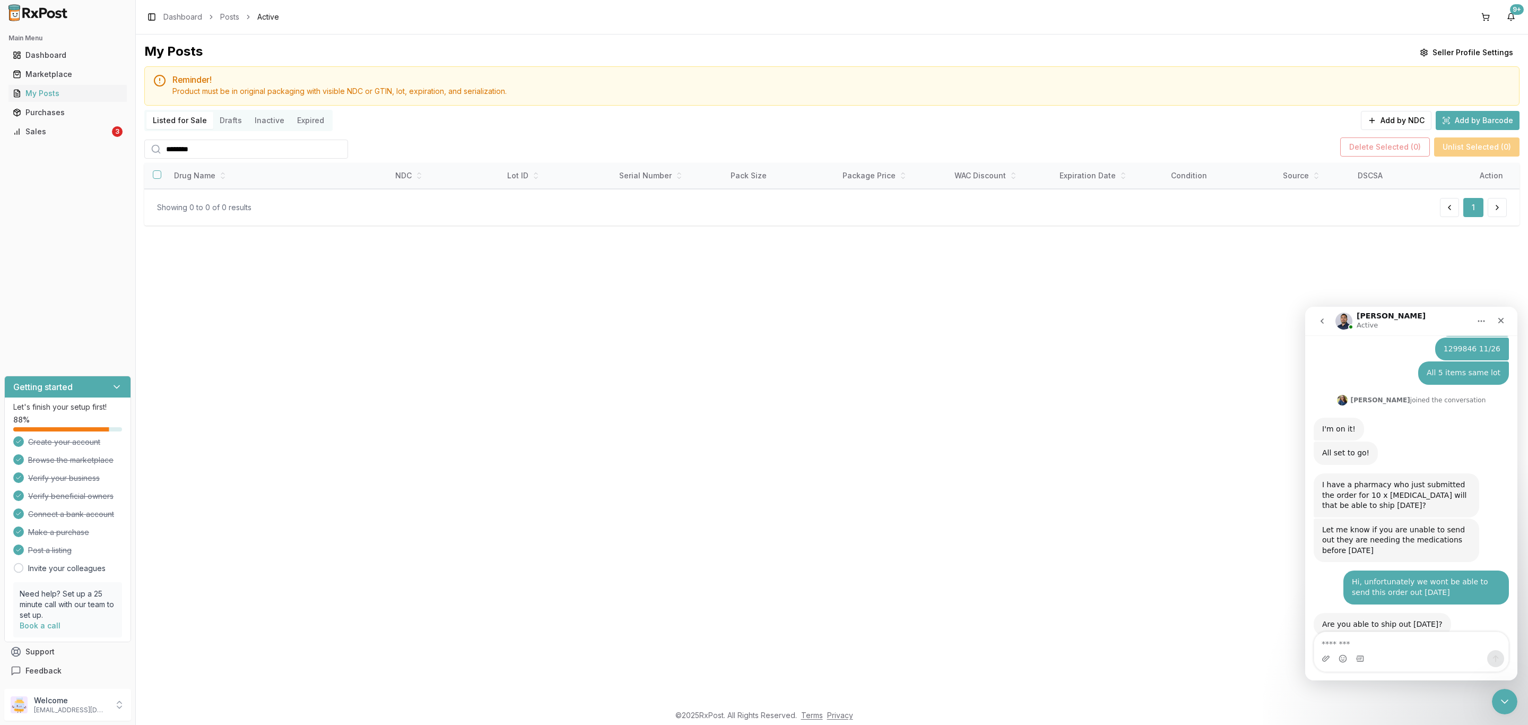
scroll to position [330, 0]
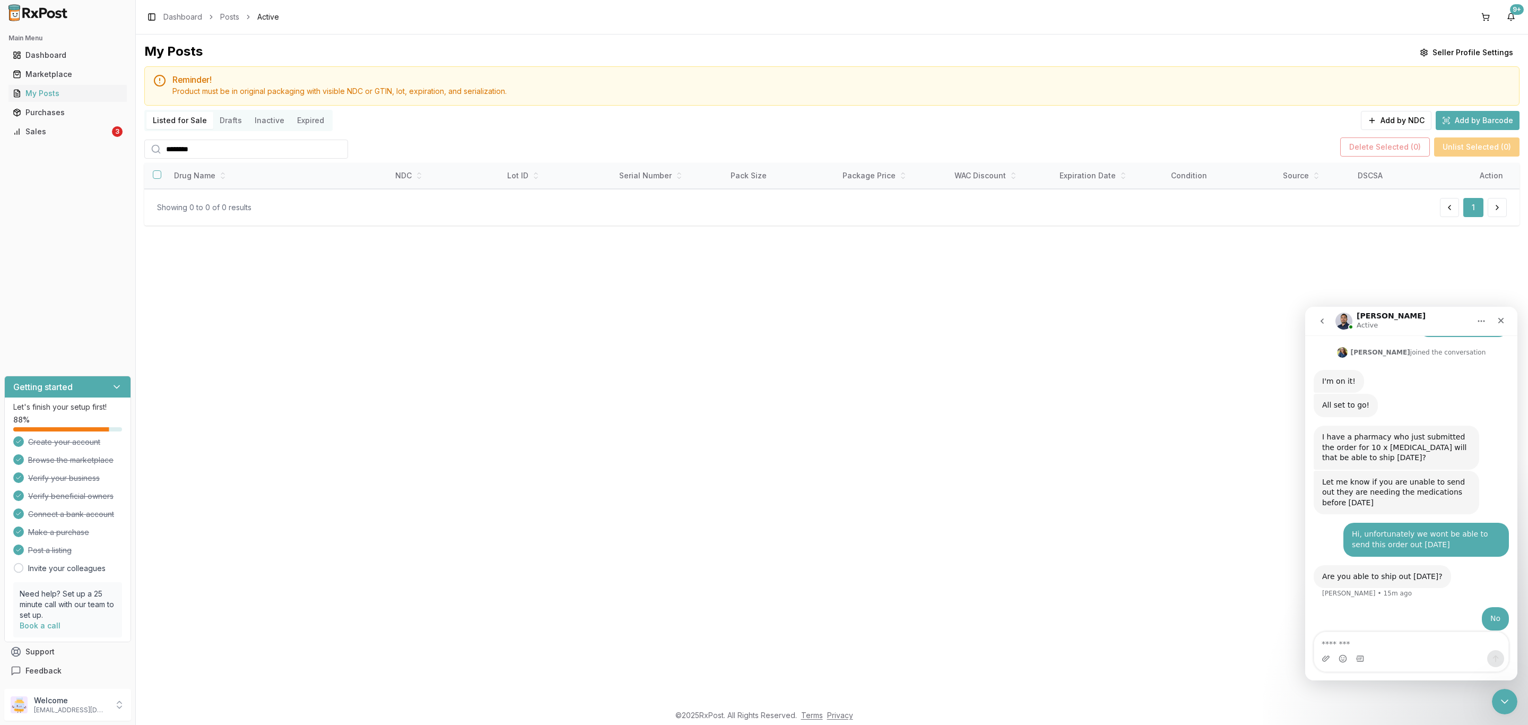
click at [1328, 326] on button "go back" at bounding box center [1322, 321] width 20 height 20
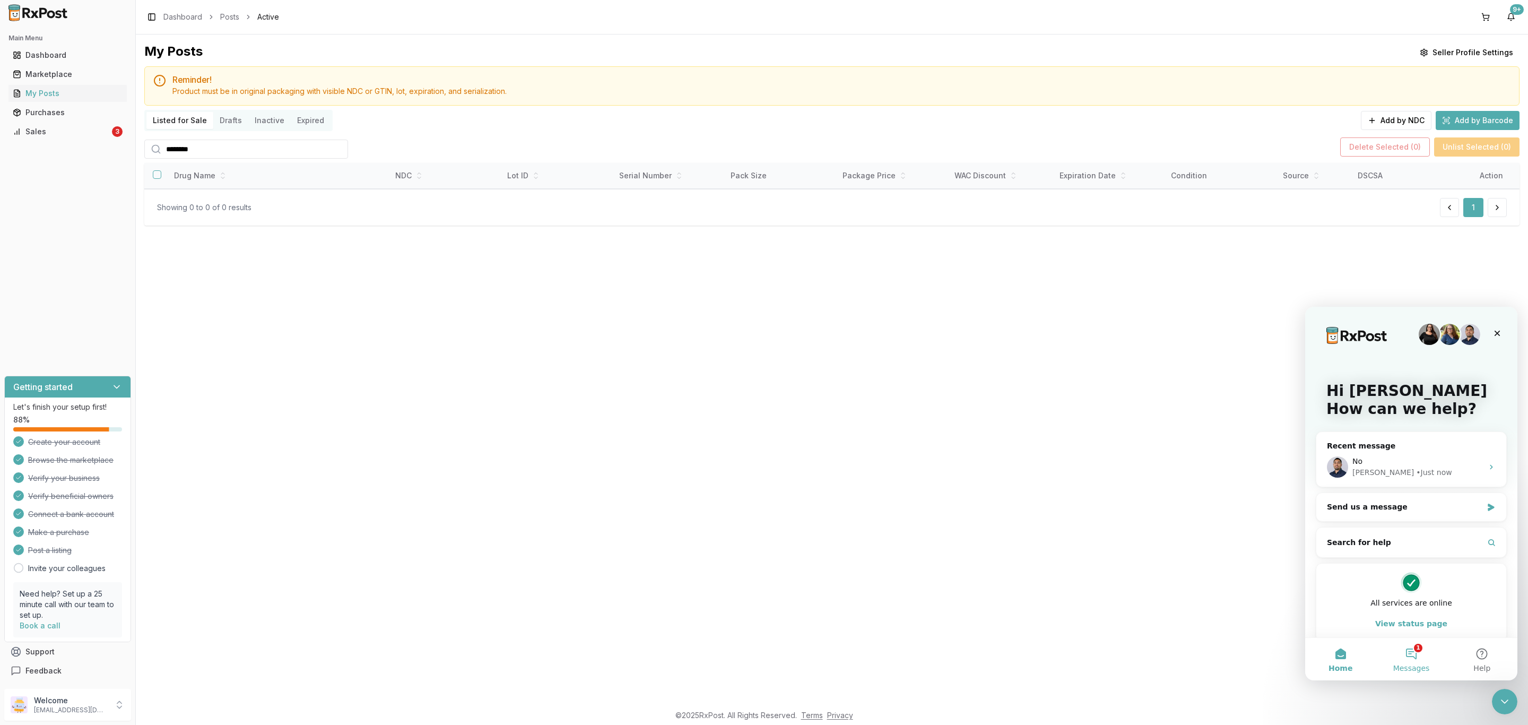
click at [1418, 654] on button "1 Messages" at bounding box center [1411, 659] width 71 height 42
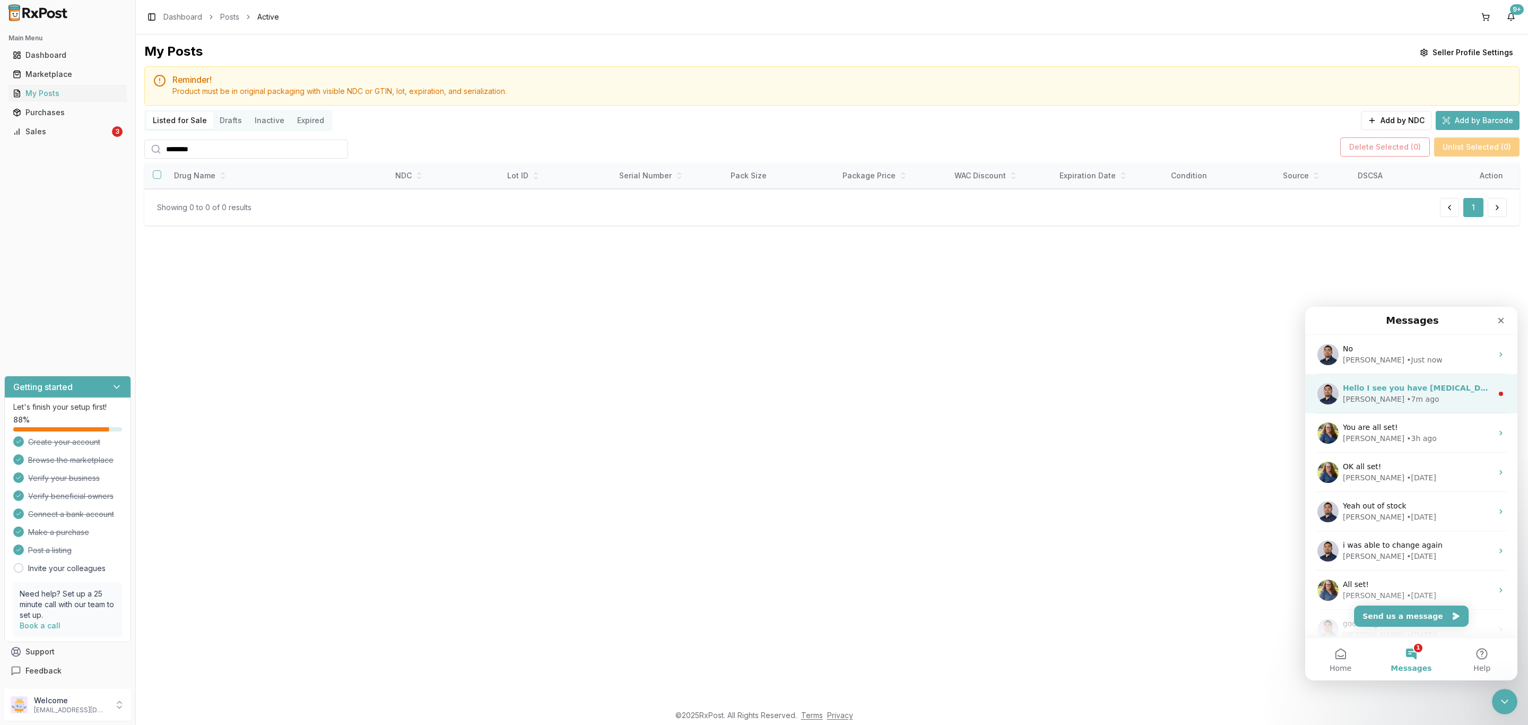
click at [1409, 390] on span "Hello I see you have Xiidra posted is that still available ?" at bounding box center [1484, 388] width 283 height 8
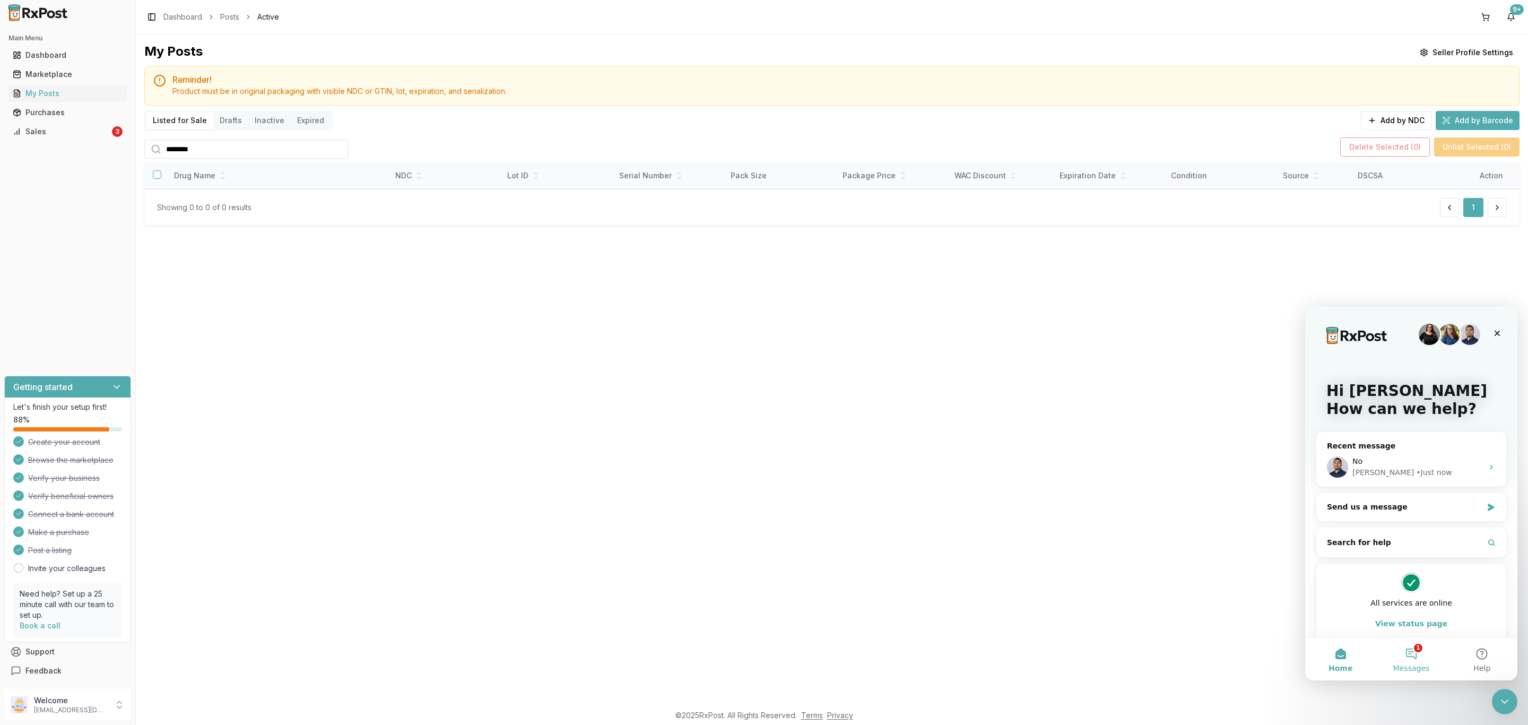
click at [1419, 662] on button "1 Messages" at bounding box center [1411, 659] width 71 height 42
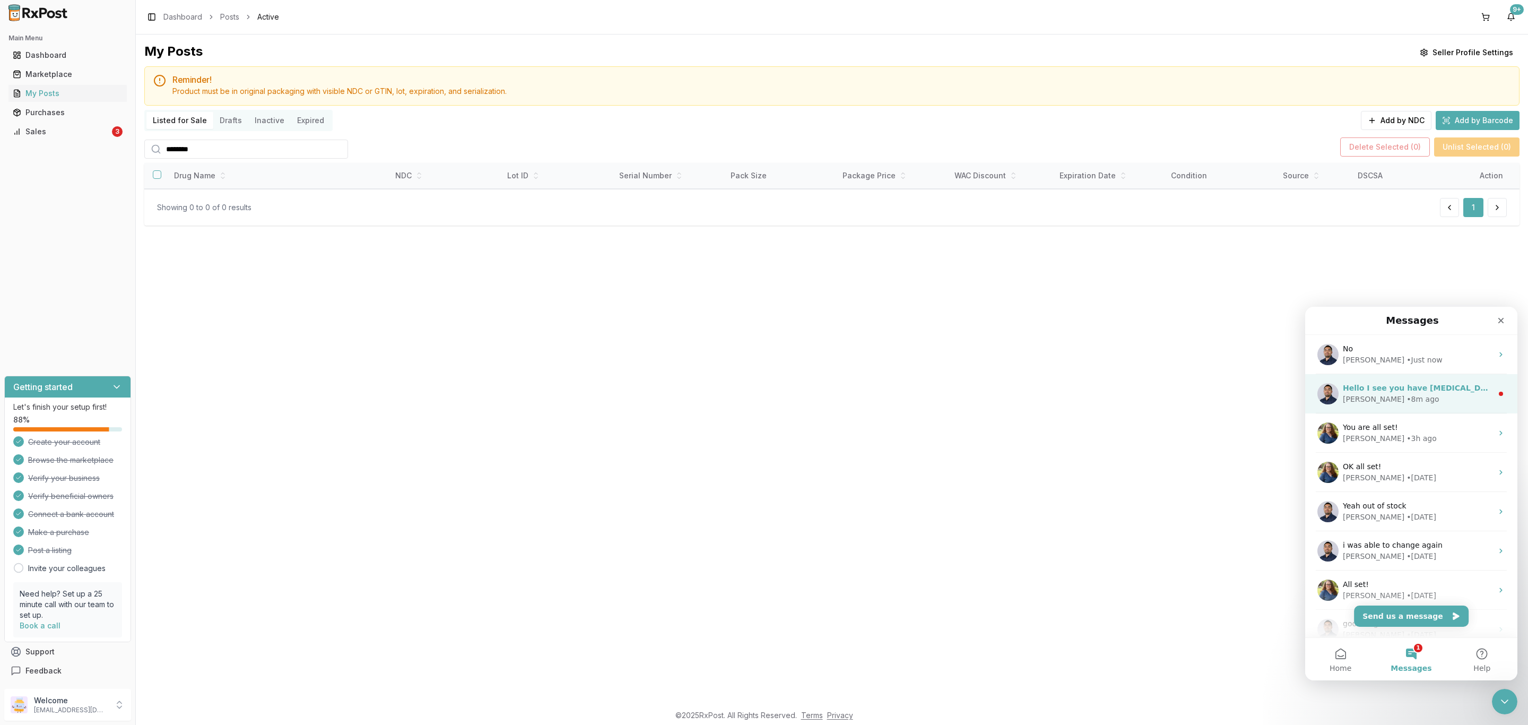
click at [1341, 405] on div "Hello I see you have Xiidra posted is that still available ? Manuel • 8m ago" at bounding box center [1411, 393] width 212 height 39
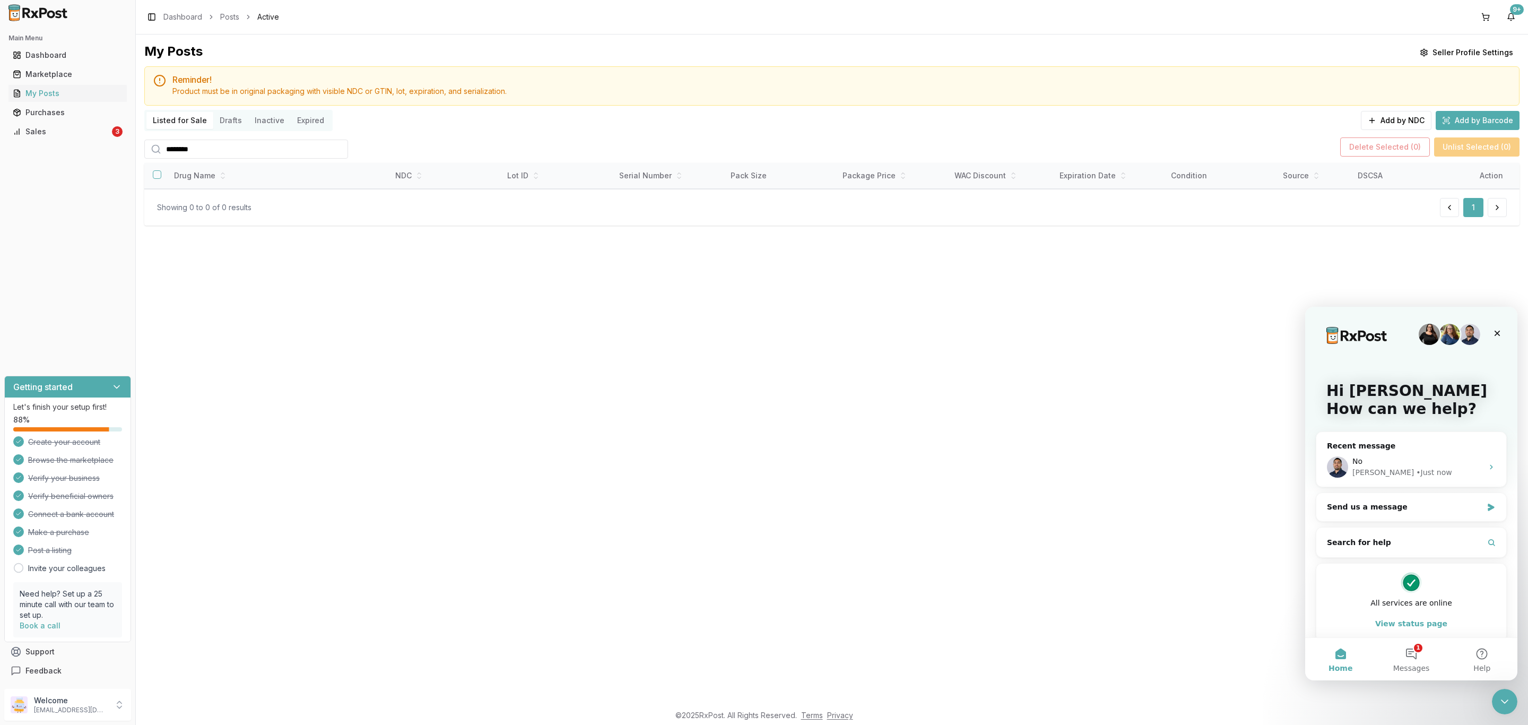
drag, startPoint x: 955, startPoint y: 573, endPoint x: 895, endPoint y: 554, distance: 62.8
click at [956, 573] on div "My Posts Seller Profile Settings Reminder! Product must be in original packagin…" at bounding box center [832, 368] width 1392 height 669
drag, startPoint x: 255, startPoint y: 157, endPoint x: 126, endPoint y: 143, distance: 129.1
click at [126, 143] on div "Main Menu Dashboard Marketplace My Posts Purchases Sales 3 Getting started Let'…" at bounding box center [764, 362] width 1528 height 725
type input "******"
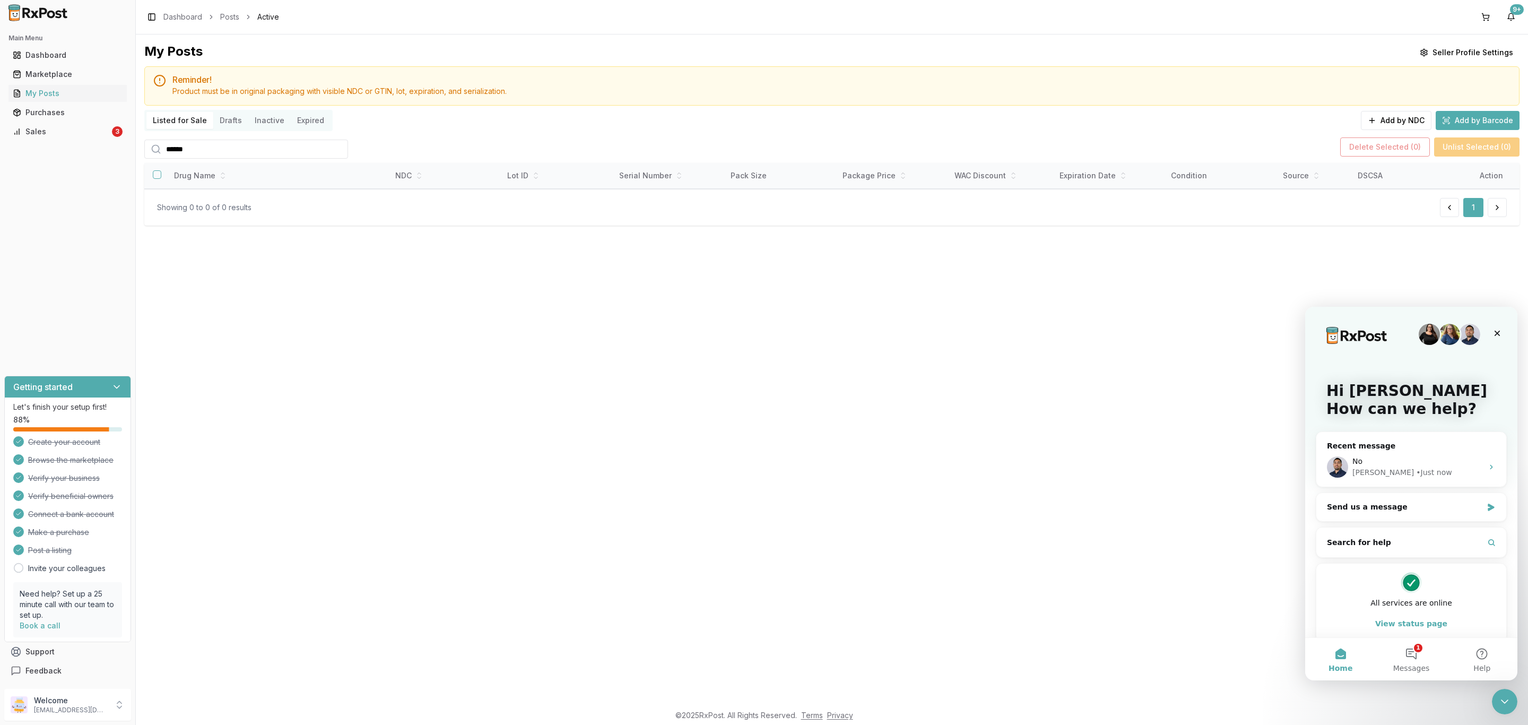
drag, startPoint x: 526, startPoint y: 480, endPoint x: 526, endPoint y: 473, distance: 6.9
click at [526, 476] on div "My Posts Seller Profile Settings Reminder! Product must be in original packagin…" at bounding box center [832, 368] width 1392 height 669
drag, startPoint x: 1497, startPoint y: 692, endPoint x: 2390, endPoint y: 1167, distance: 1010.6
click at [1496, 691] on div "Close Intercom Messenger" at bounding box center [1502, 699] width 25 height 25
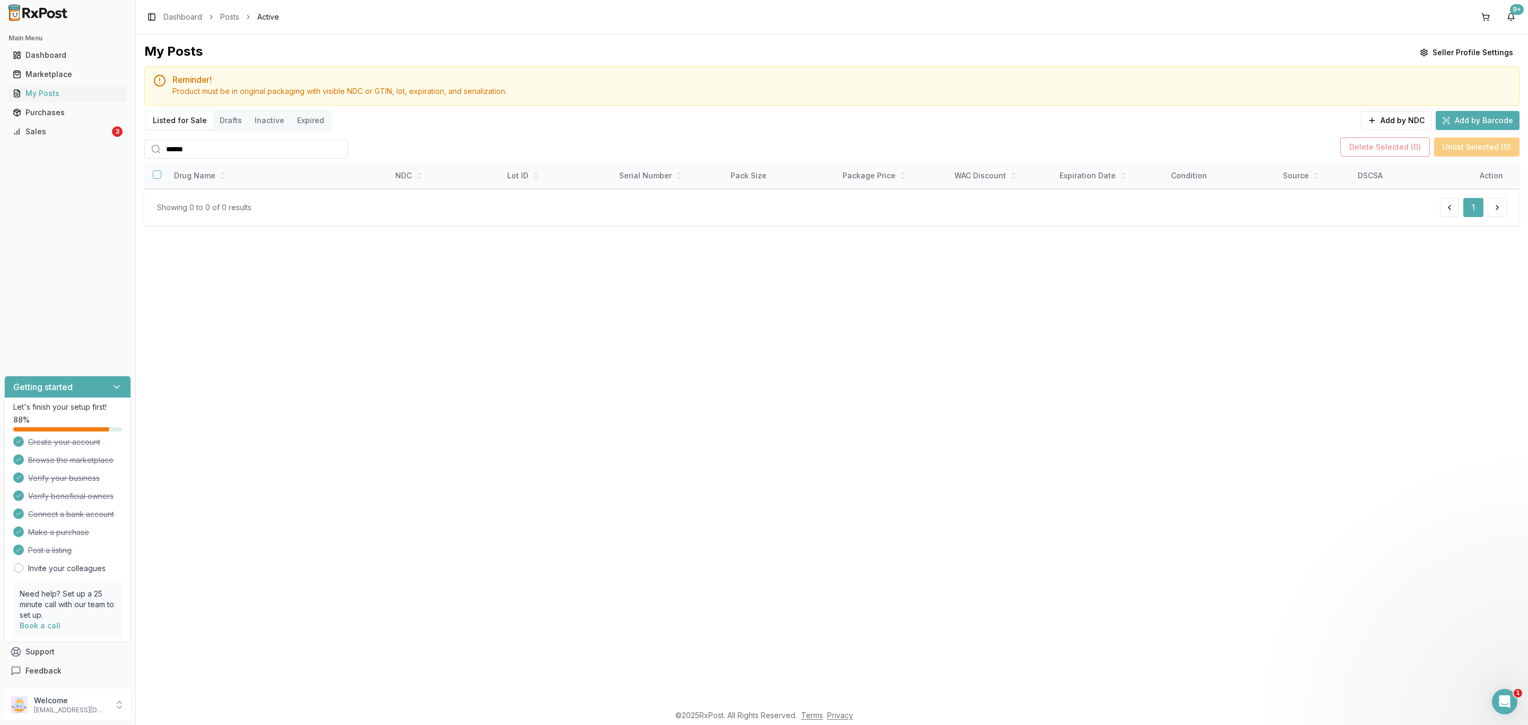
drag, startPoint x: 698, startPoint y: 432, endPoint x: 187, endPoint y: 193, distance: 564.2
click at [683, 427] on div "My Posts Seller Profile Settings Reminder! Product must be in original packagin…" at bounding box center [832, 368] width 1392 height 669
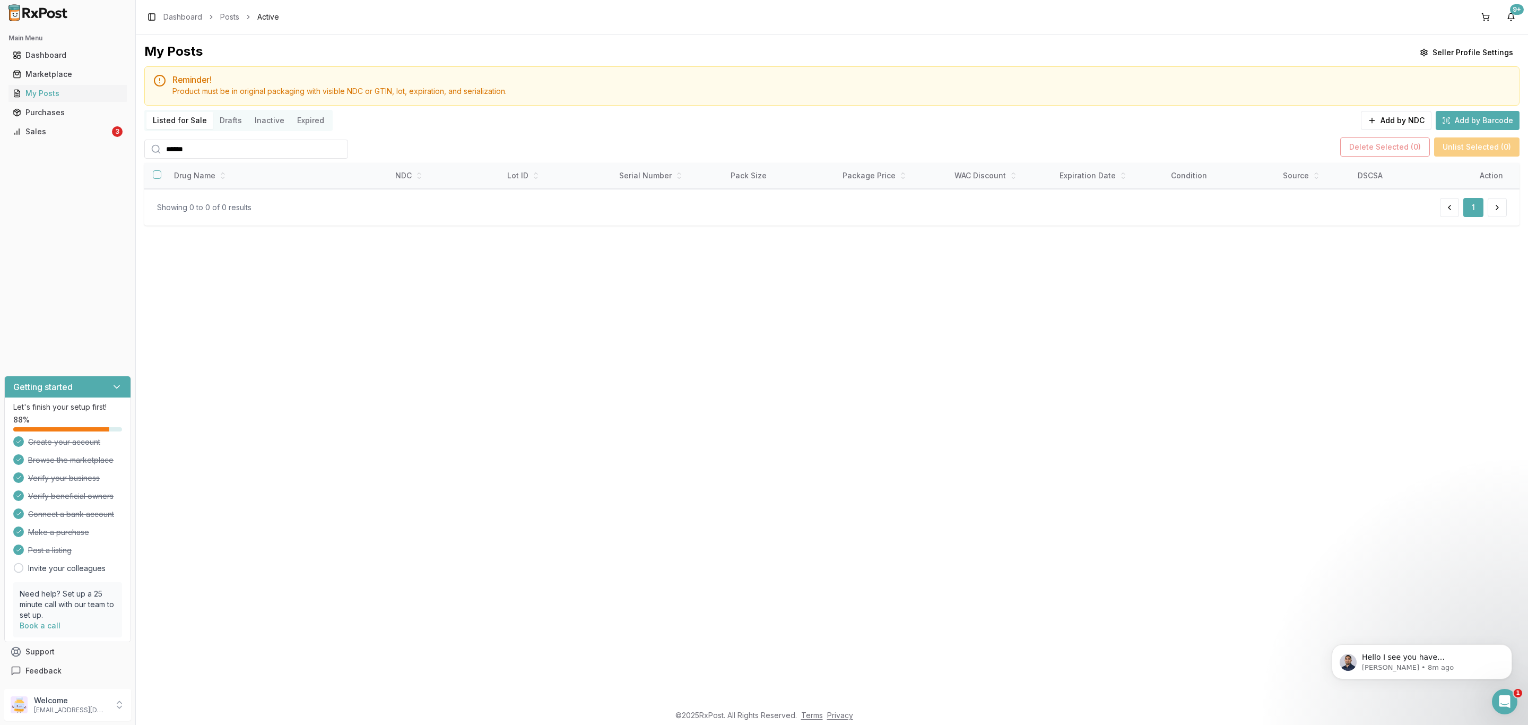
click at [235, 145] on input "******" at bounding box center [246, 149] width 204 height 19
click at [110, 702] on div "Welcome ivoryrx12@gmail.com" at bounding box center [67, 705] width 127 height 32
click at [197, 704] on span "Sign Out" at bounding box center [192, 706] width 101 height 11
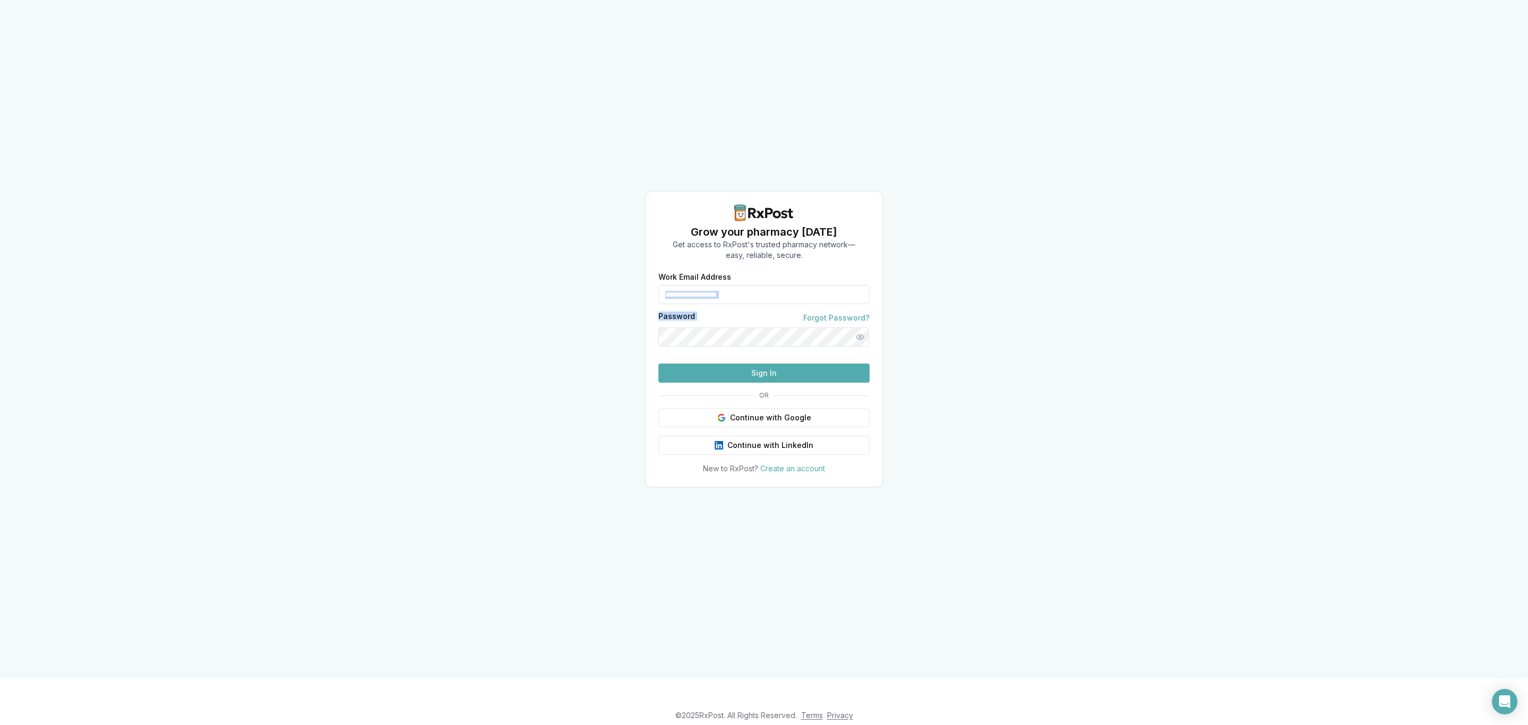
click at [783, 281] on form "**********" at bounding box center [763, 327] width 211 height 109
drag, startPoint x: 780, startPoint y: 280, endPoint x: 613, endPoint y: 288, distance: 167.8
click at [613, 288] on div "**********" at bounding box center [764, 339] width 1528 height 678
drag, startPoint x: 705, startPoint y: 280, endPoint x: 647, endPoint y: 277, distance: 58.4
click at [639, 280] on div "Grow your pharmacy today Get access to RxPost's trusted pharmacy network— easy,…" at bounding box center [764, 339] width 1528 height 678
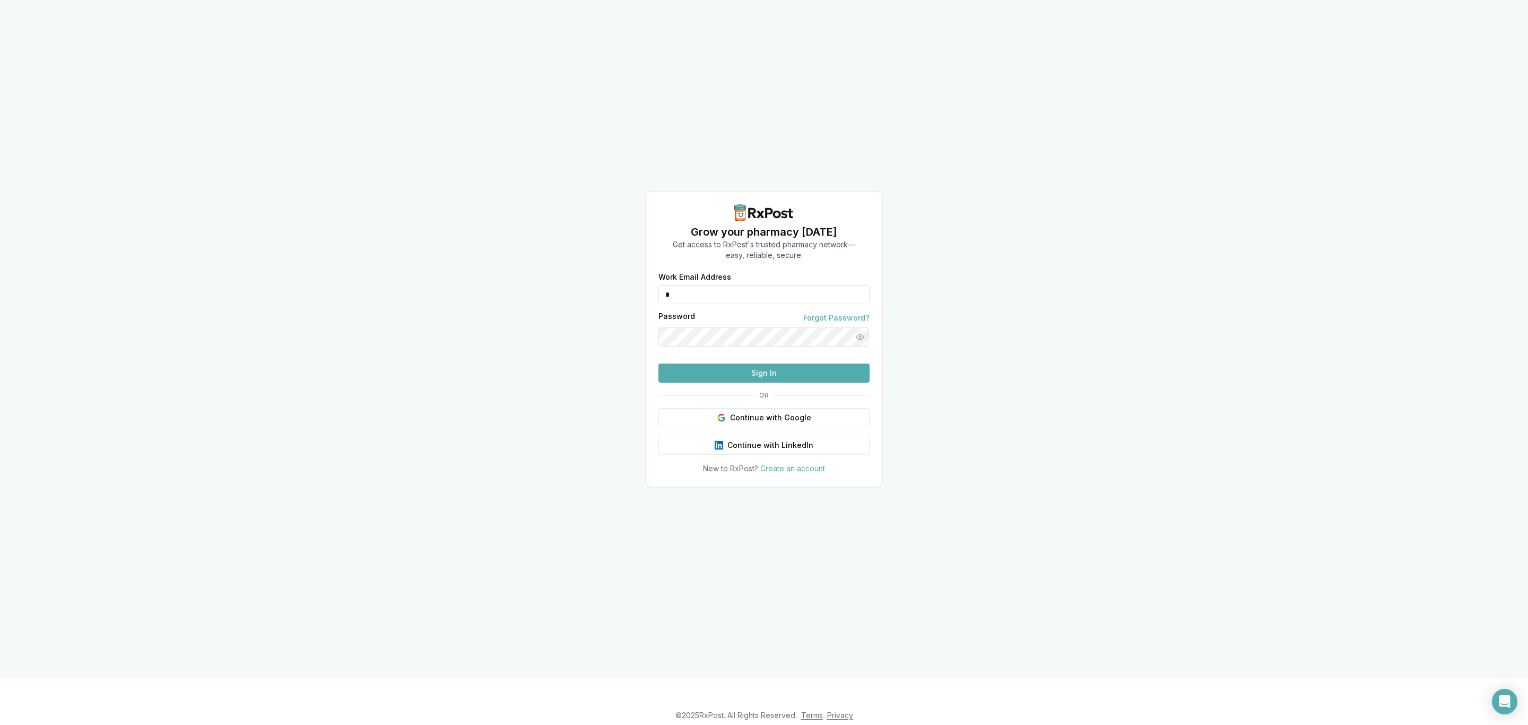
drag, startPoint x: 672, startPoint y: 272, endPoint x: 656, endPoint y: 274, distance: 15.5
click at [657, 274] on div "Work Email Address * Password Forgot Password? Sign In OR Continue with Google …" at bounding box center [764, 373] width 237 height 201
type input "**********"
click at [777, 383] on button "Sign In" at bounding box center [763, 372] width 211 height 19
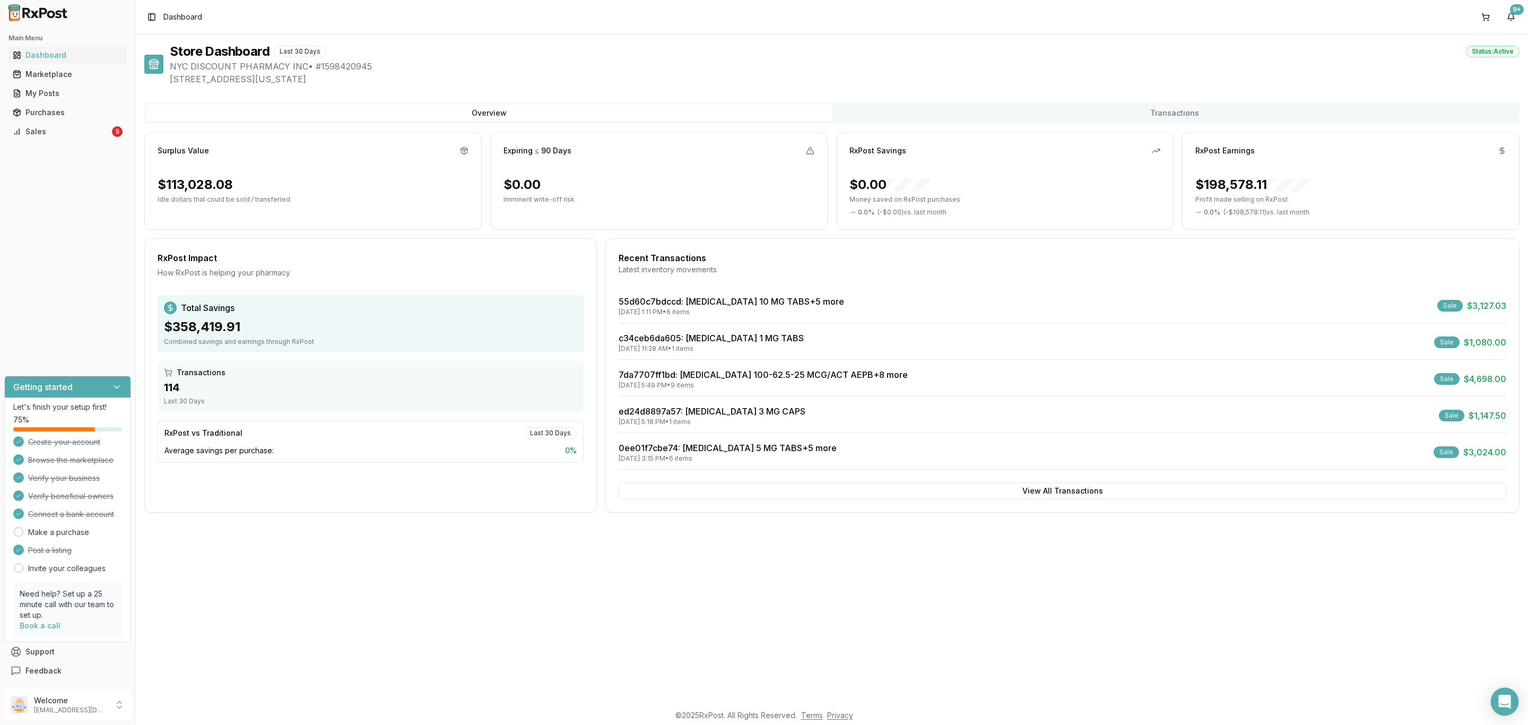
click at [1509, 698] on icon "Open Intercom Messenger" at bounding box center [1504, 701] width 12 height 14
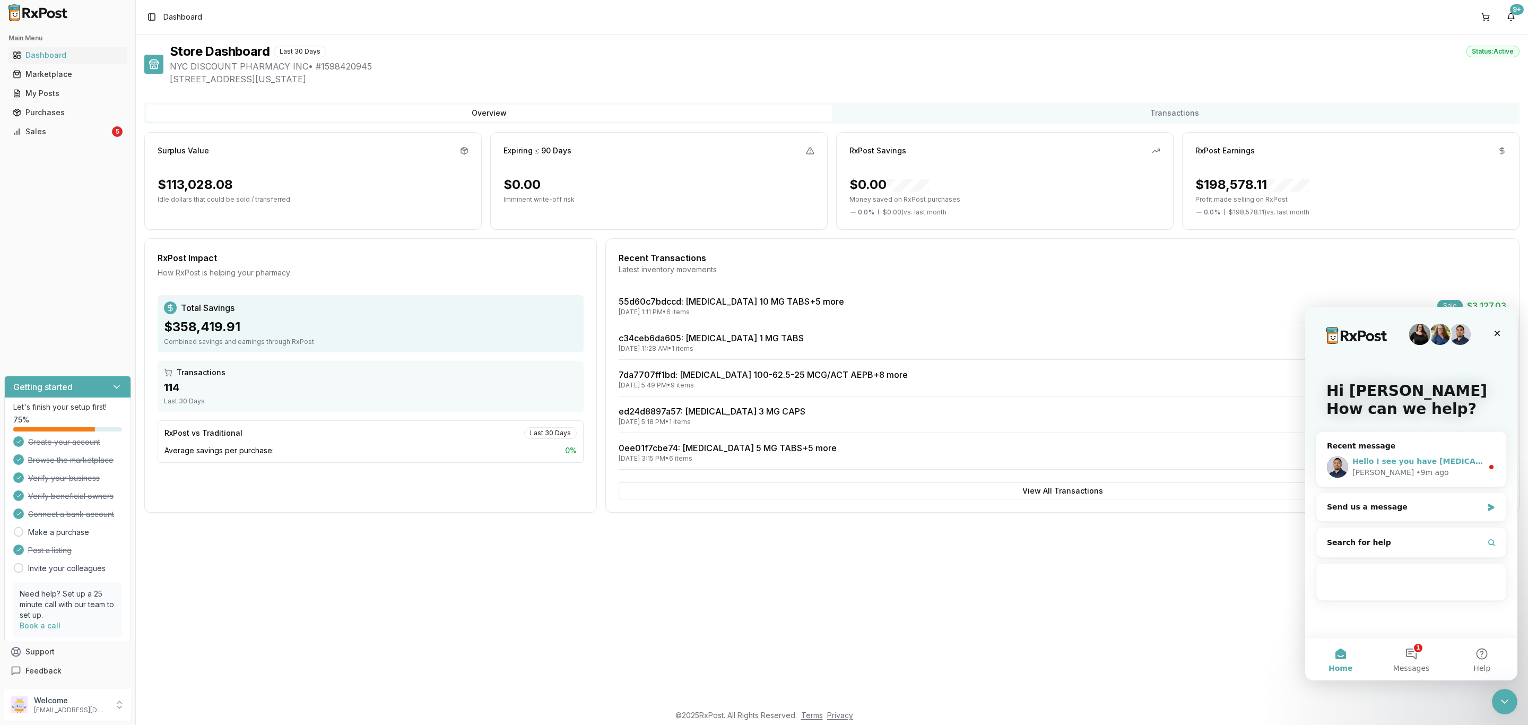
click at [1464, 463] on span "Hello I see you have Xiidra posted is that still available ?" at bounding box center [1493, 461] width 283 height 8
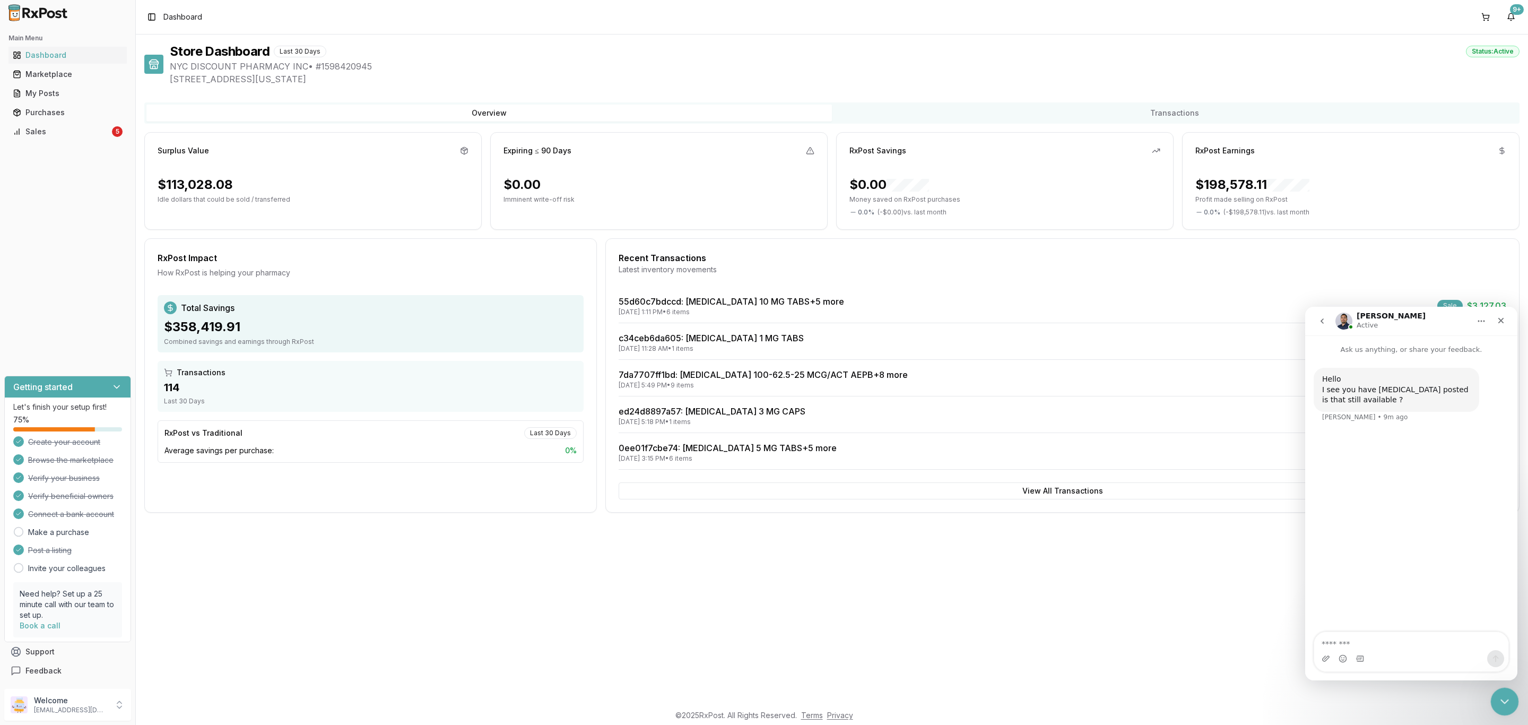
click at [1509, 704] on div "Close Intercom Messenger" at bounding box center [1502, 699] width 25 height 25
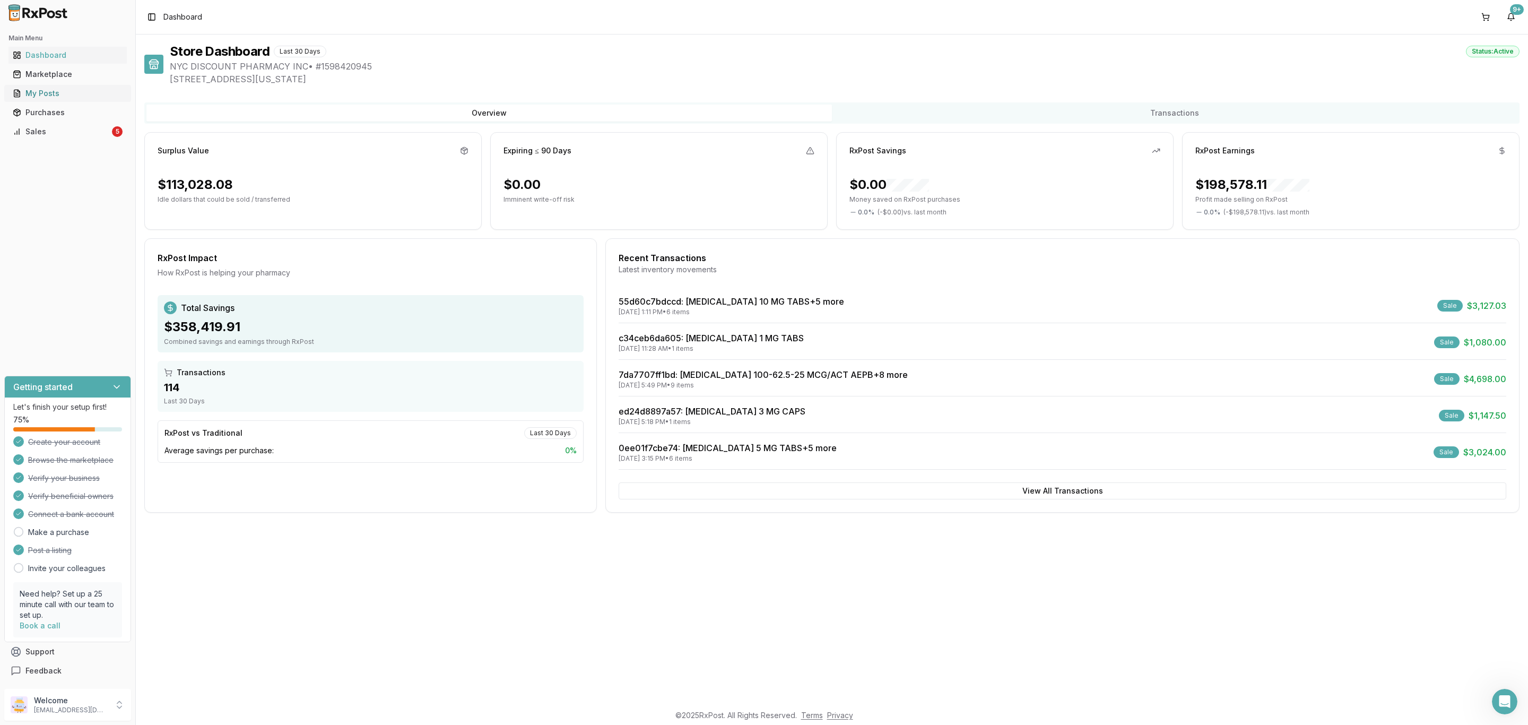
click at [82, 86] on link "My Posts" at bounding box center [67, 93] width 118 height 19
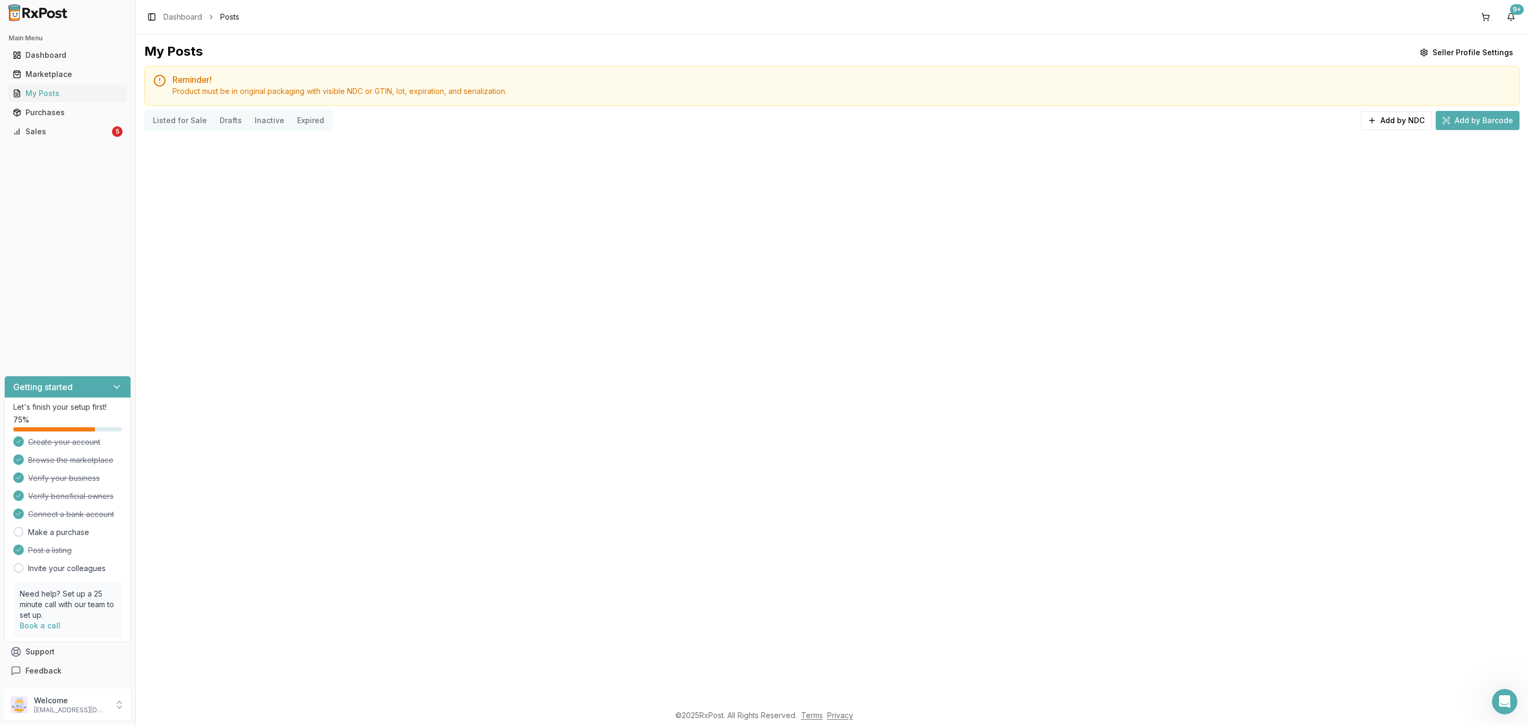
click at [285, 139] on div "My Posts Seller Profile Settings Reminder! Product must be in original packagin…" at bounding box center [832, 368] width 1392 height 669
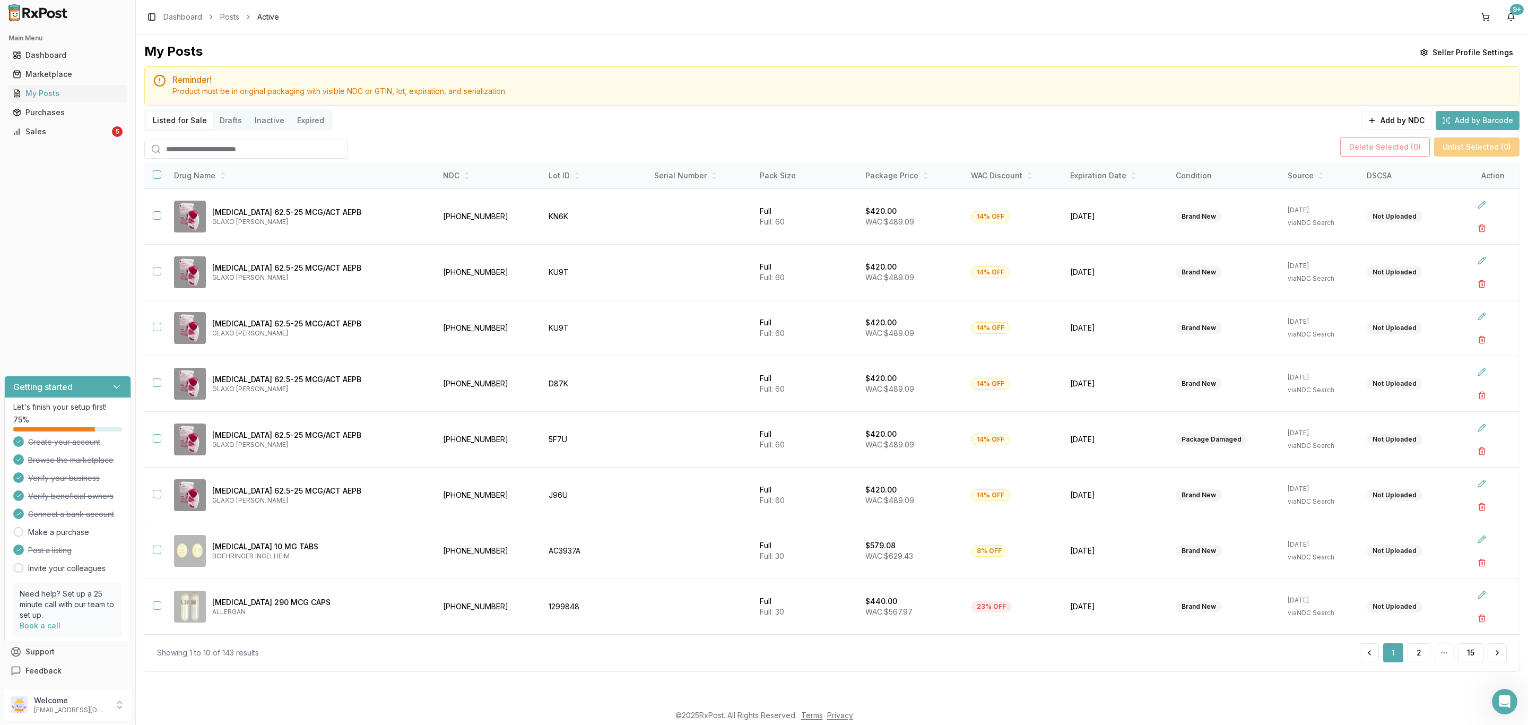
click at [271, 145] on input "search" at bounding box center [246, 149] width 204 height 19
type input "******"
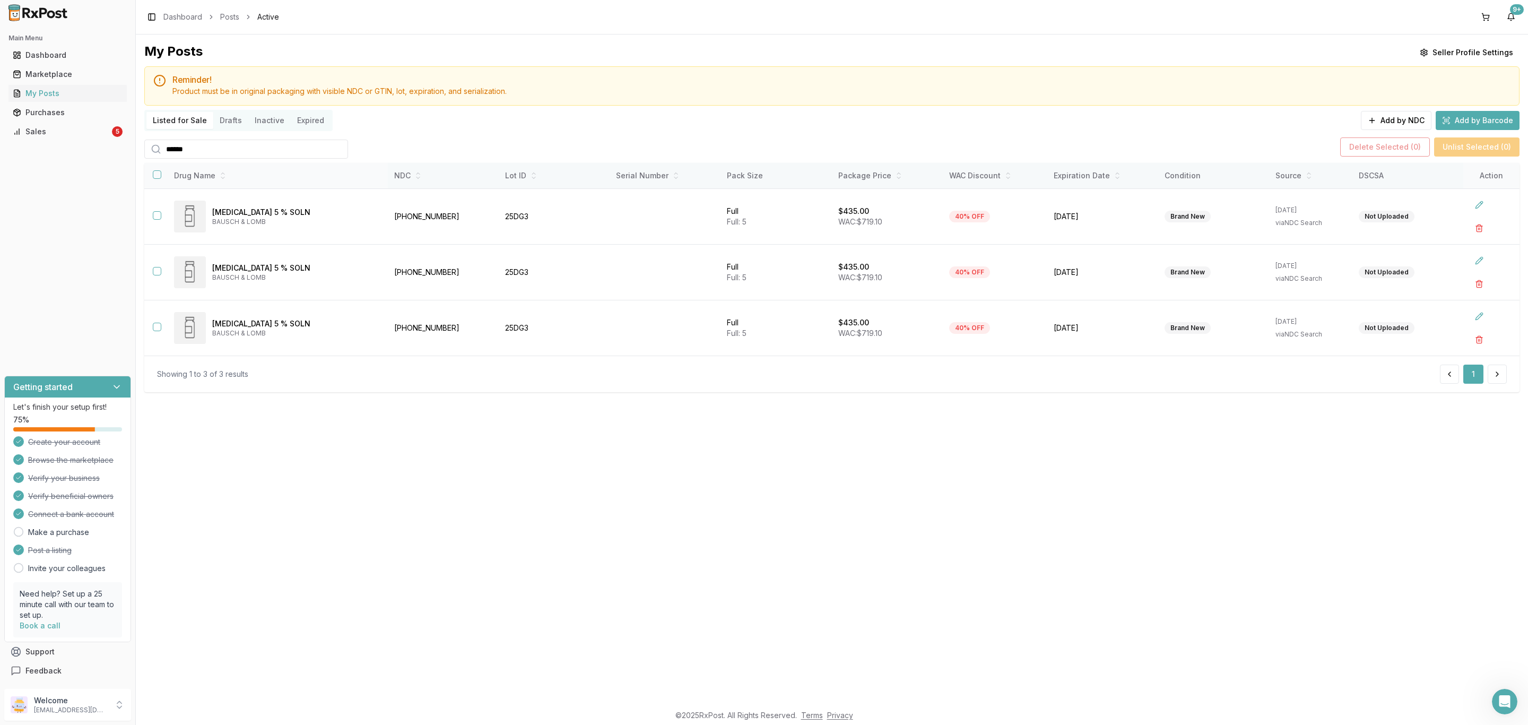
click at [158, 172] on button "button" at bounding box center [157, 174] width 8 height 8
click at [1414, 154] on button "Delete Selected ( 3 )" at bounding box center [1385, 146] width 90 height 19
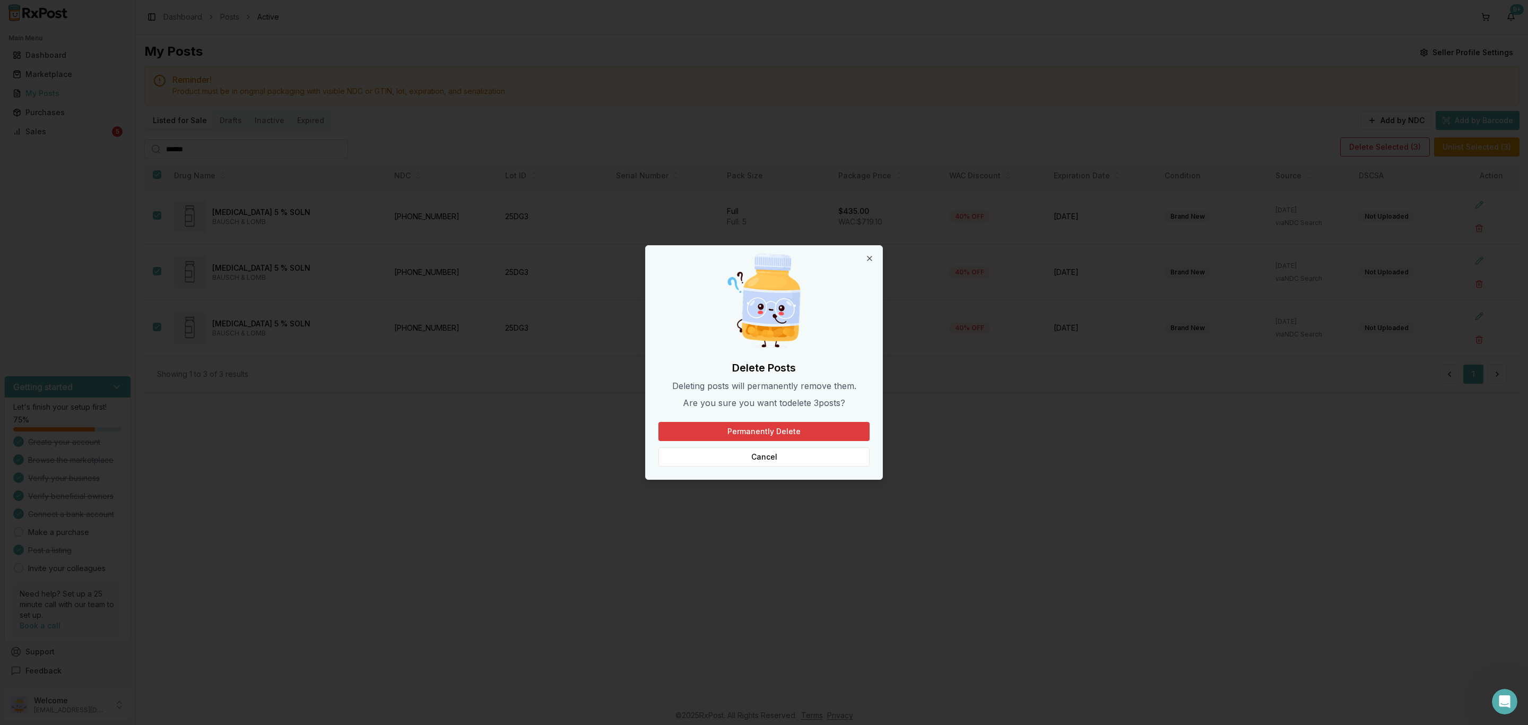
click at [804, 431] on button "Permanently Delete" at bounding box center [763, 431] width 211 height 19
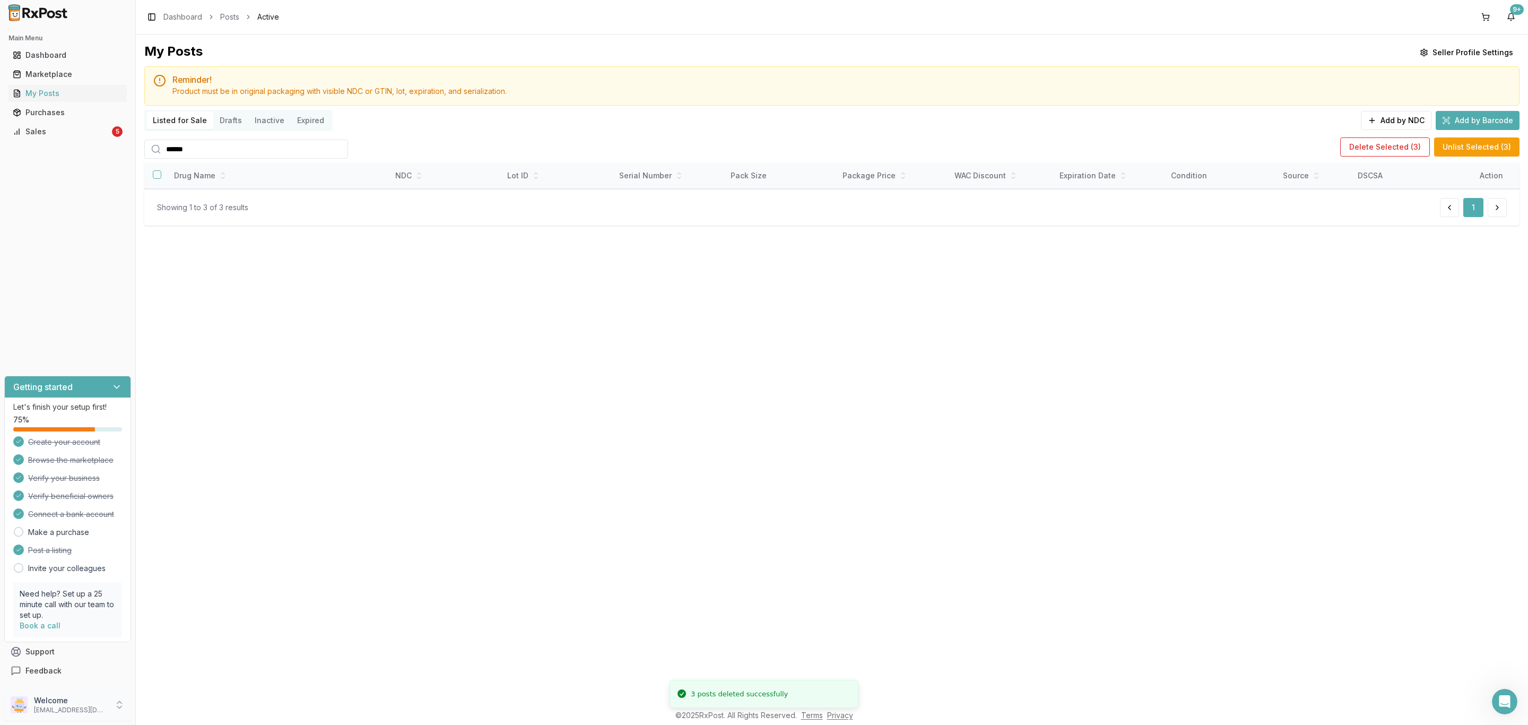
click at [54, 706] on p "nycdiscountpharma2@gmail.com" at bounding box center [71, 710] width 74 height 8
click at [155, 710] on span "Sign Out" at bounding box center [192, 706] width 101 height 11
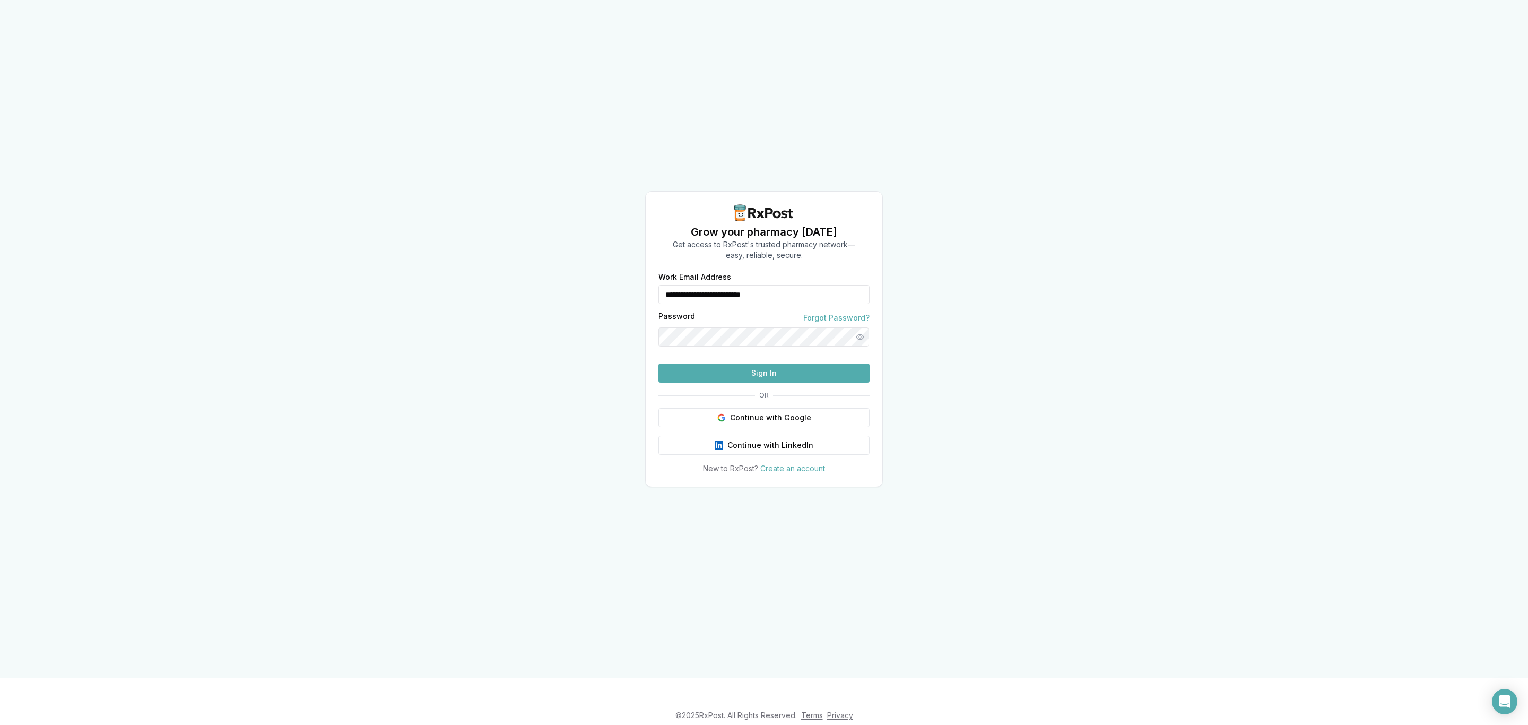
drag, startPoint x: 844, startPoint y: 275, endPoint x: 621, endPoint y: 276, distance: 223.4
click at [605, 279] on div "**********" at bounding box center [764, 339] width 1528 height 678
type input "**********"
click at [761, 383] on button "Sign In" at bounding box center [763, 372] width 211 height 19
click at [767, 383] on button "Sign In" at bounding box center [763, 372] width 211 height 19
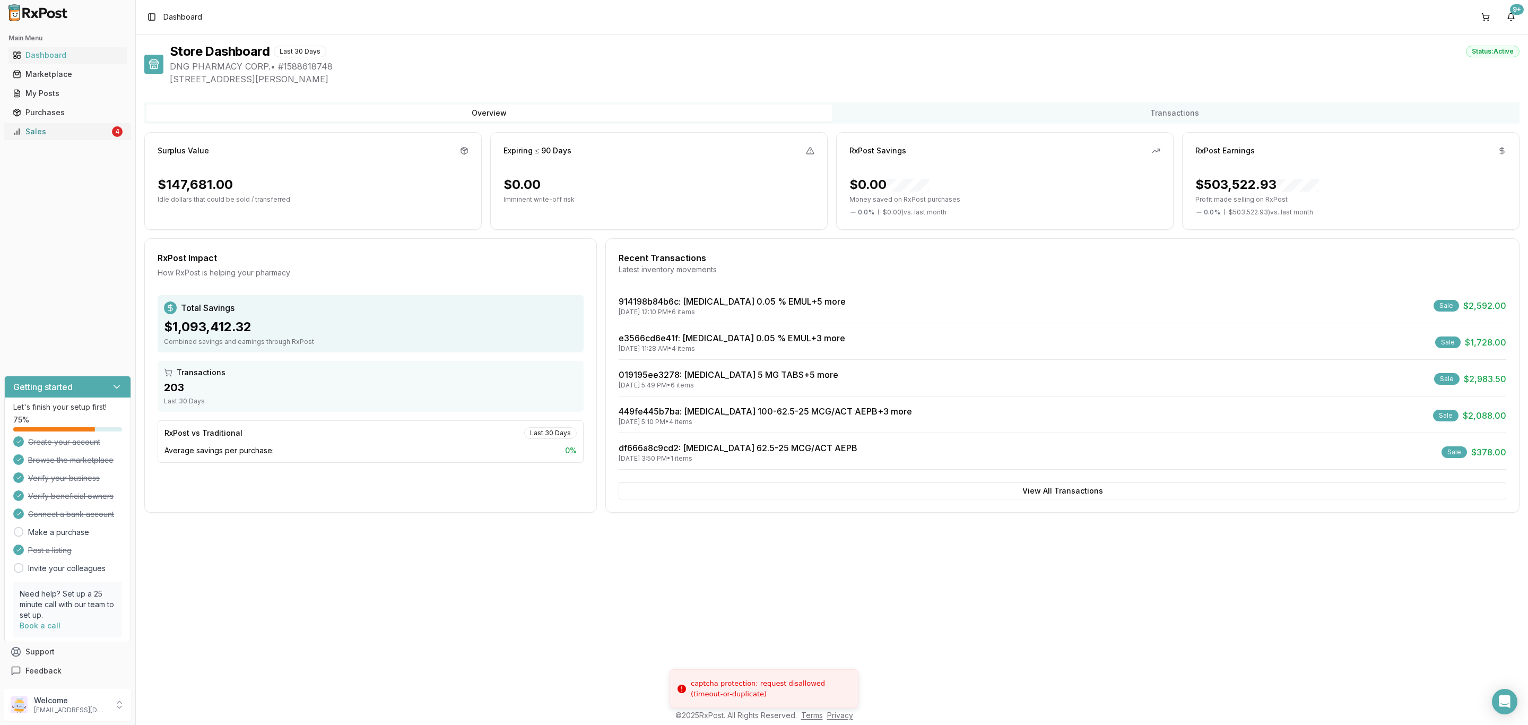
click at [77, 137] on link "Sales 4" at bounding box center [67, 131] width 118 height 19
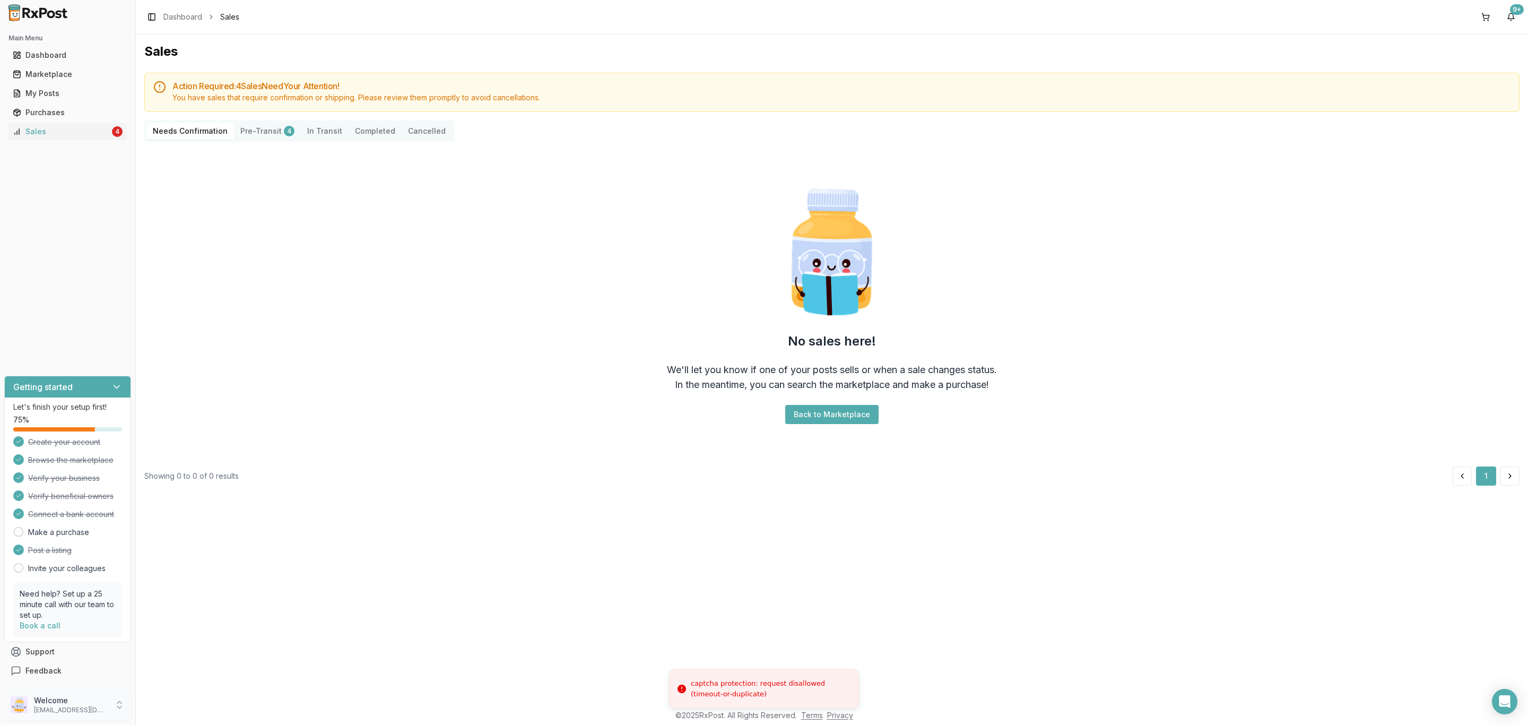
click at [74, 702] on p "Welcome" at bounding box center [71, 700] width 74 height 11
click at [189, 707] on span "Sign Out" at bounding box center [192, 706] width 101 height 11
